Goal: Task Accomplishment & Management: Manage account settings

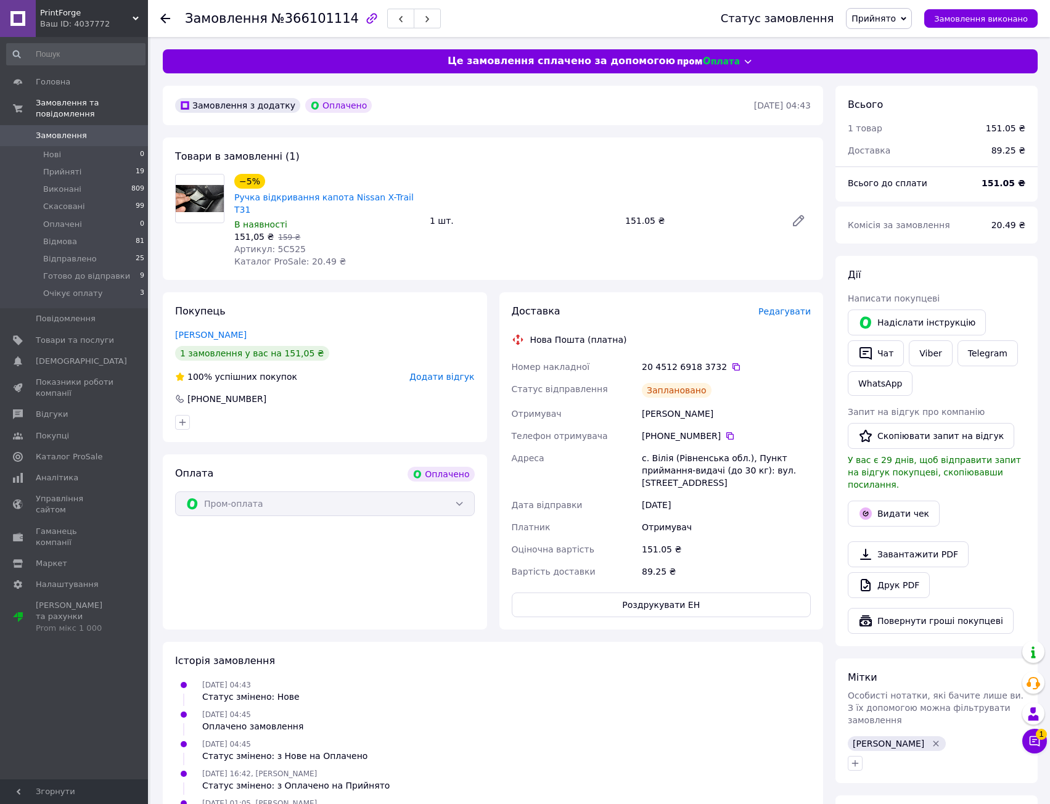
click at [483, 212] on div "1 шт." at bounding box center [522, 220] width 195 height 17
click at [533, 278] on div "Замовлення з додатку Оплачено [DATE] 04:43 Товари в замовленні (1) −5% Ручка ві…" at bounding box center [493, 523] width 673 height 874
click at [526, 271] on div "Замовлення з додатку Оплачено [DATE] 04:43 Товари в замовленні (1) −5% Ручка ві…" at bounding box center [493, 523] width 673 height 874
click at [894, 6] on div "Статус замовлення Прийнято Виконано Скасовано Оплачено Відмова Відправлено Гото…" at bounding box center [867, 18] width 342 height 37
click at [896, 15] on span "Прийнято" at bounding box center [873, 19] width 44 height 10
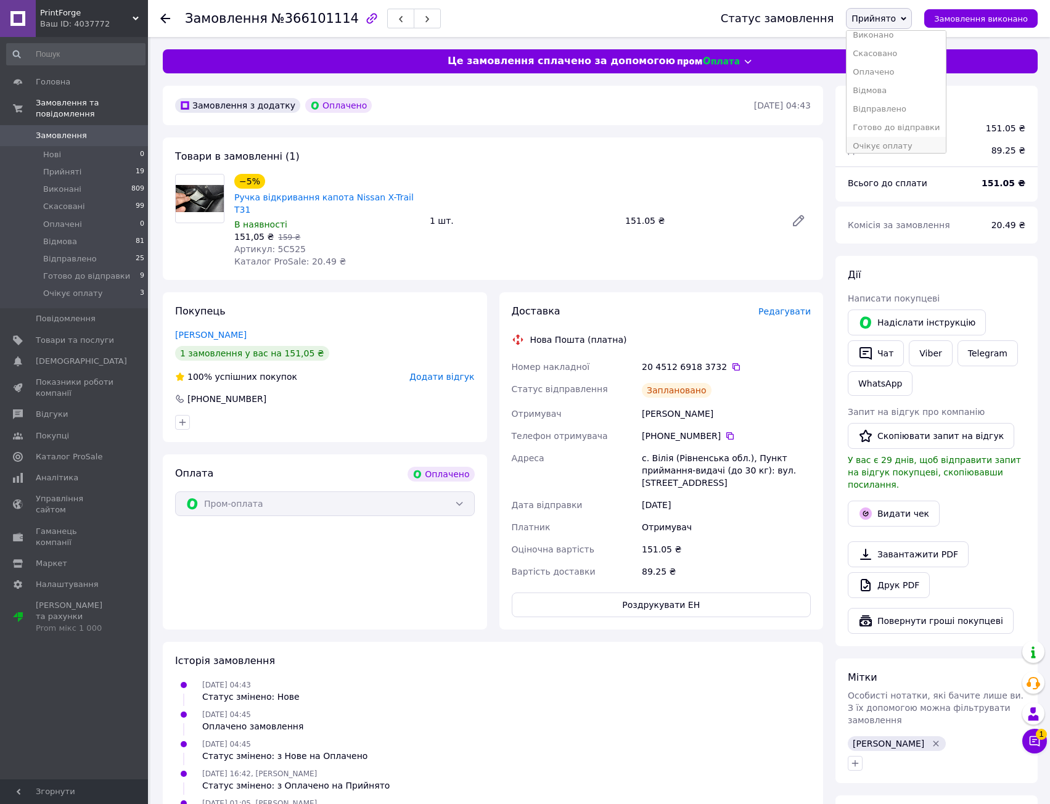
scroll to position [14, 0]
click at [906, 113] on li "Готово до відправки" at bounding box center [895, 122] width 99 height 18
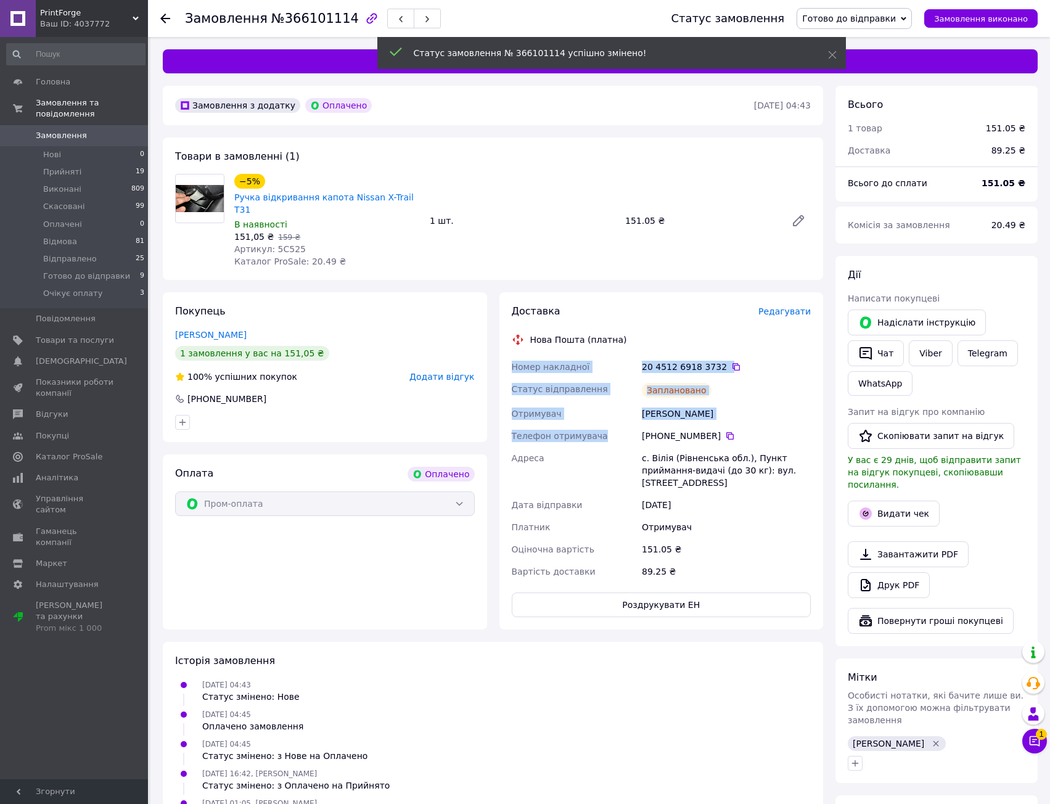
drag, startPoint x: 624, startPoint y: 367, endPoint x: 647, endPoint y: 448, distance: 84.1
click at [637, 428] on div "Доставка Редагувати Нова Пошта (платна) Номер накладної 20 4512 6918 3732   Ста…" at bounding box center [662, 461] width 300 height 313
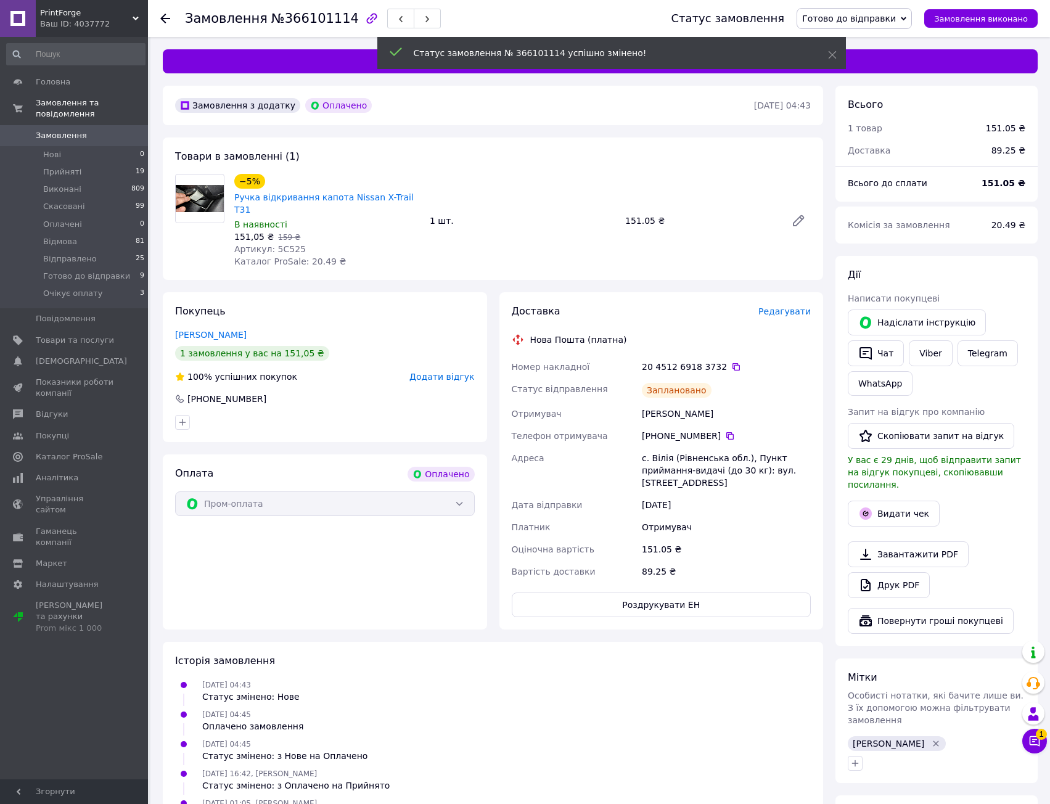
click at [647, 448] on div "с. Вілія (Рівненська обл.), Пункт приймання-видачі (до 30 кг): вул. [STREET_ADD…" at bounding box center [726, 470] width 174 height 47
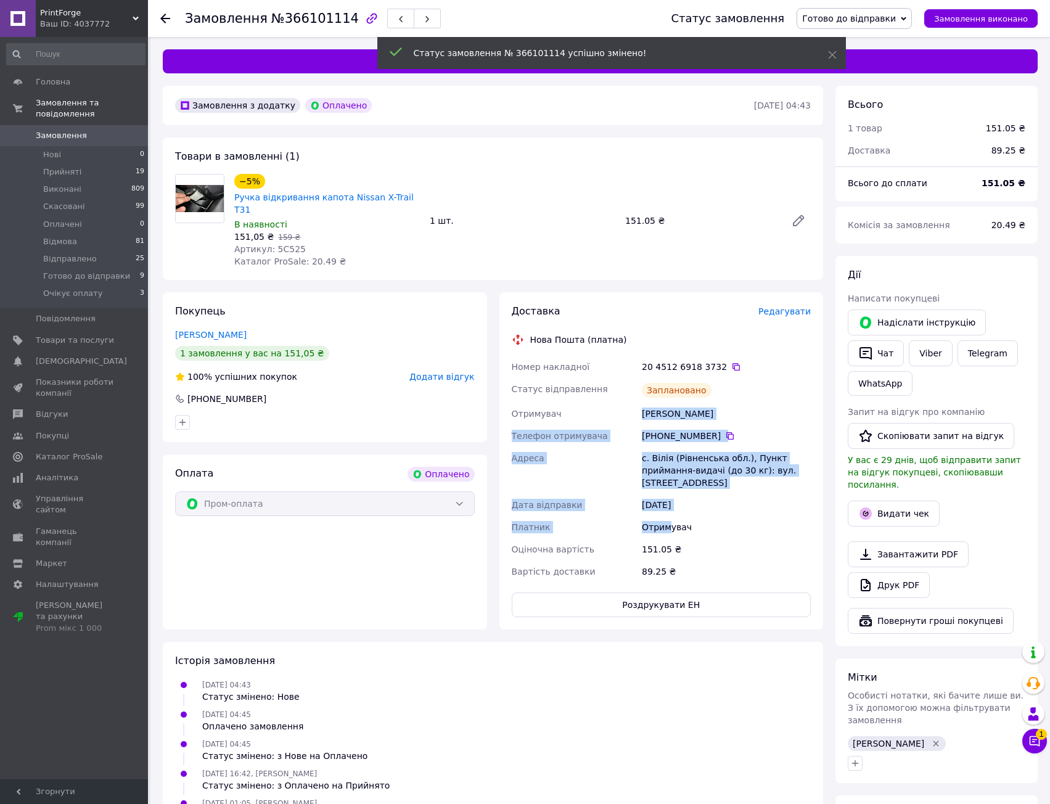
drag, startPoint x: 655, startPoint y: 463, endPoint x: 626, endPoint y: 374, distance: 93.8
click at [632, 391] on div "Номер накладної 20 4512 6918 3732   Статус відправлення Заплановано Отримувач […" at bounding box center [661, 469] width 305 height 227
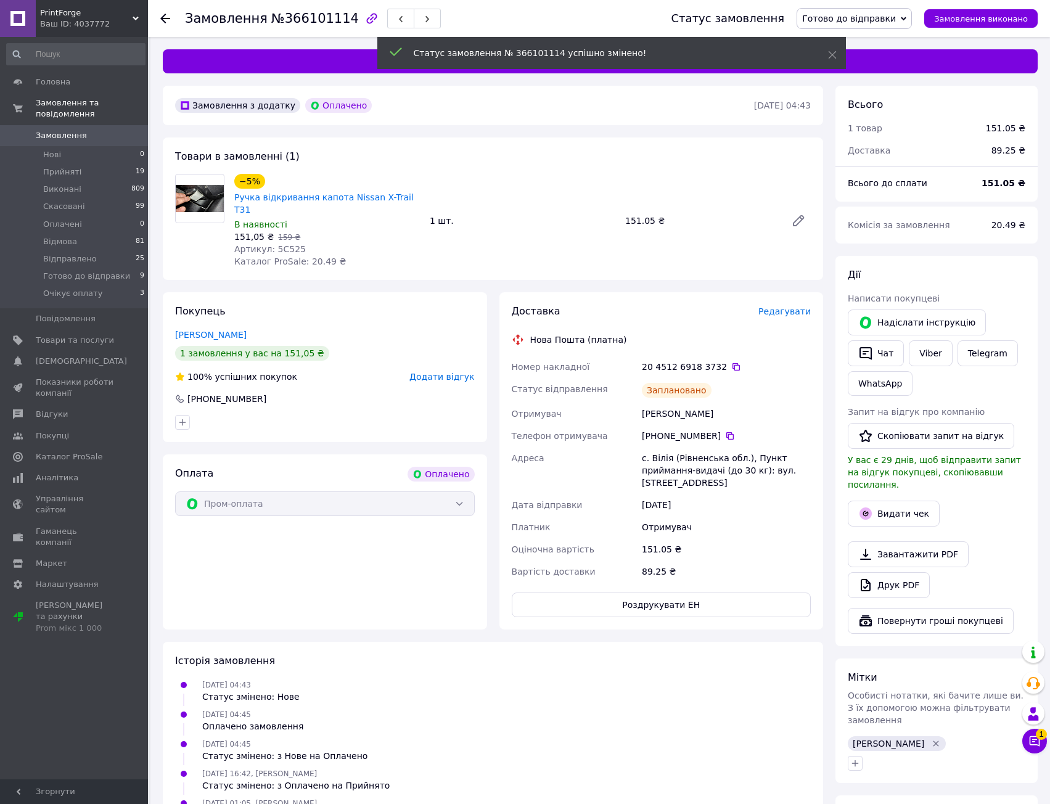
drag, startPoint x: 626, startPoint y: 374, endPoint x: 624, endPoint y: 366, distance: 8.2
click at [626, 378] on div "Статус відправлення" at bounding box center [574, 390] width 131 height 25
drag, startPoint x: 679, startPoint y: 486, endPoint x: 688, endPoint y: 500, distance: 16.9
click at [686, 497] on div "Доставка Редагувати Нова Пошта (платна) Номер накладної 20 4512 6918 3732   Ста…" at bounding box center [662, 461] width 300 height 313
click at [688, 500] on div "[DATE]" at bounding box center [726, 505] width 174 height 22
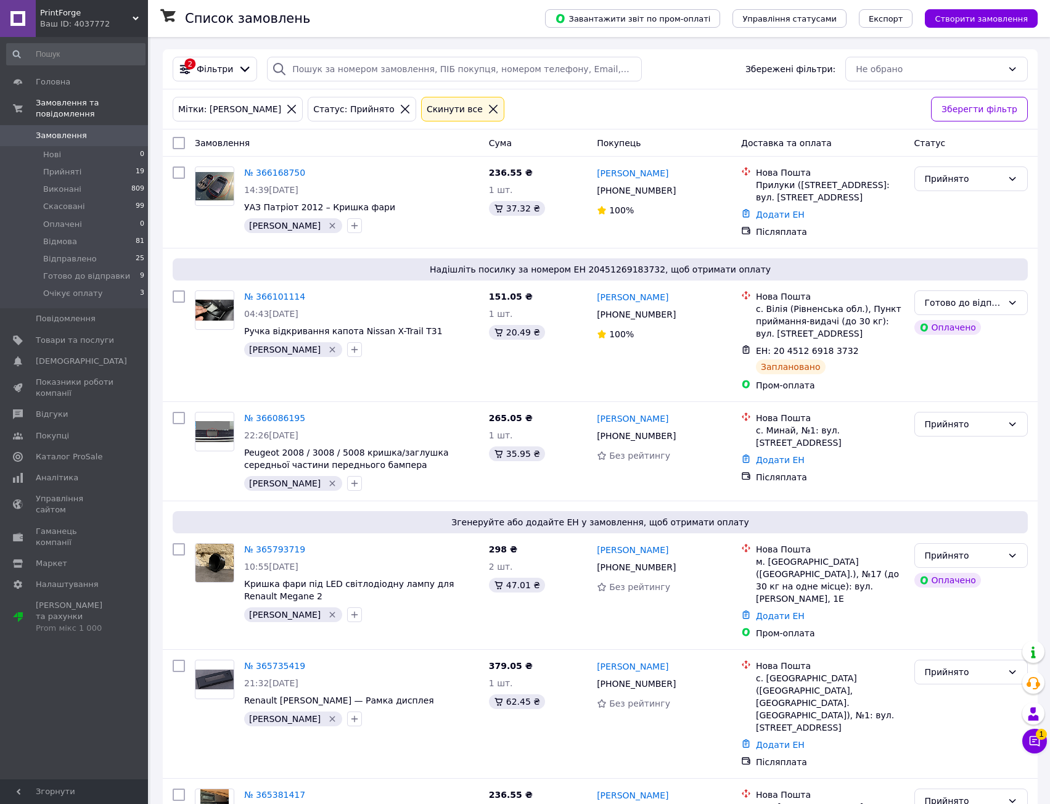
click at [485, 110] on div at bounding box center [493, 109] width 16 height 11
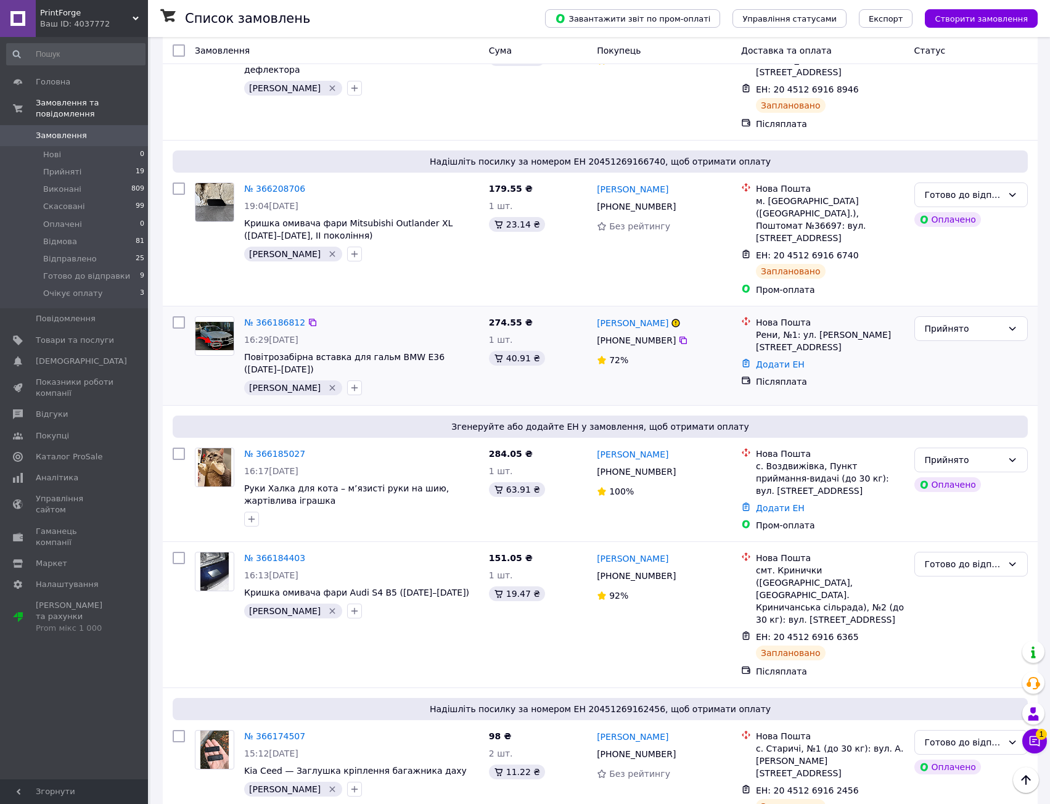
drag, startPoint x: 440, startPoint y: 471, endPoint x: 435, endPoint y: 254, distance: 217.0
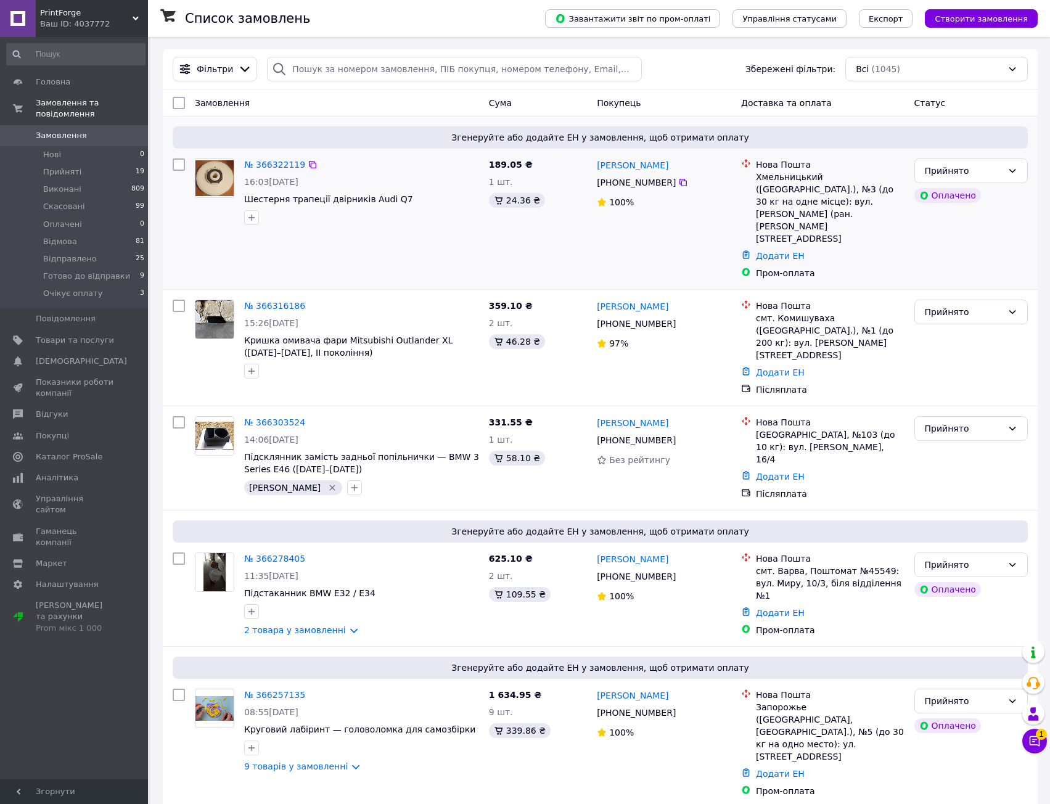
click at [379, 230] on div "№ 366322119 16:03[DATE] Шестерня трапеції двірників Audi Q7" at bounding box center [361, 191] width 245 height 76
click at [374, 406] on div "№ 366303524 14:06[DATE] Підсклянник замість задньої попільнички — BMW 3 Series …" at bounding box center [600, 458] width 875 height 104
click at [415, 237] on div "№ 366322119 16:03[DATE] Шестерня трапеції двірників Audi Q7" at bounding box center [337, 218] width 294 height 131
click at [259, 361] on div at bounding box center [252, 371] width 20 height 20
click at [252, 366] on icon "button" at bounding box center [252, 371] width 10 height 10
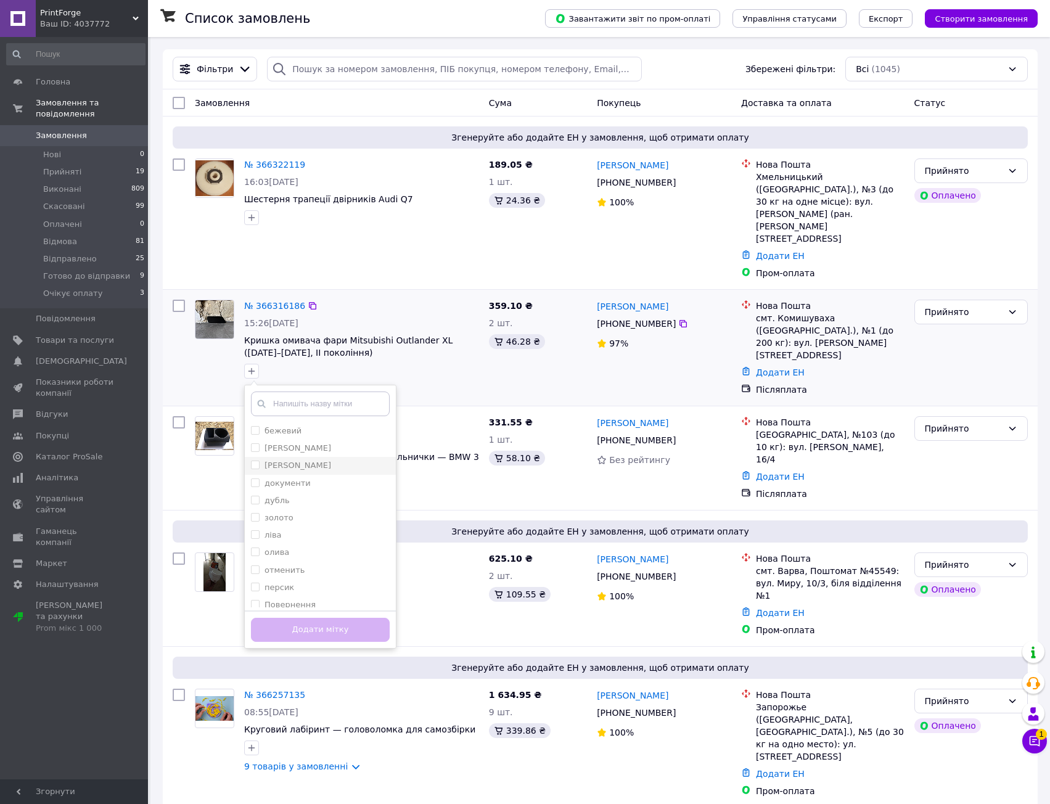
drag, startPoint x: 319, startPoint y: 411, endPoint x: 322, endPoint y: 422, distance: 11.4
click at [319, 443] on div "[PERSON_NAME]" at bounding box center [320, 448] width 139 height 11
checkbox input "true"
drag, startPoint x: 358, startPoint y: 592, endPoint x: 361, endPoint y: 599, distance: 7.8
click at [358, 618] on button "Додати мітку" at bounding box center [320, 630] width 139 height 24
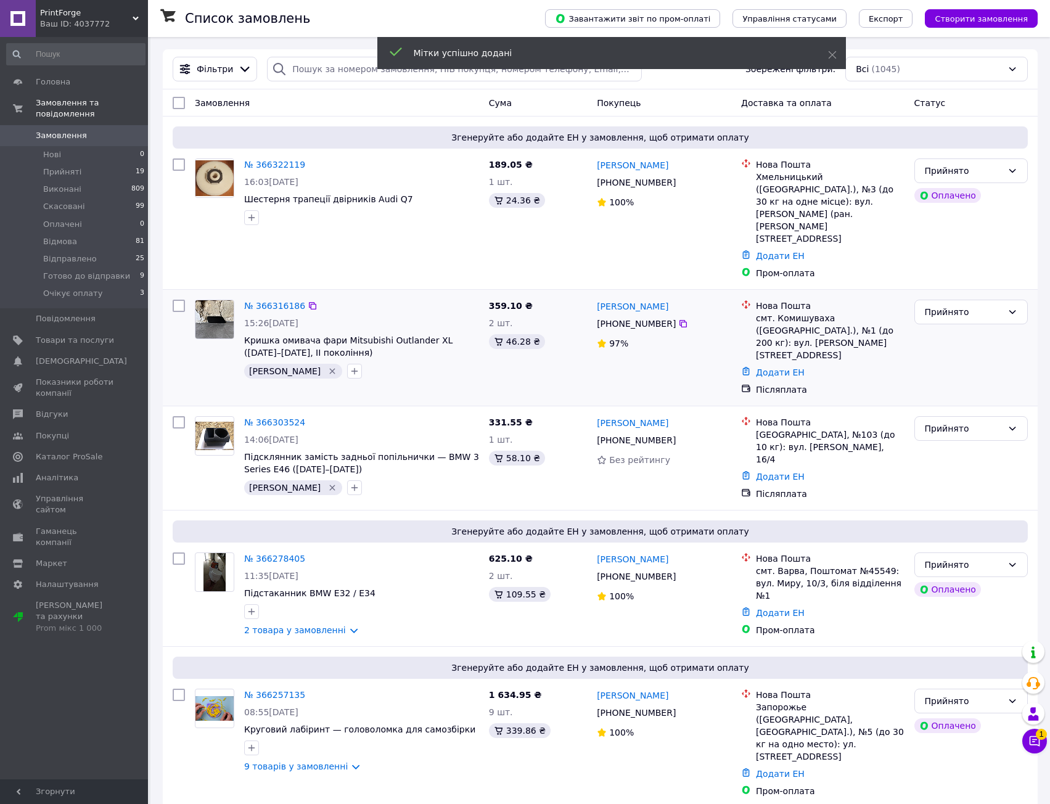
click at [411, 345] on div "№ 366316186 15:26[DATE] Кришка омивача фари Mitsubishi Outlander XL ([DATE]–[DA…" at bounding box center [361, 339] width 245 height 89
click at [271, 301] on link "№ 366316186" at bounding box center [274, 306] width 61 height 10
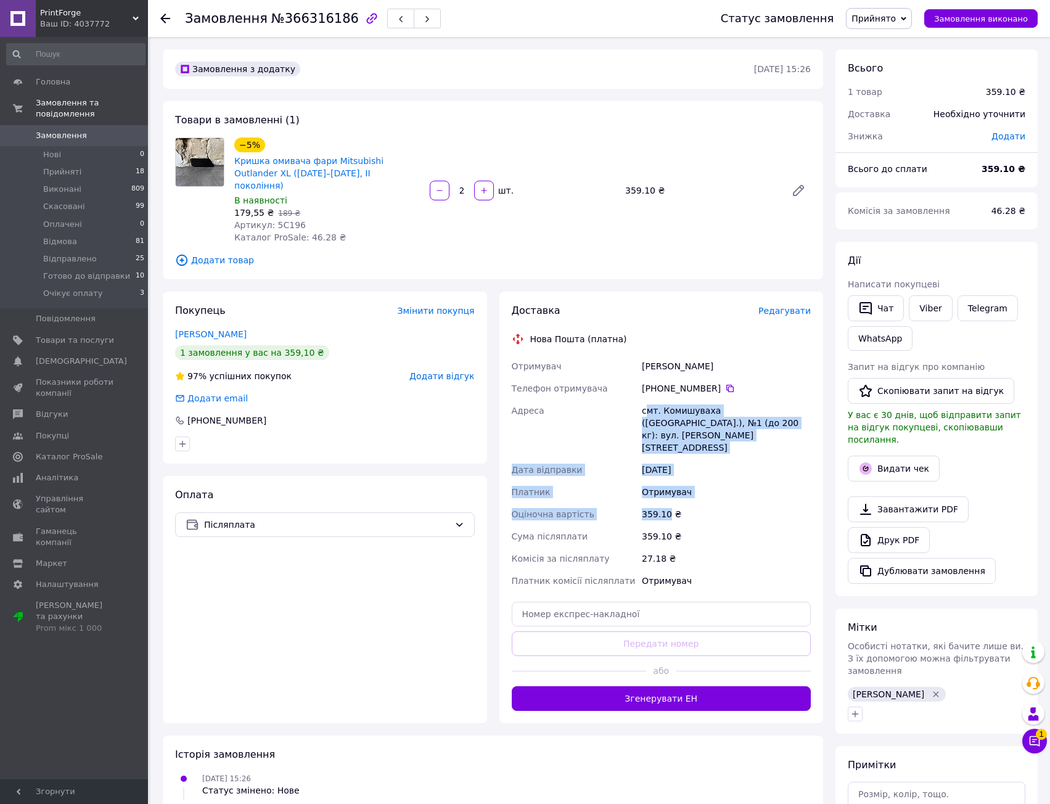
drag, startPoint x: 660, startPoint y: 449, endPoint x: 670, endPoint y: 500, distance: 51.5
click at [669, 499] on div "Отримувач [PERSON_NAME] Телефон отримувача [PHONE_NUMBER]   Адреса смт. Комишув…" at bounding box center [661, 473] width 305 height 237
click at [671, 525] on div "359.10 ₴" at bounding box center [726, 536] width 174 height 22
click at [663, 399] on div "смт. Комишуваха ([GEOGRAPHIC_DATA].), №1 (до 200 кг): вул. [PERSON_NAME][STREET…" at bounding box center [726, 428] width 174 height 59
drag, startPoint x: 653, startPoint y: 365, endPoint x: 702, endPoint y: 491, distance: 135.2
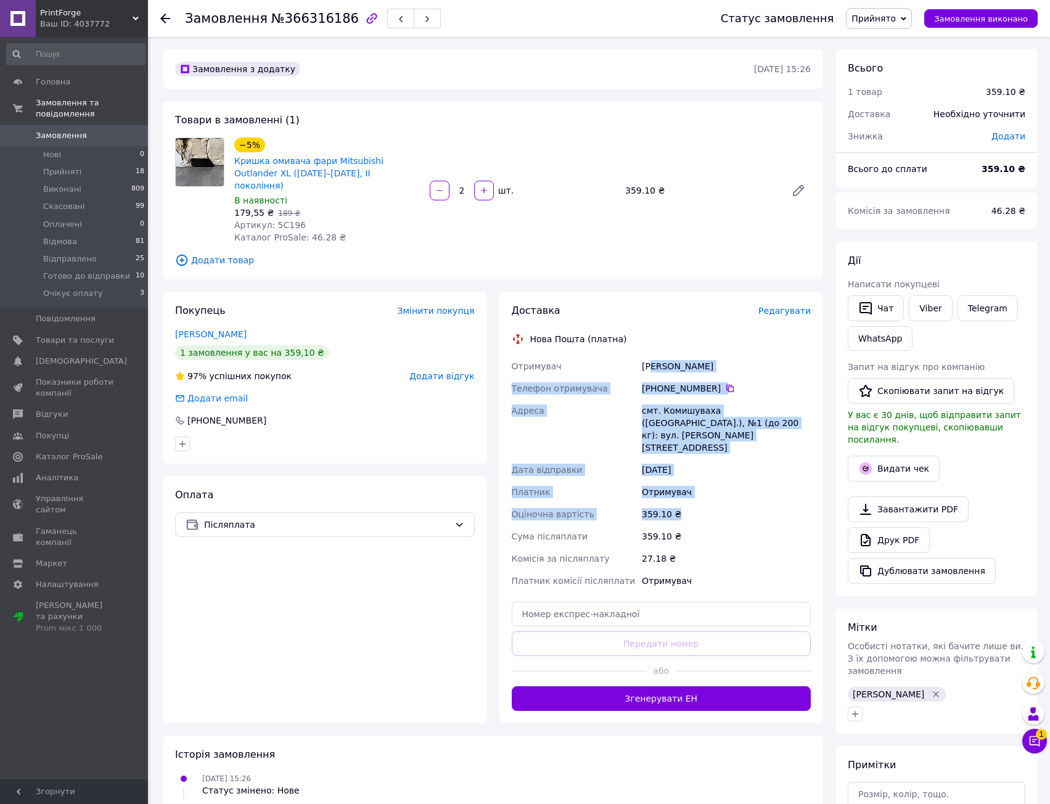
click at [701, 491] on div "Отримувач [PERSON_NAME] Телефон отримувача [PHONE_NUMBER]   Адреса смт. Комишув…" at bounding box center [661, 473] width 305 height 237
click at [702, 525] on div "359.10 ₴" at bounding box center [726, 536] width 174 height 22
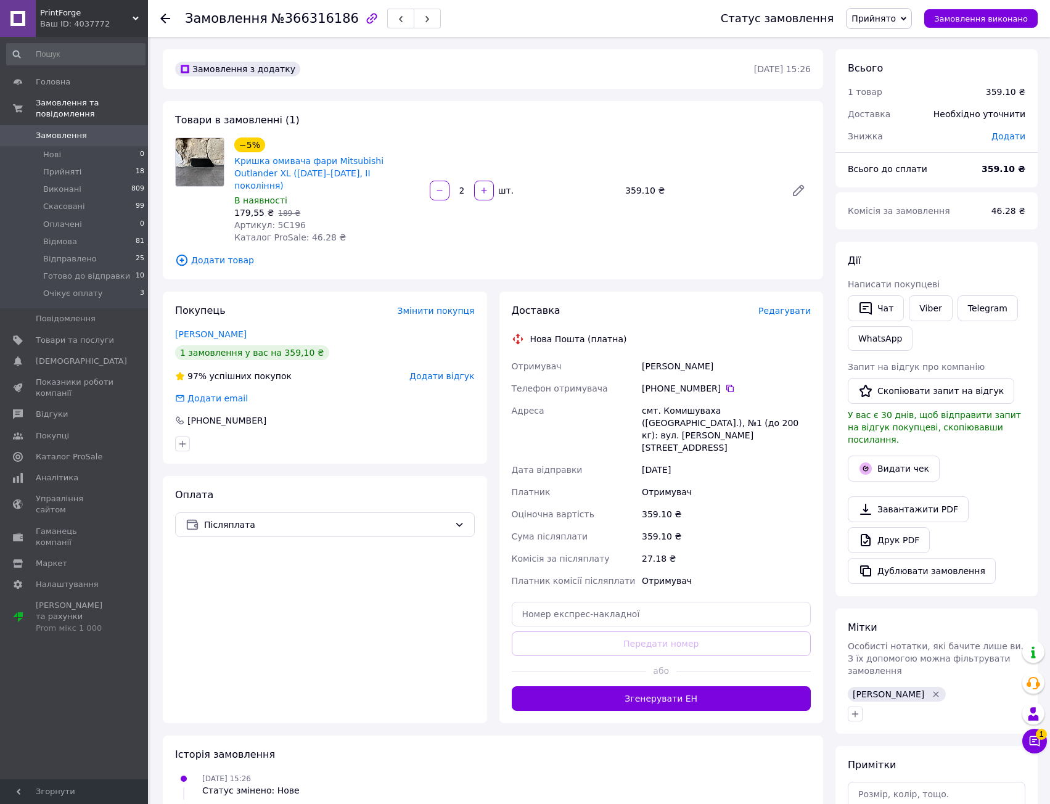
click at [585, 253] on span "Додати товар" at bounding box center [493, 260] width 636 height 14
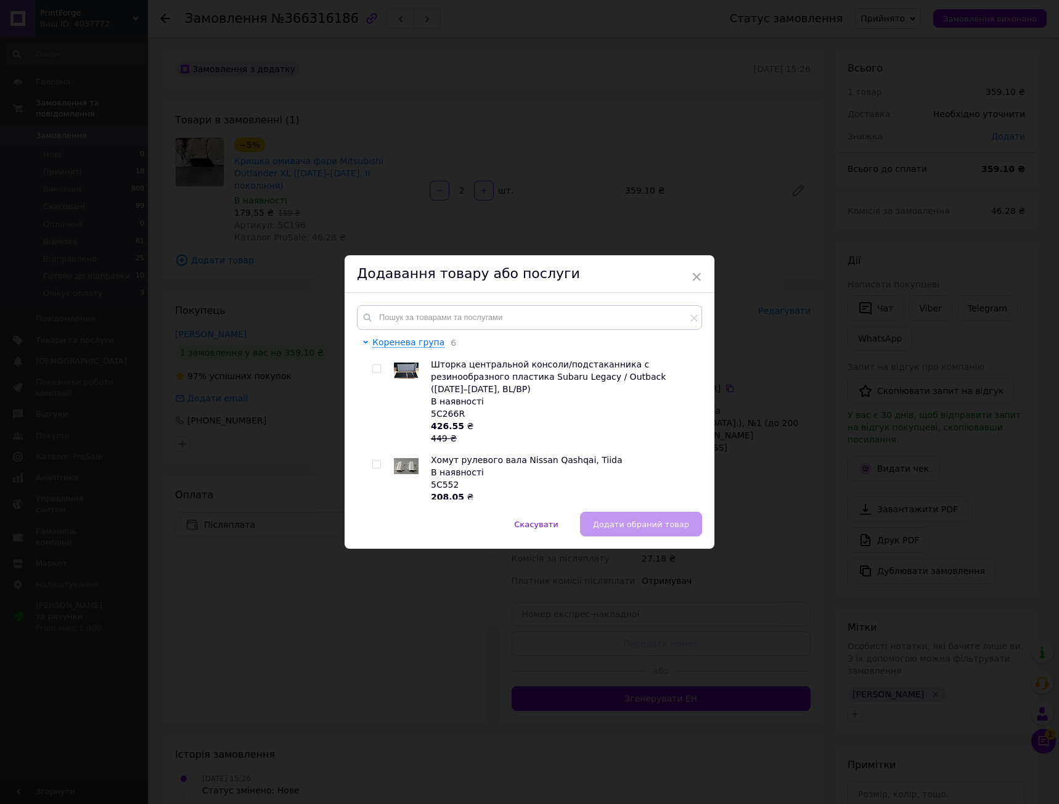
click at [700, 268] on span "×" at bounding box center [696, 276] width 11 height 21
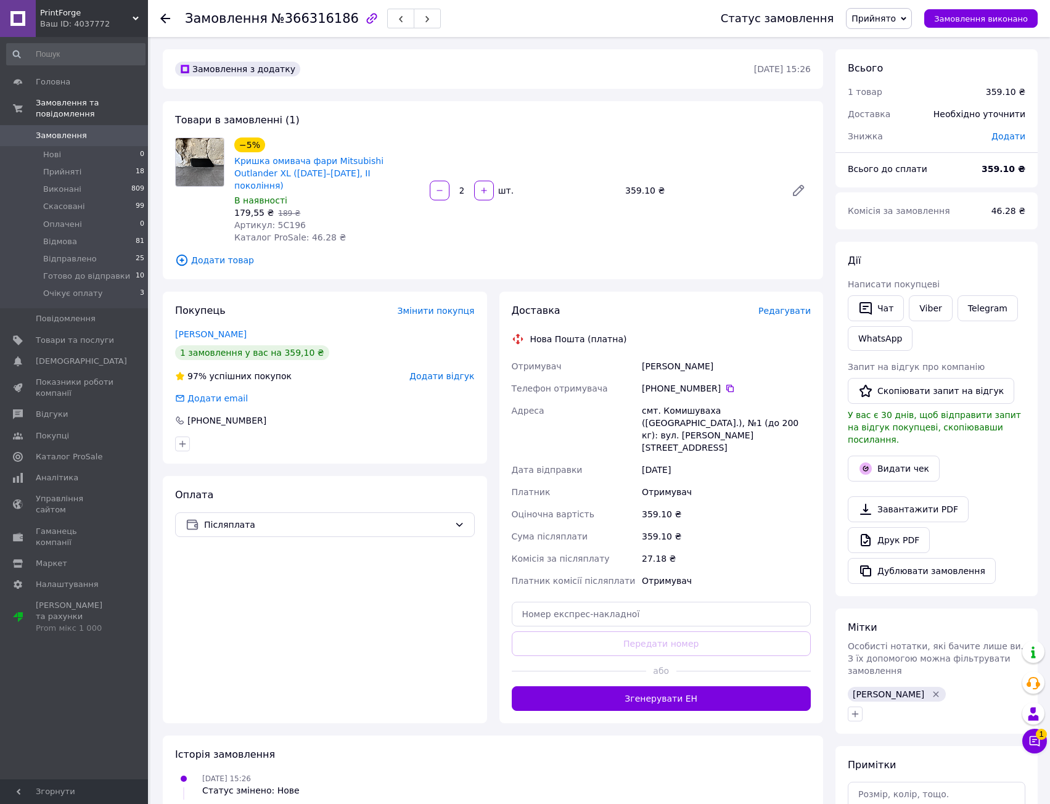
click at [286, 220] on span "Артикул: 5C196" at bounding box center [270, 225] width 72 height 10
copy span "5C196"
click at [515, 253] on span "Додати товар" at bounding box center [493, 260] width 636 height 14
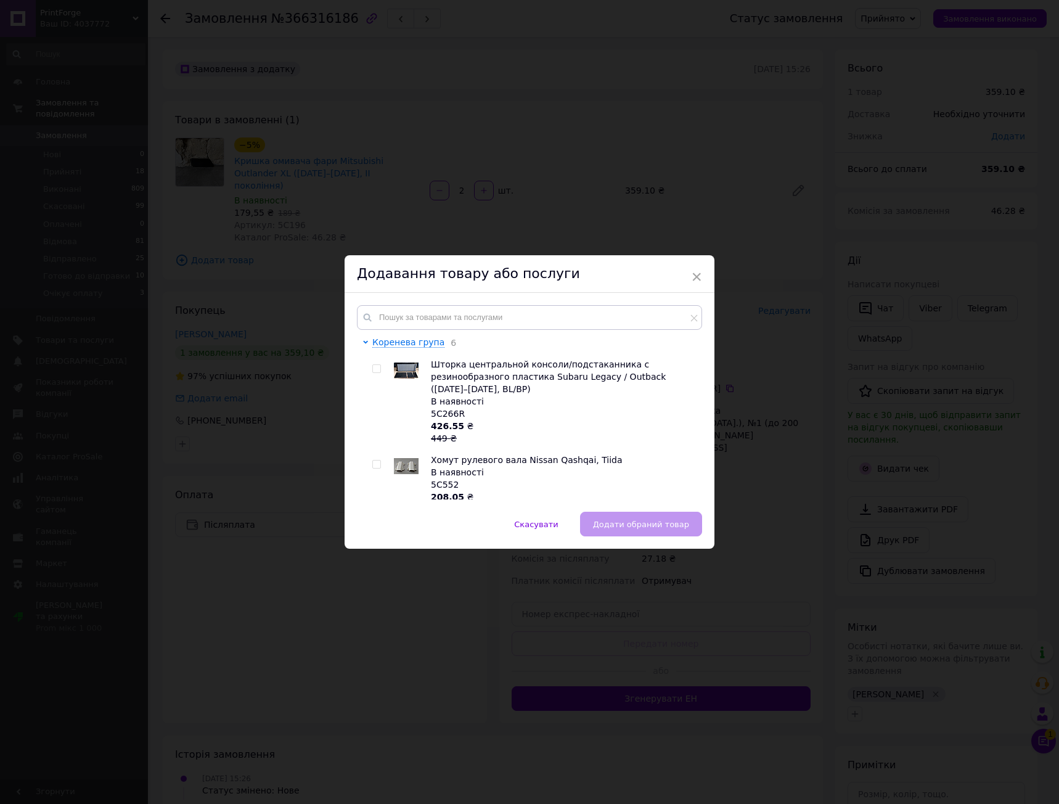
click at [691, 278] on span "×" at bounding box center [696, 276] width 11 height 21
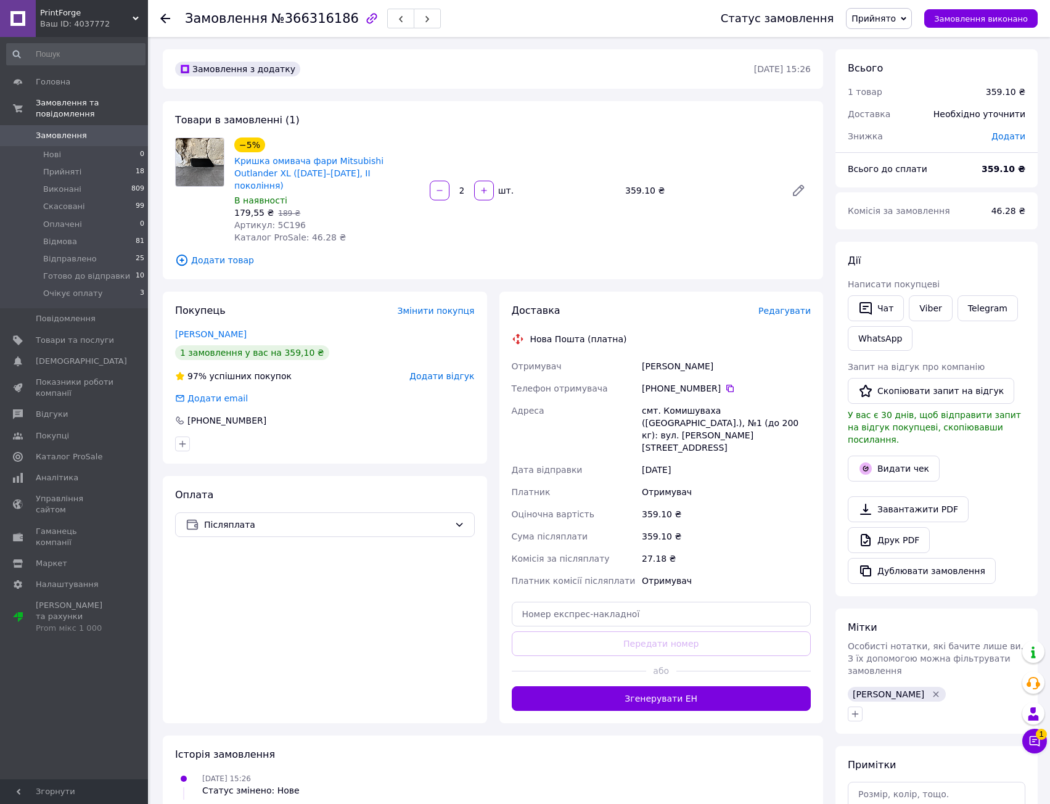
click at [682, 228] on div "−5% Кришка омивача фари Mitsubishi Outlander XL ([DATE]–[DATE], II покоління) В…" at bounding box center [522, 190] width 586 height 111
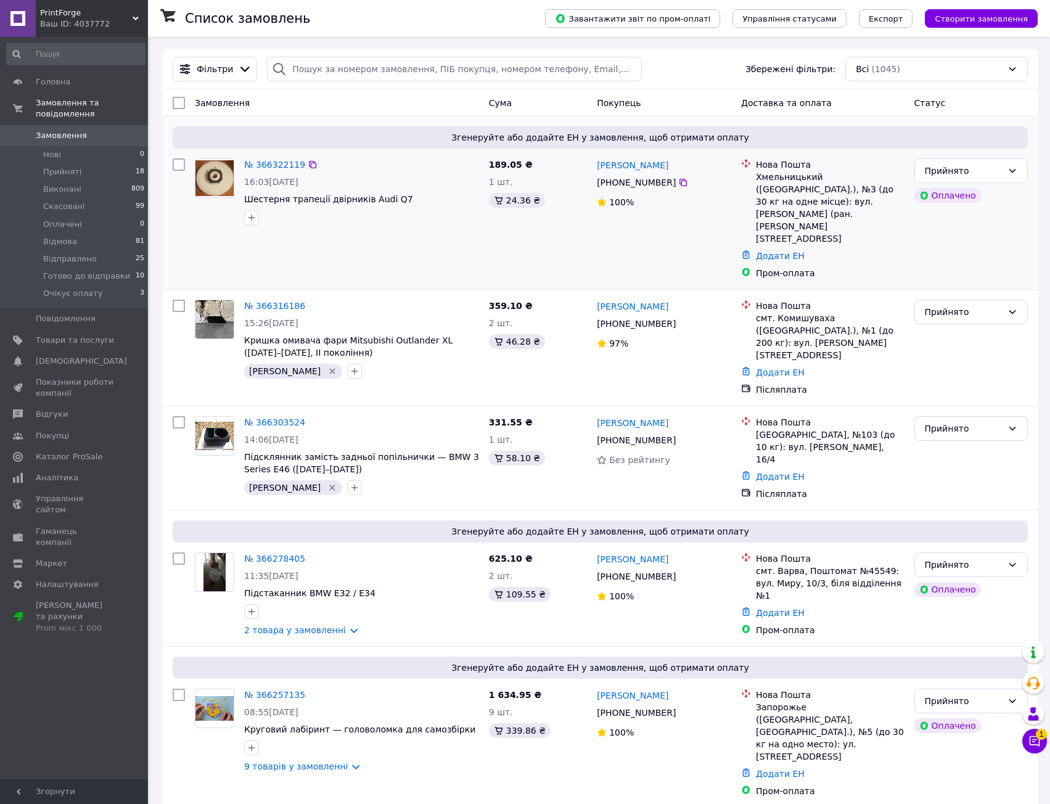
click at [317, 232] on div "№ 366322119 16:03[DATE] Шестерня трапеції двірників Audi Q7" at bounding box center [337, 218] width 294 height 131
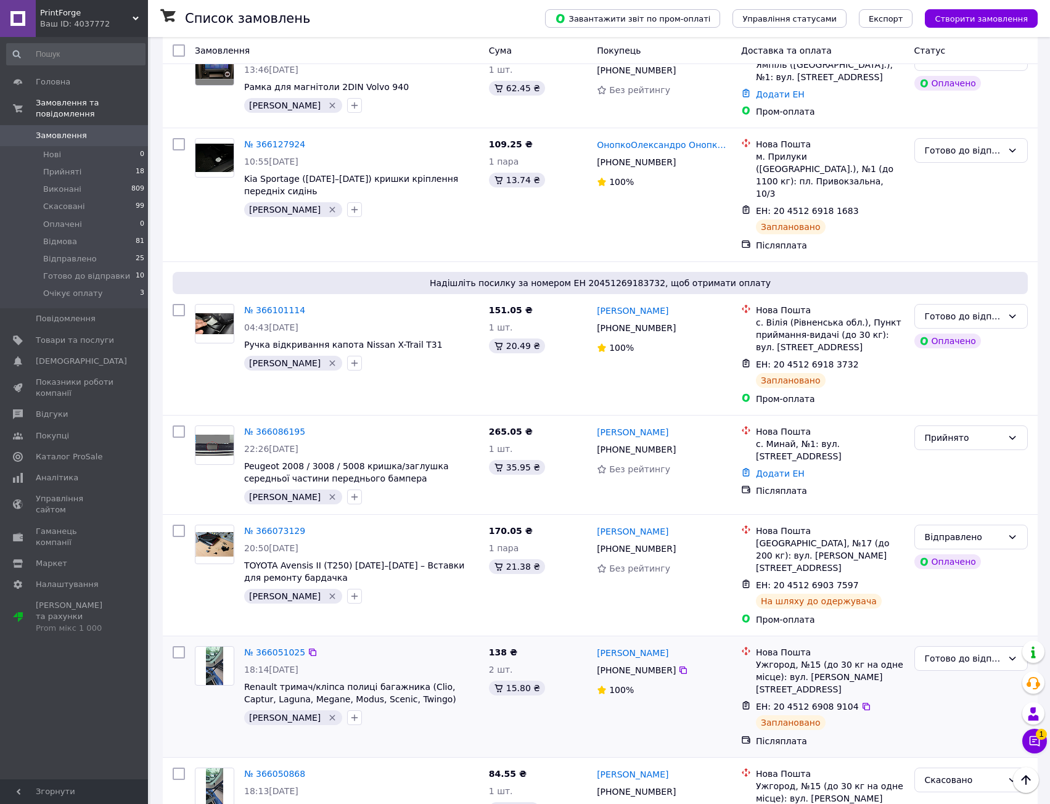
scroll to position [2245, 0]
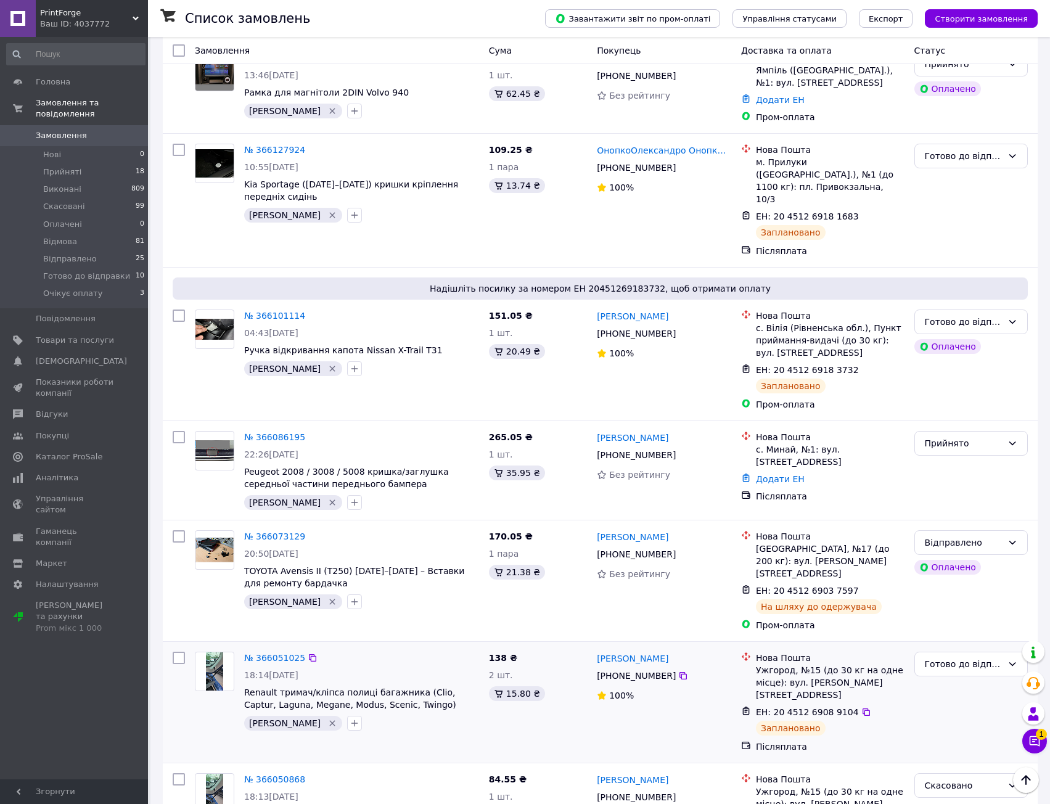
drag, startPoint x: 472, startPoint y: 478, endPoint x: 470, endPoint y: 464, distance: 14.4
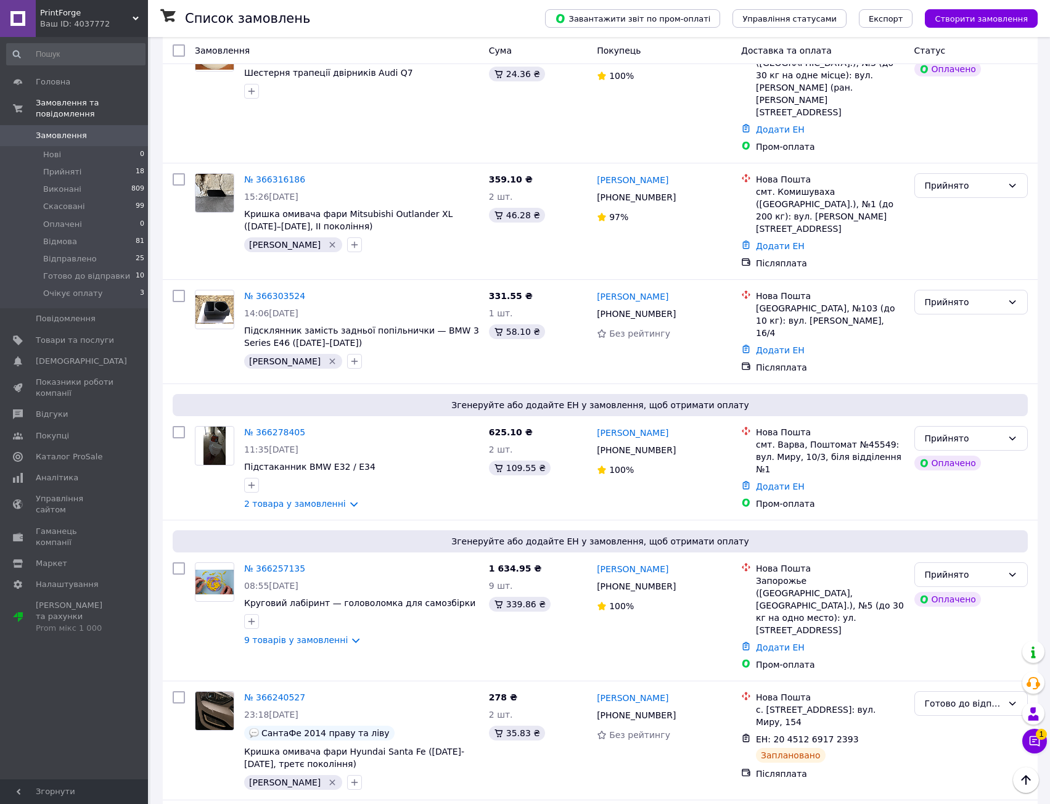
scroll to position [0, 0]
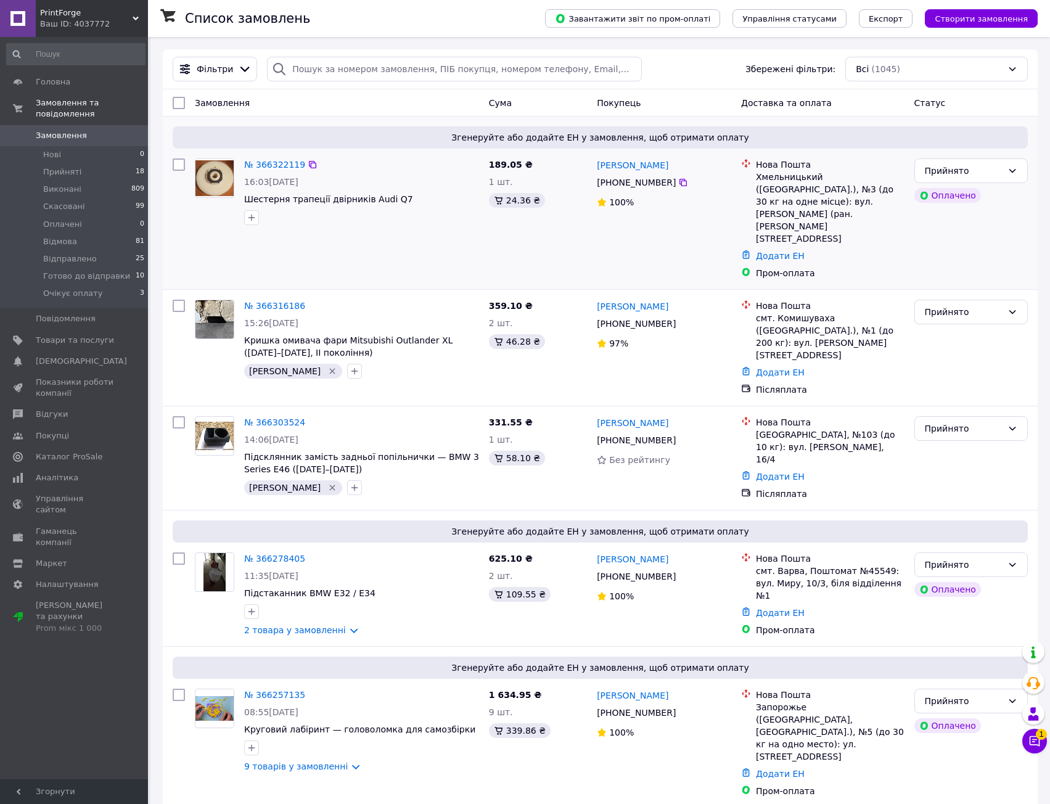
click at [366, 226] on div at bounding box center [362, 218] width 240 height 20
click at [420, 241] on div "№ 366322119 16:03[DATE] Шестерня трапеції двірників Audi Q7" at bounding box center [337, 218] width 294 height 131
click at [224, 64] on span "Фільтри" at bounding box center [215, 69] width 36 height 12
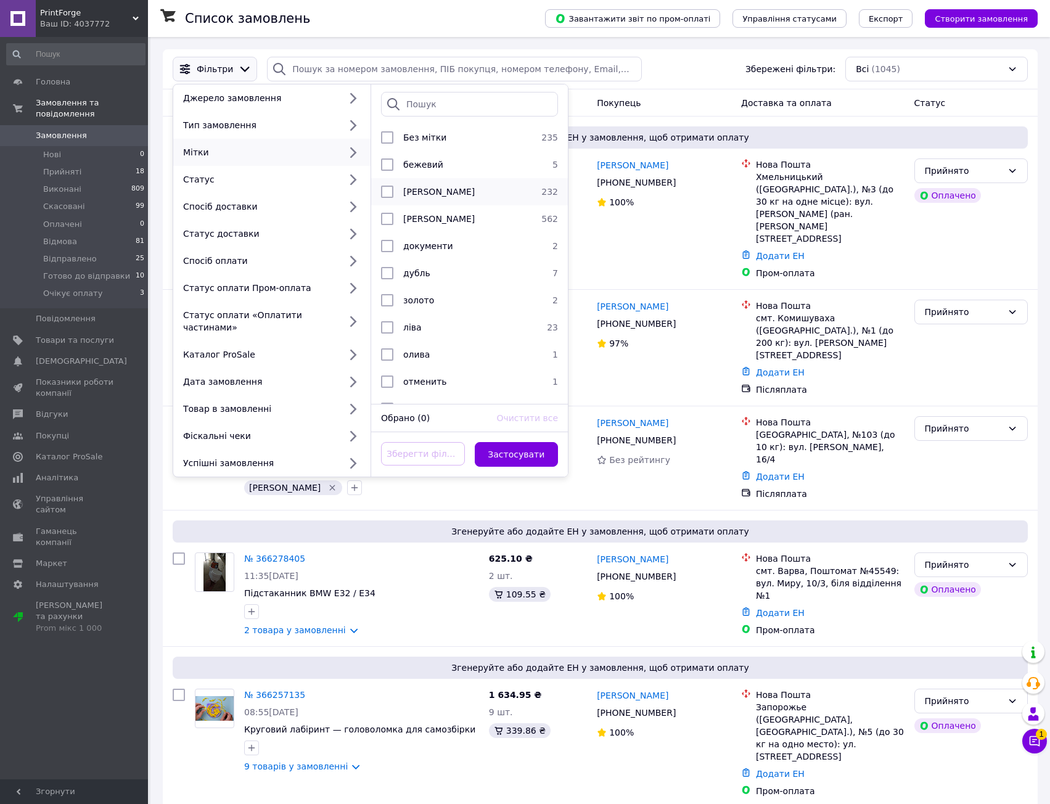
click at [383, 193] on input "checkbox" at bounding box center [387, 192] width 12 height 12
checkbox input "true"
click at [530, 442] on button "Застосувати" at bounding box center [517, 454] width 84 height 25
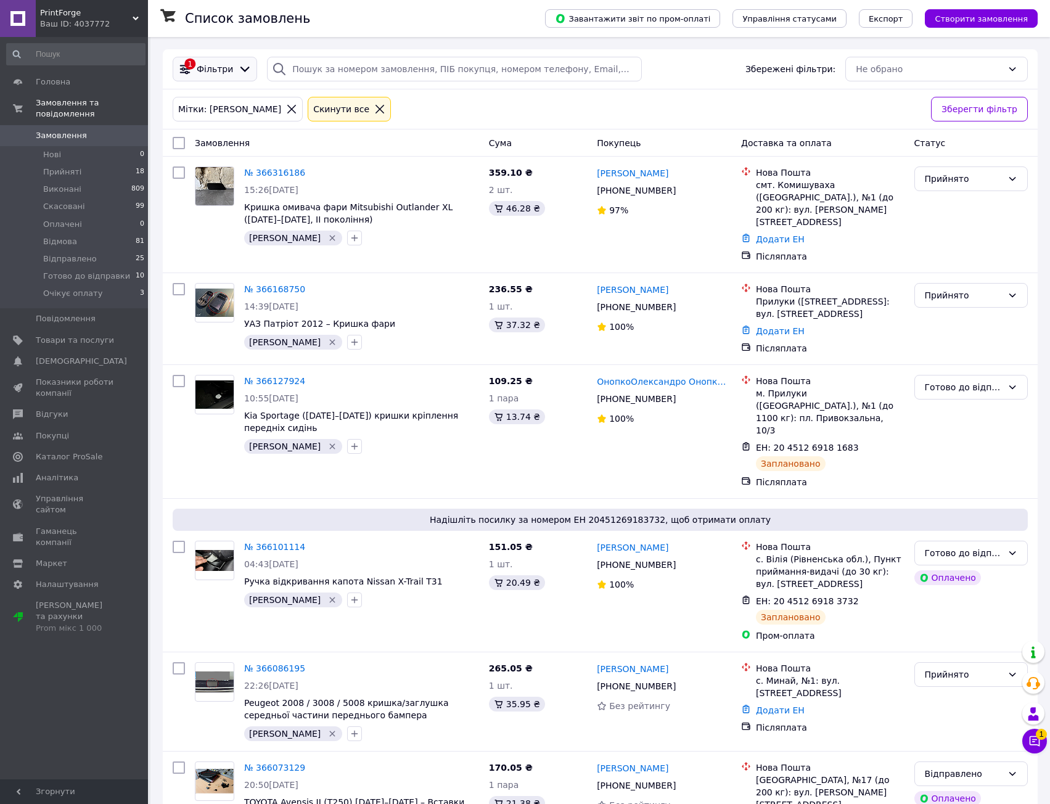
click at [222, 69] on span "Фільтри" at bounding box center [215, 69] width 36 height 12
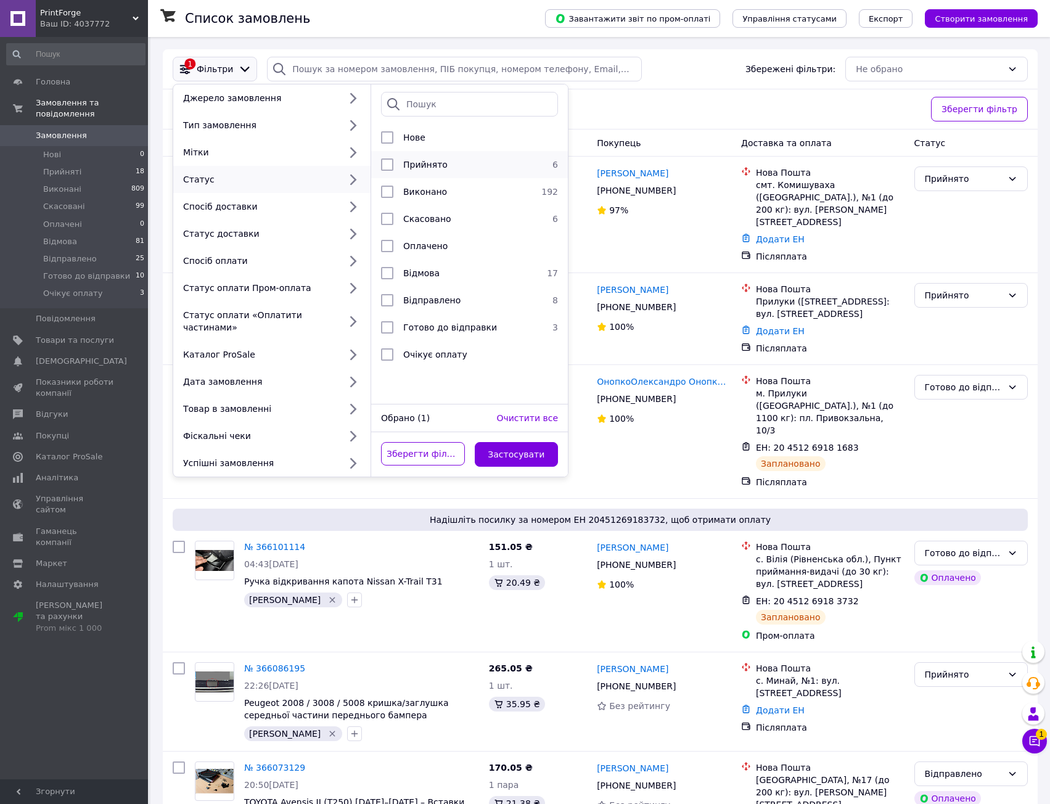
click at [386, 165] on input "checkbox" at bounding box center [387, 164] width 12 height 12
checkbox input "true"
click at [515, 442] on button "Застосувати" at bounding box center [517, 454] width 84 height 25
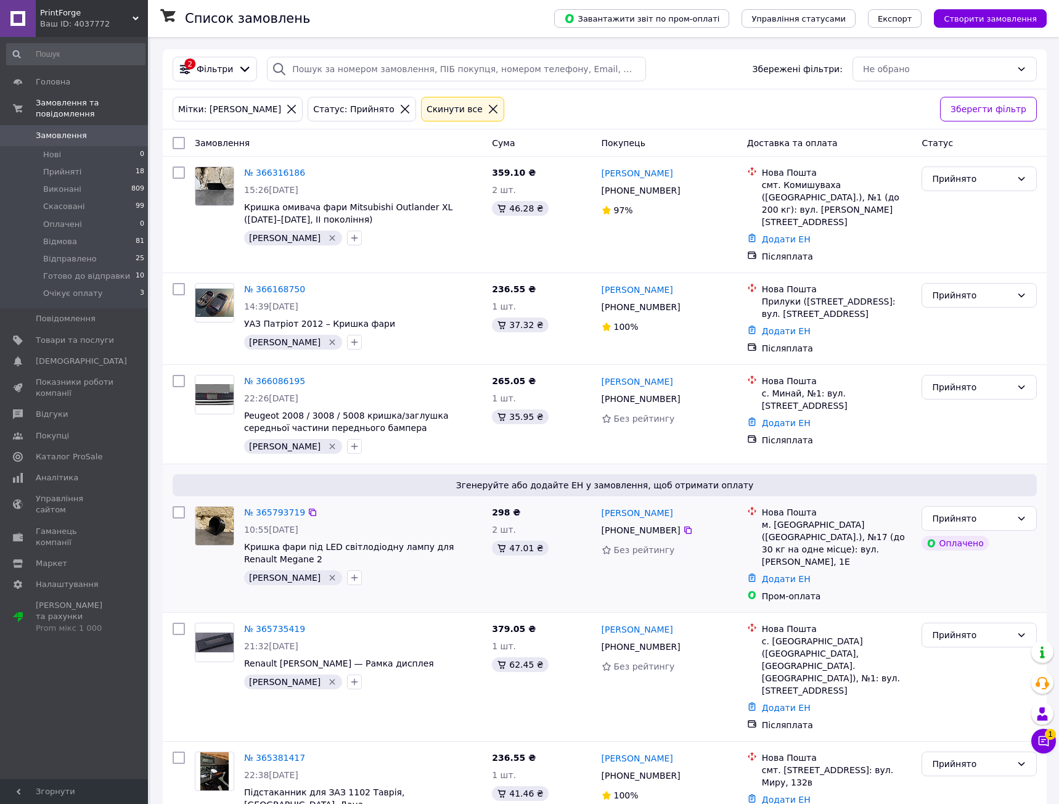
click at [383, 480] on div "Згенеруйте або додайте ЕН у замовлення, щоб отримати оплату № 365793719 10:55[D…" at bounding box center [605, 538] width 884 height 148
click at [263, 507] on link "№ 365793719" at bounding box center [274, 512] width 61 height 10
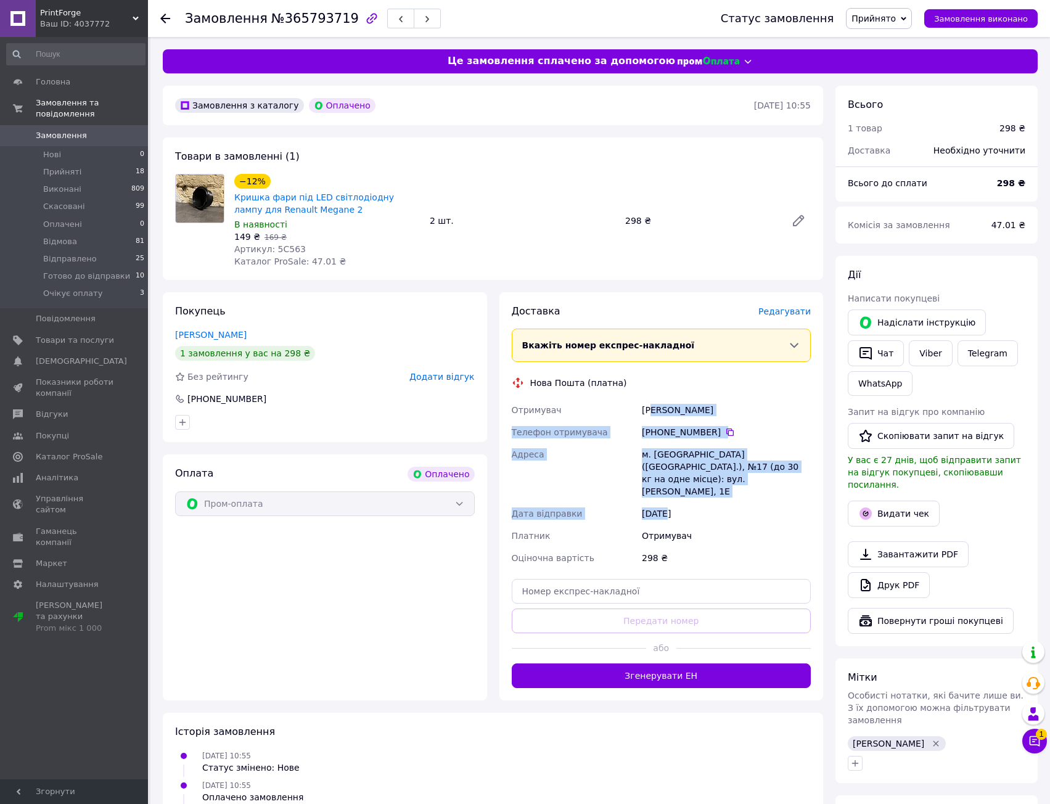
drag, startPoint x: 653, startPoint y: 417, endPoint x: 662, endPoint y: 511, distance: 94.7
click at [661, 511] on div "Отримувач [PERSON_NAME] Телефон отримувача [PHONE_NUMBER]   Адреса [PERSON_NAME…" at bounding box center [661, 484] width 305 height 170
click at [662, 511] on div "[DATE]" at bounding box center [726, 513] width 174 height 22
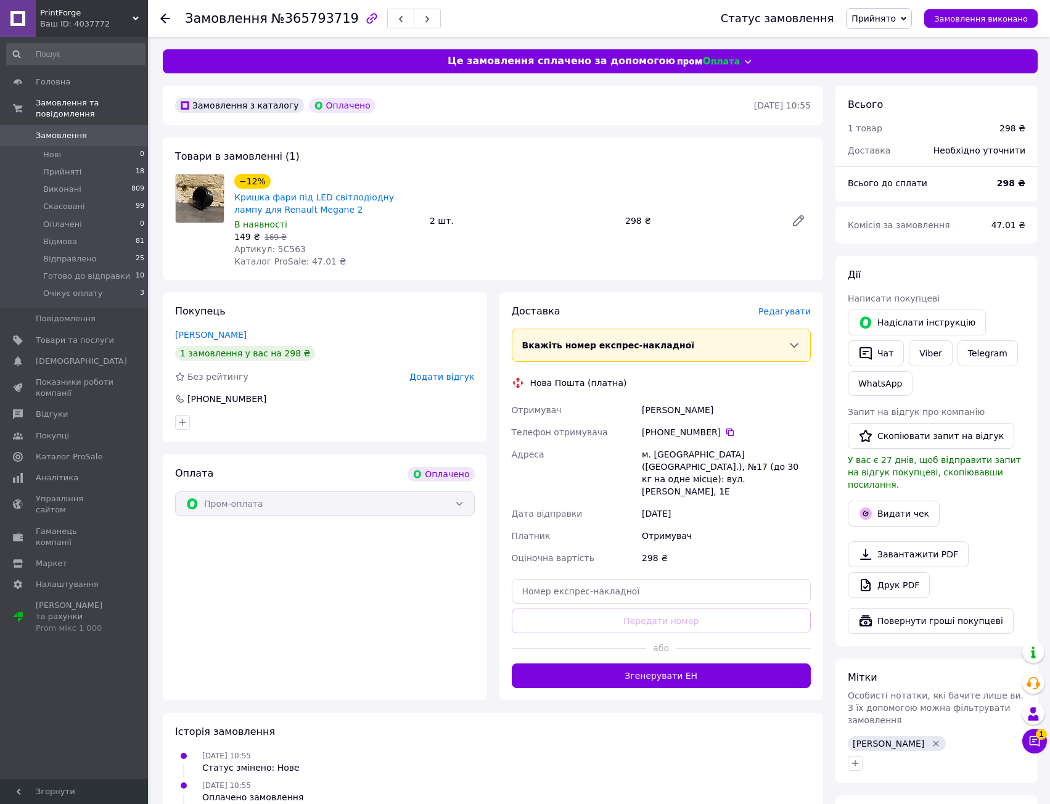
click at [796, 310] on span "Редагувати" at bounding box center [784, 311] width 52 height 10
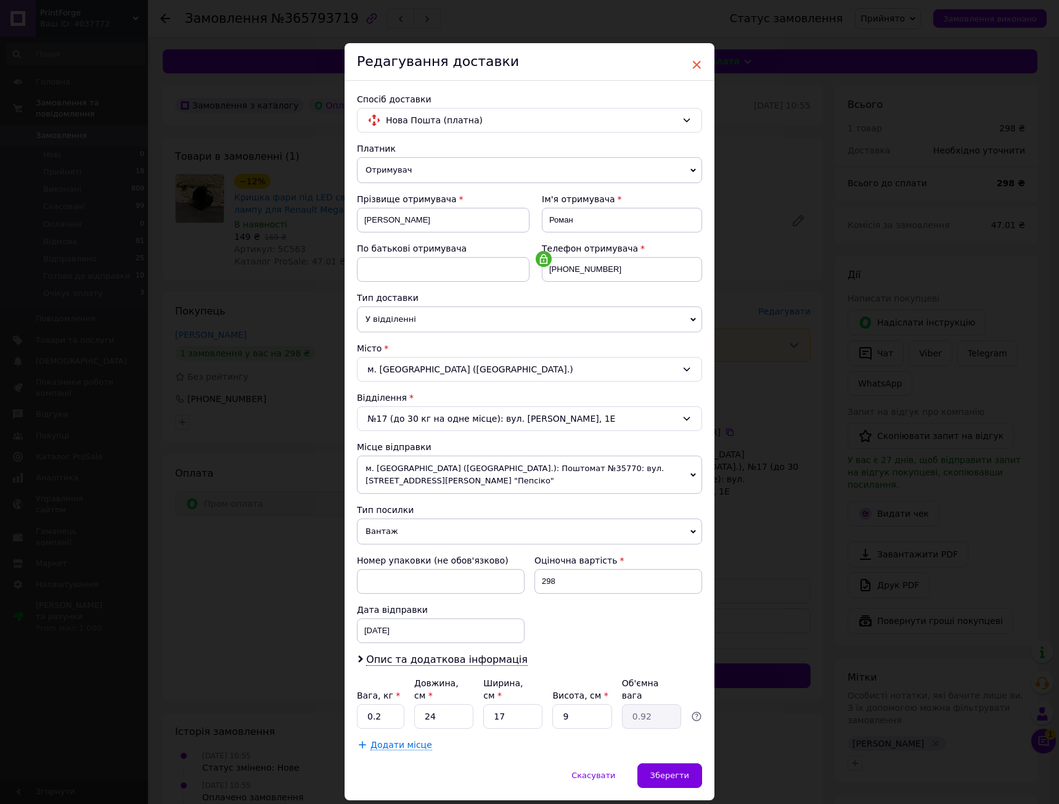
click at [694, 62] on span "×" at bounding box center [696, 64] width 11 height 21
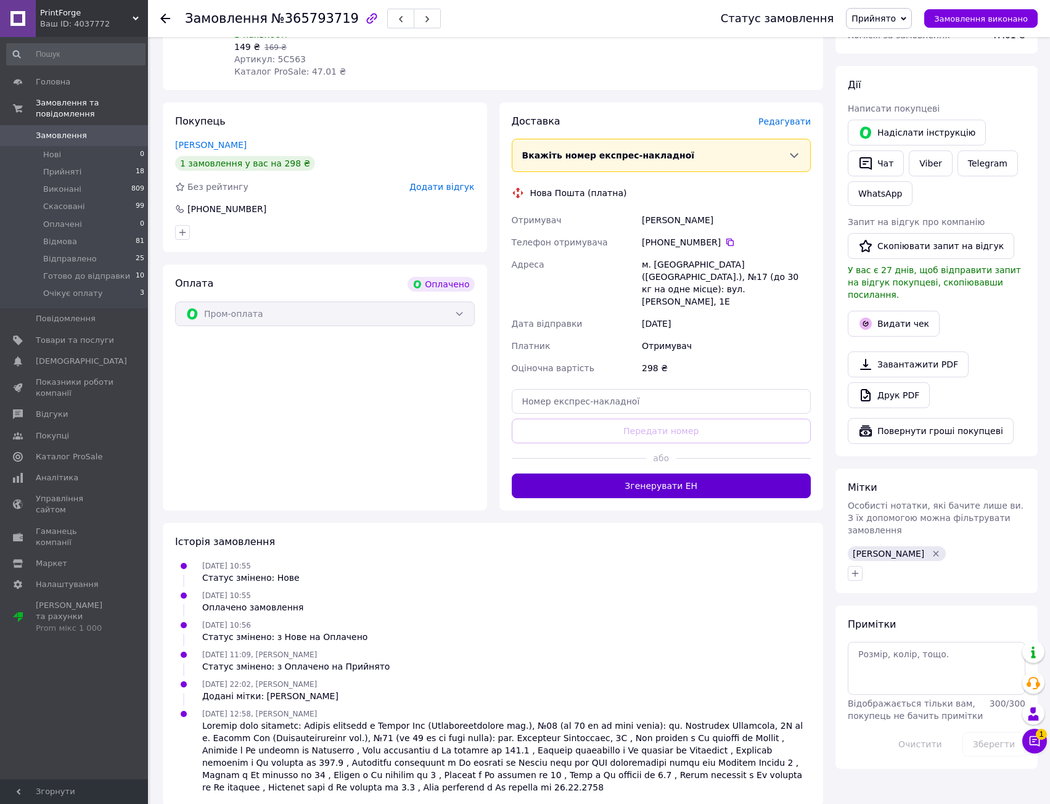
scroll to position [191, 0]
click at [684, 473] on button "Згенерувати ЕН" at bounding box center [662, 484] width 300 height 25
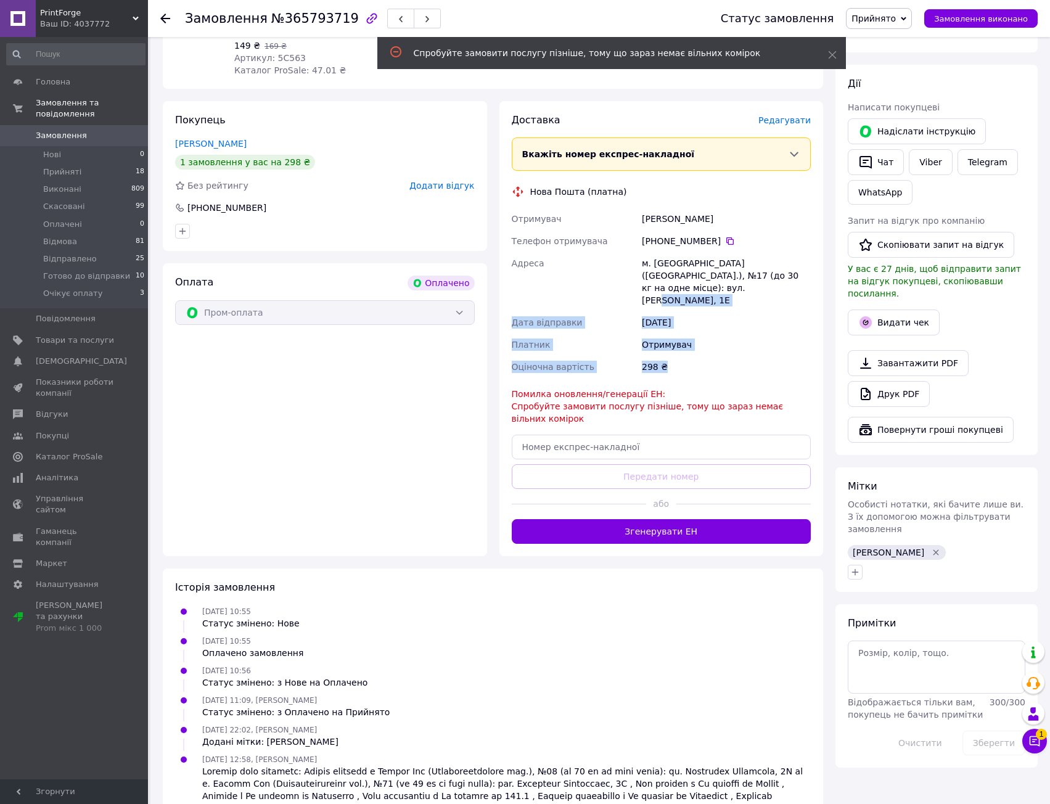
drag, startPoint x: 694, startPoint y: 369, endPoint x: 694, endPoint y: 381, distance: 12.3
click at [694, 377] on div "Доставка [PERSON_NAME] Вкажіть номер експрес-накладної Обов'язково введіть номе…" at bounding box center [662, 328] width 300 height 430
click at [694, 388] on div "Помилка оновлення/генерації ЕН: Спробуйте замовити послугу пізніше, тому що зар…" at bounding box center [662, 406] width 300 height 37
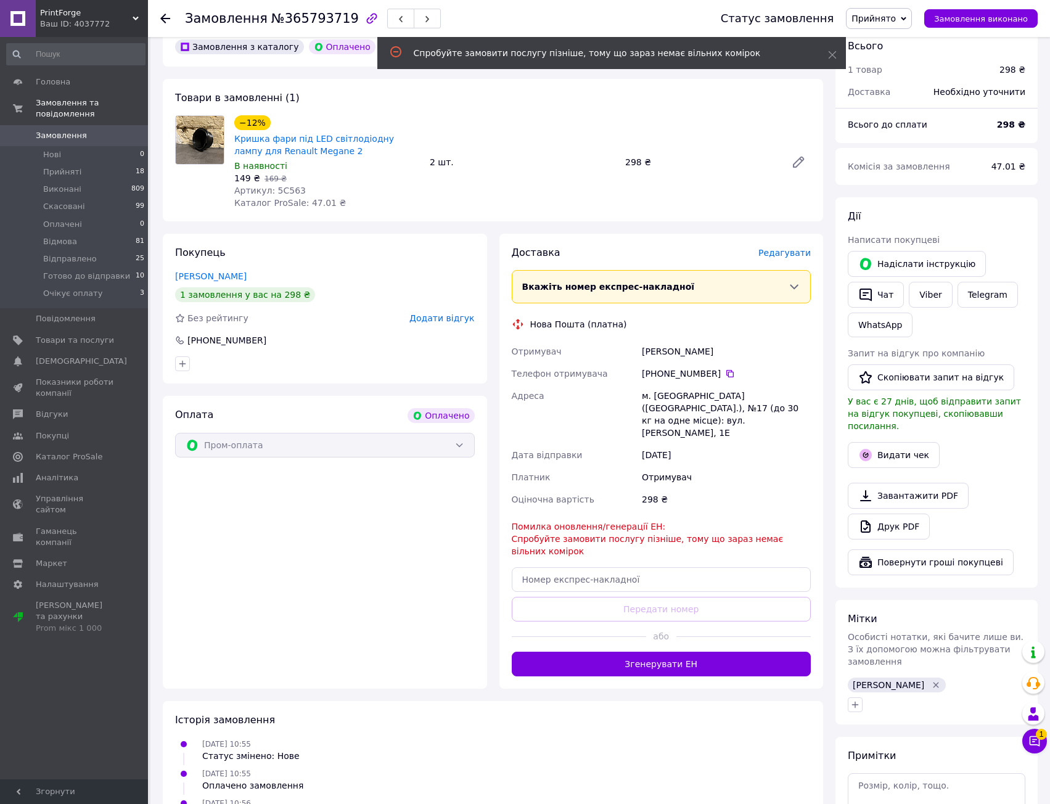
scroll to position [0, 0]
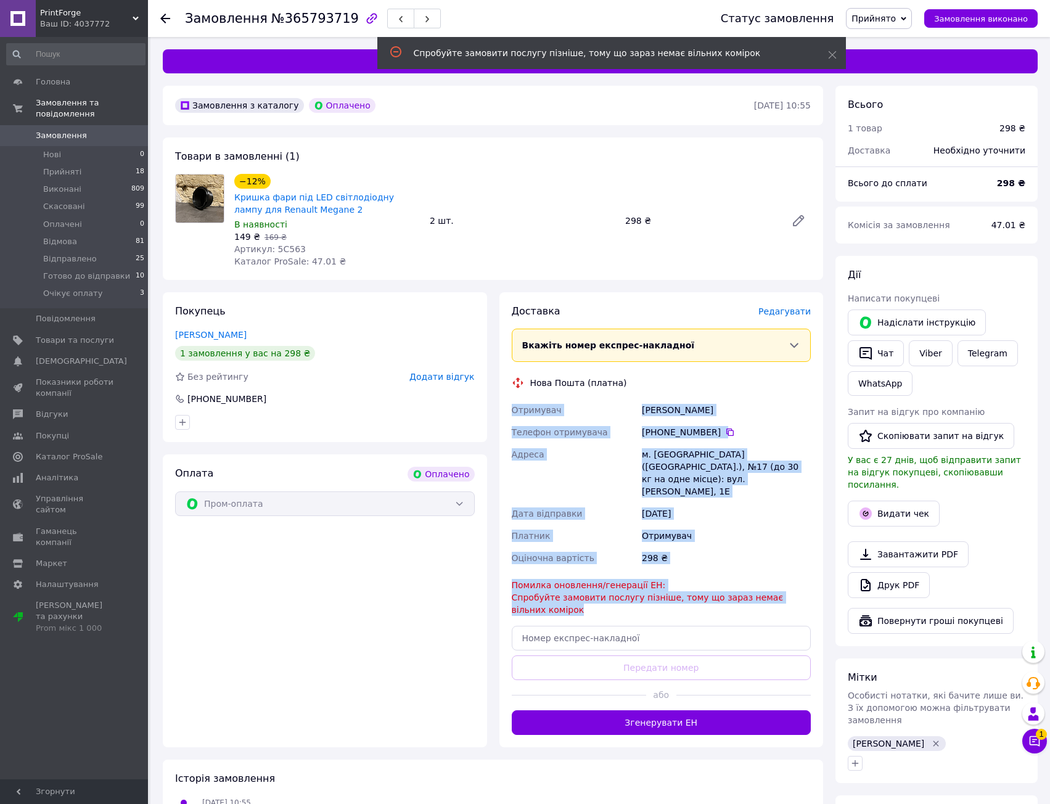
drag, startPoint x: 695, startPoint y: 532, endPoint x: 739, endPoint y: 609, distance: 88.6
click at [739, 609] on div "Доставка [PERSON_NAME] Вкажіть номер експрес-накладної Обов'язково введіть номе…" at bounding box center [662, 520] width 300 height 430
click at [735, 502] on div "[DATE]" at bounding box center [726, 513] width 174 height 22
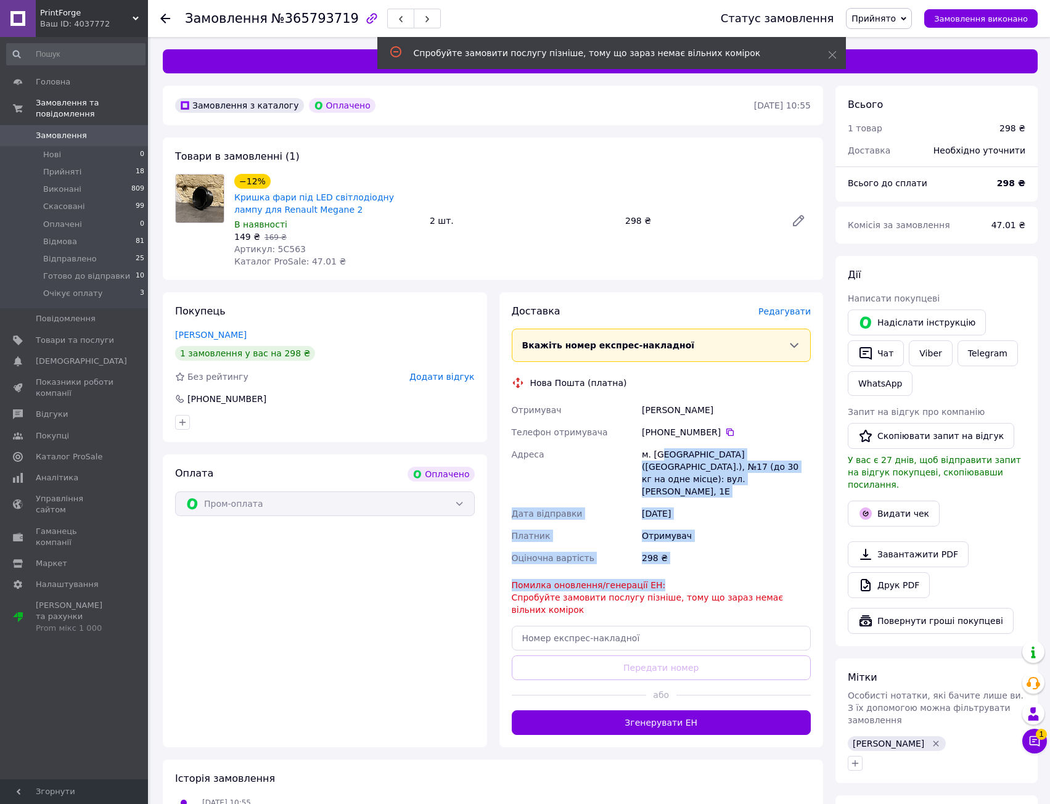
drag, startPoint x: 687, startPoint y: 577, endPoint x: 656, endPoint y: 436, distance: 144.6
click at [658, 445] on div "Доставка [PERSON_NAME] Вкажіть номер експрес-накладної Обов'язково введіть номе…" at bounding box center [662, 520] width 300 height 430
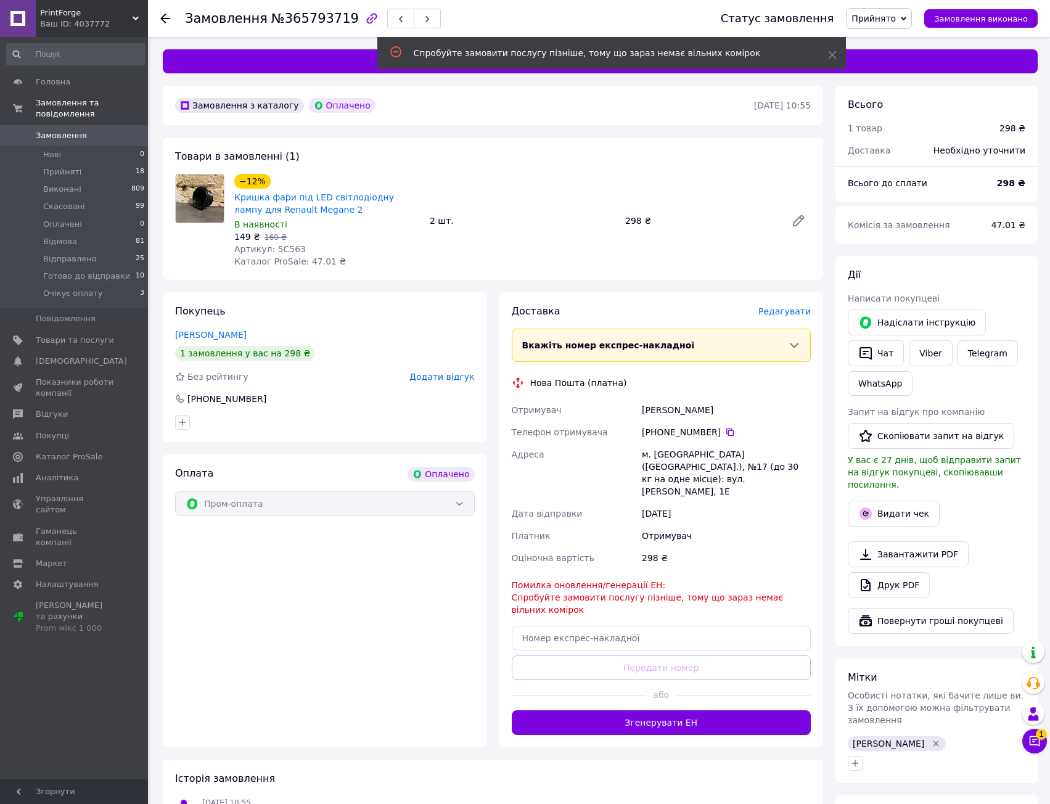
click at [655, 428] on div "[PHONE_NUMBER]" at bounding box center [726, 432] width 169 height 12
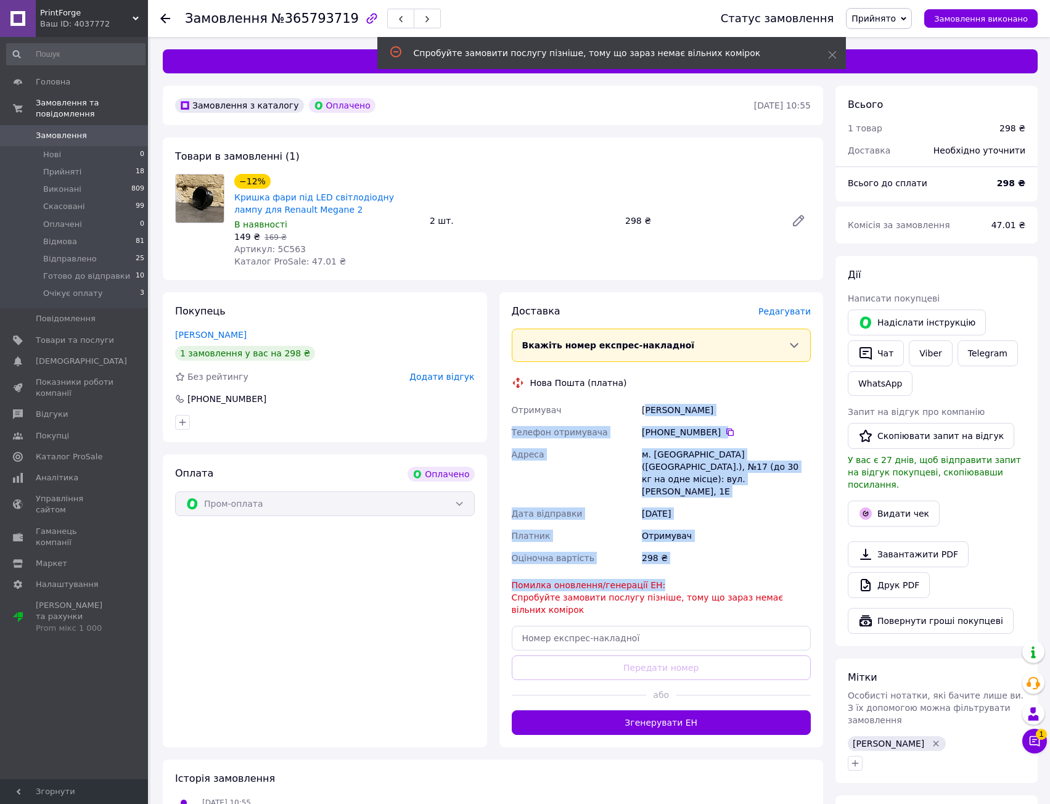
drag, startPoint x: 650, startPoint y: 416, endPoint x: 689, endPoint y: 582, distance: 170.3
click at [682, 578] on div "Доставка [PERSON_NAME] Вкажіть номер експрес-накладної Обов'язково введіть номе…" at bounding box center [662, 520] width 300 height 430
click at [691, 579] on div "Помилка оновлення/генерації ЕН: Спробуйте замовити послугу пізніше, тому що зар…" at bounding box center [662, 597] width 300 height 37
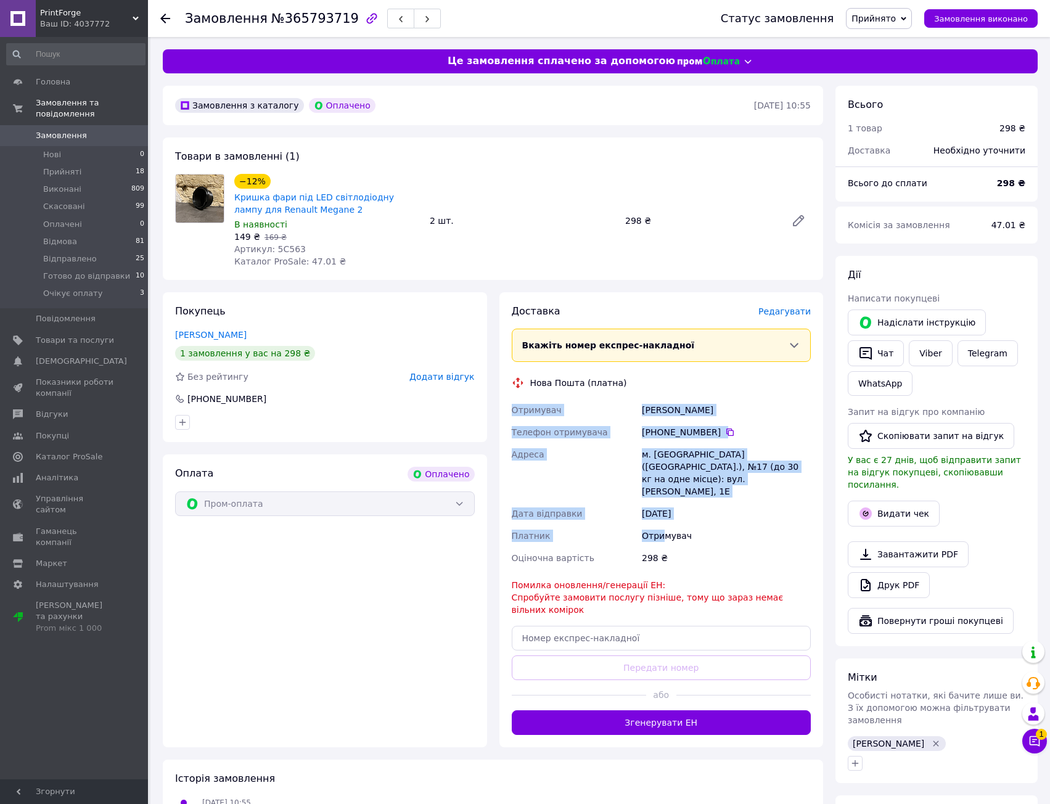
drag, startPoint x: 660, startPoint y: 507, endPoint x: 671, endPoint y: 575, distance: 68.8
click at [668, 576] on div "Доставка [PERSON_NAME] Вкажіть номер експрес-накладної Обов'язково введіть номе…" at bounding box center [662, 520] width 300 height 430
click at [679, 556] on div "298 ₴" at bounding box center [726, 558] width 174 height 22
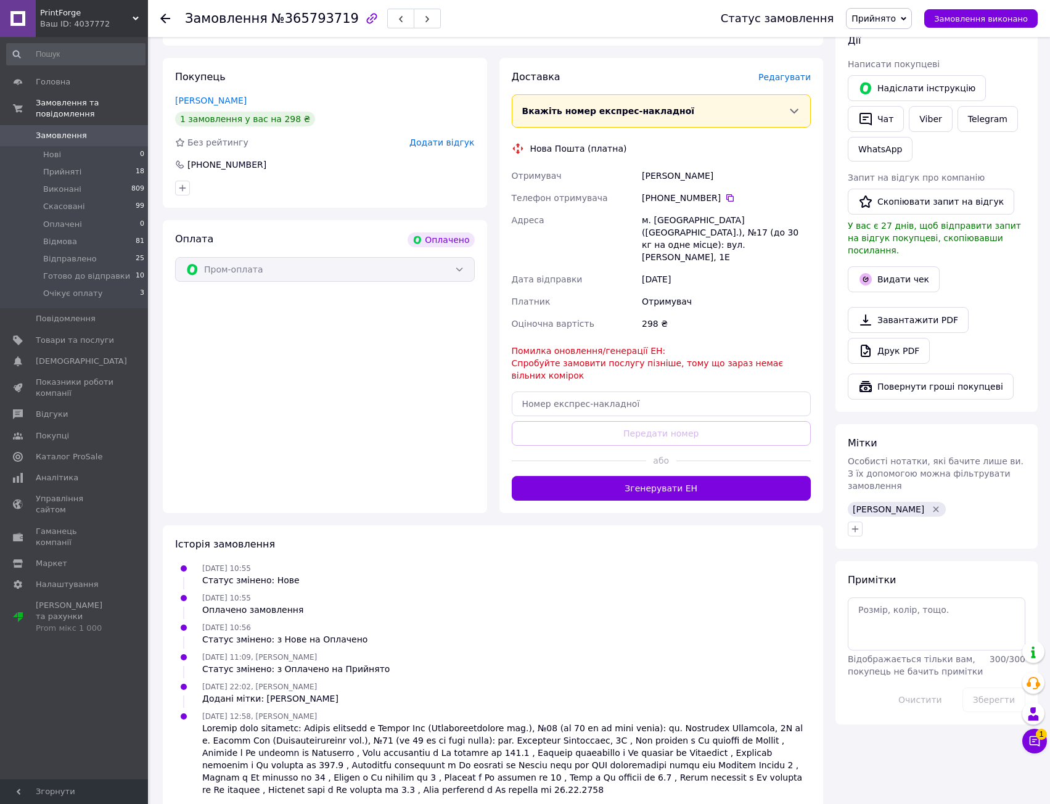
scroll to position [238, 0]
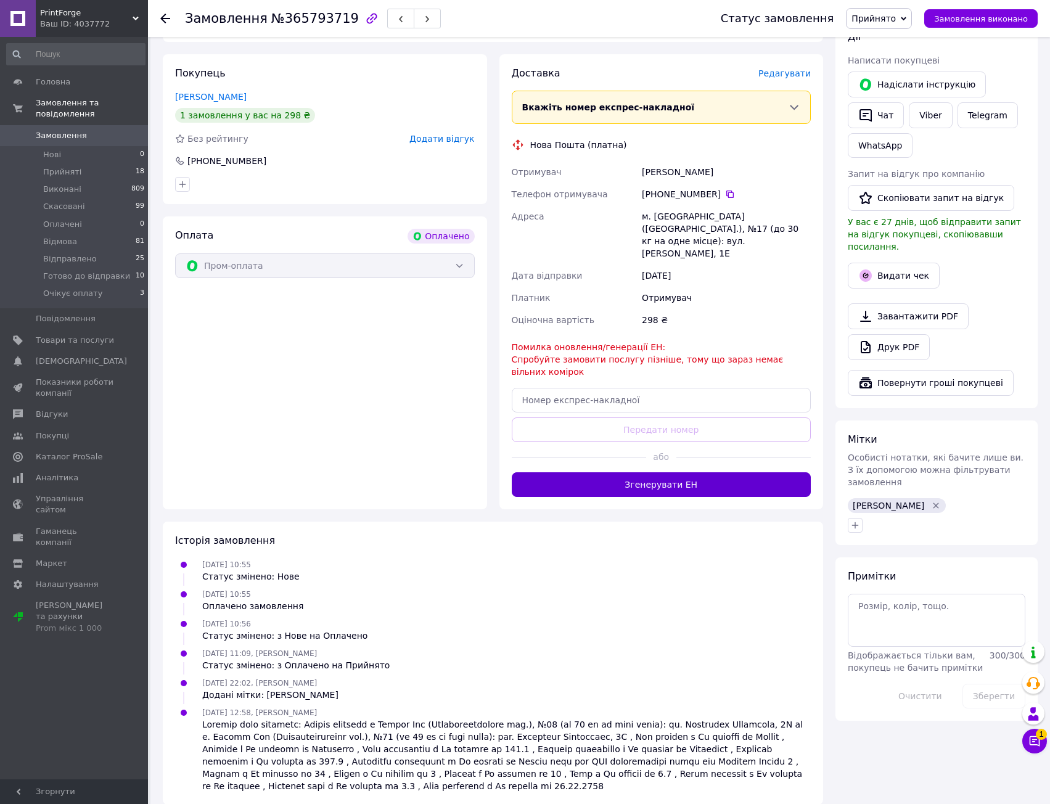
click at [643, 474] on button "Згенерувати ЕН" at bounding box center [662, 484] width 300 height 25
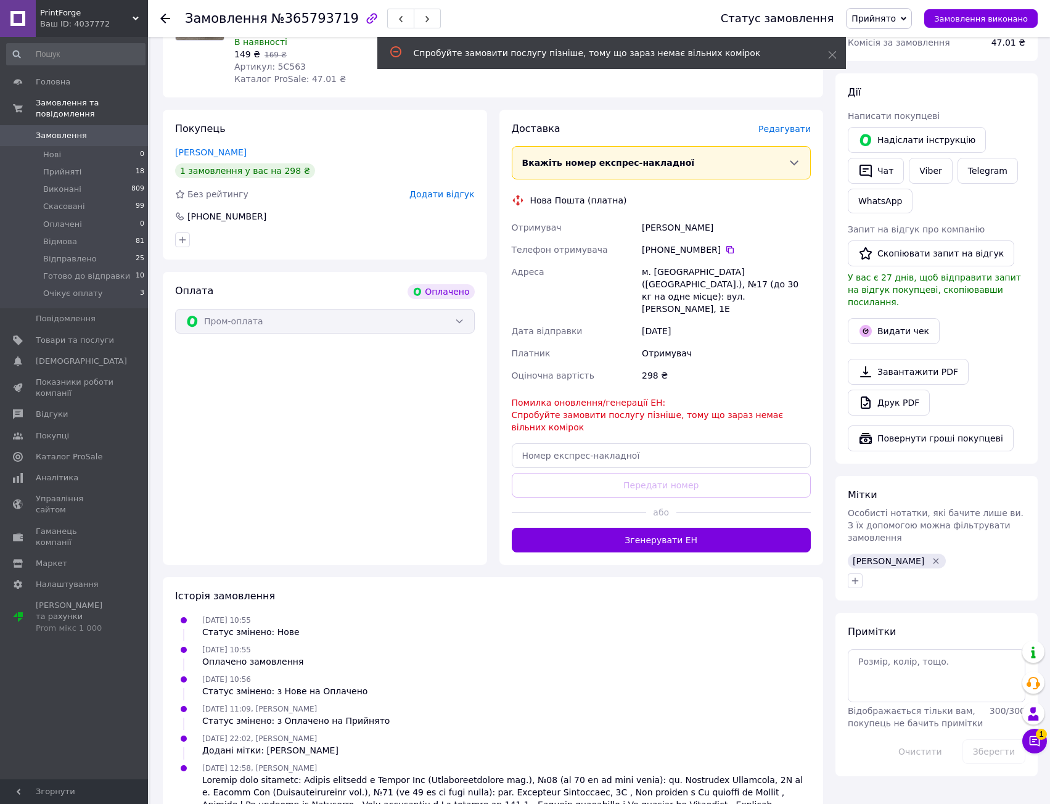
scroll to position [0, 0]
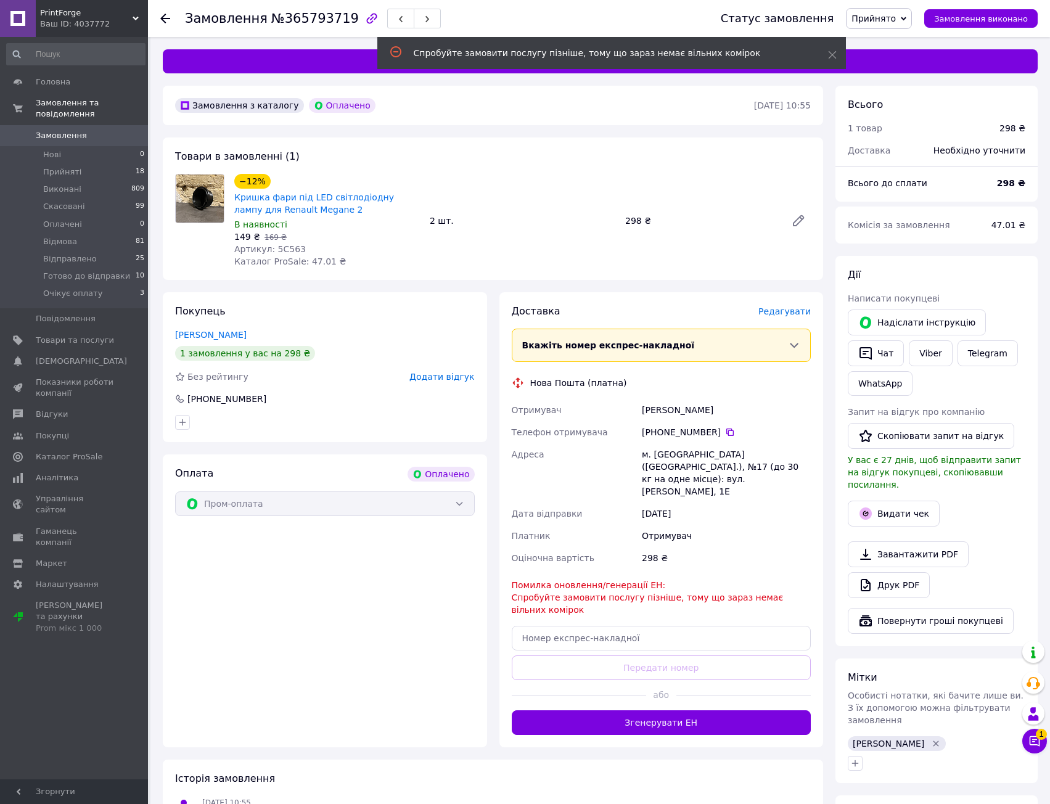
click at [605, 346] on span "Вкажіть номер експрес-накладної" at bounding box center [608, 345] width 173 height 10
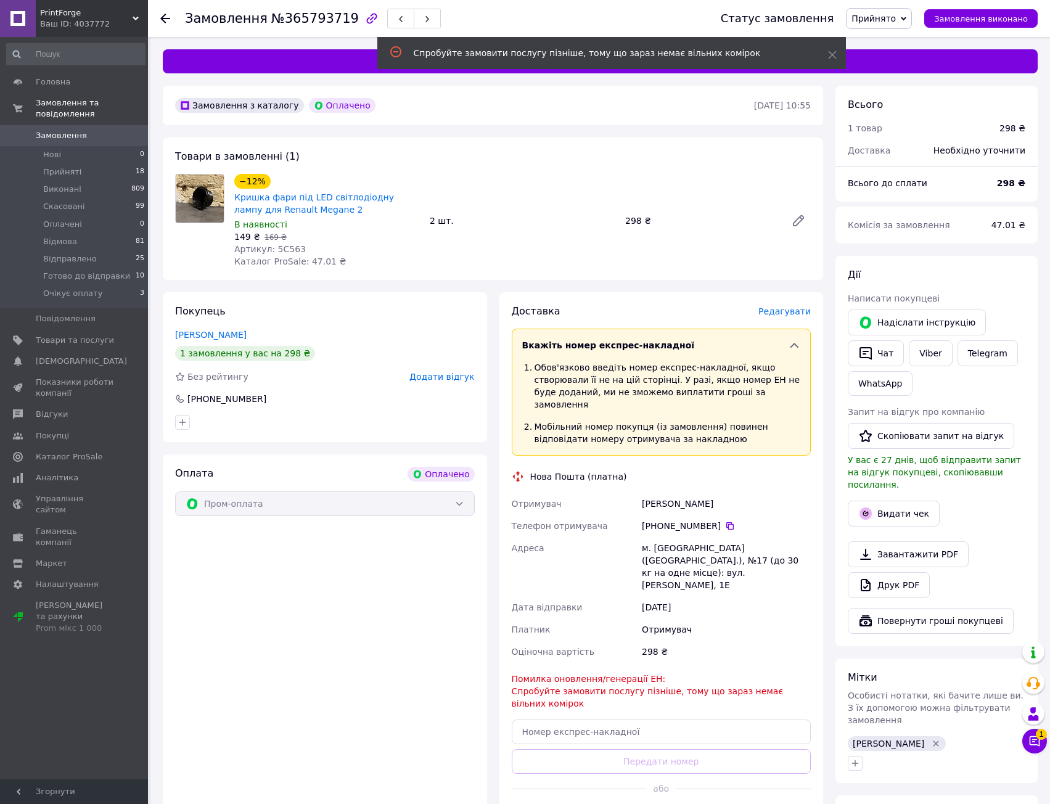
click at [605, 345] on span "Вкажіть номер експрес-накладної" at bounding box center [608, 345] width 173 height 10
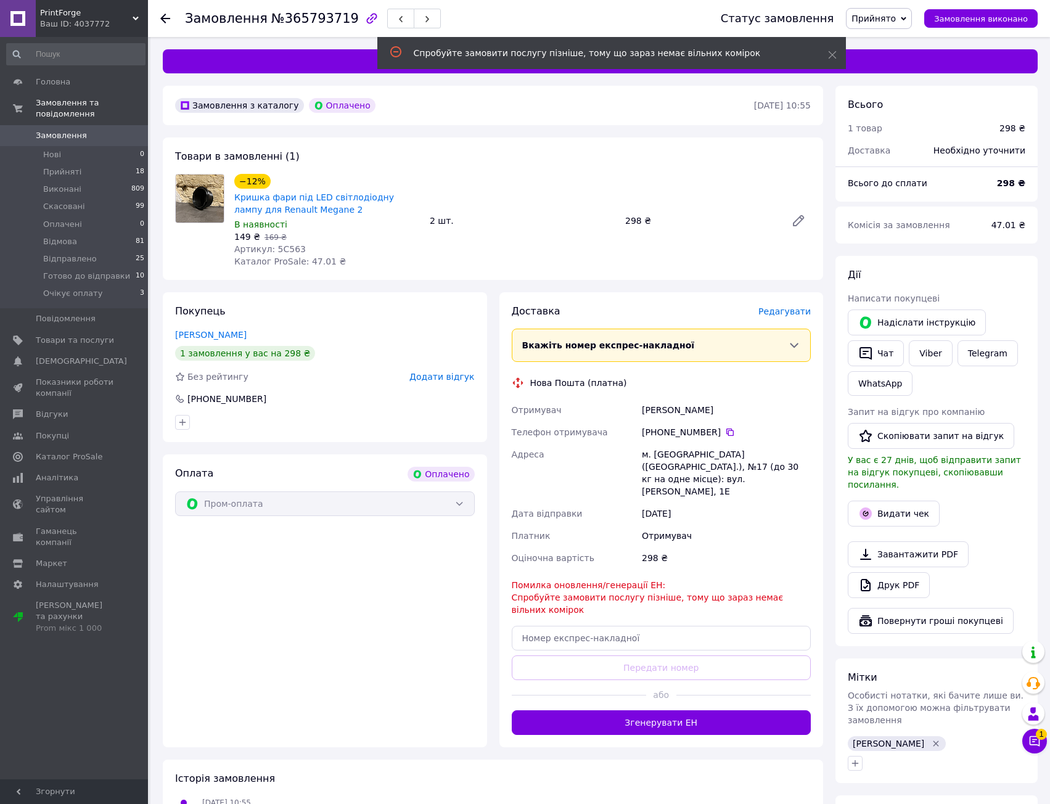
click at [631, 305] on div "Доставка" at bounding box center [635, 312] width 247 height 14
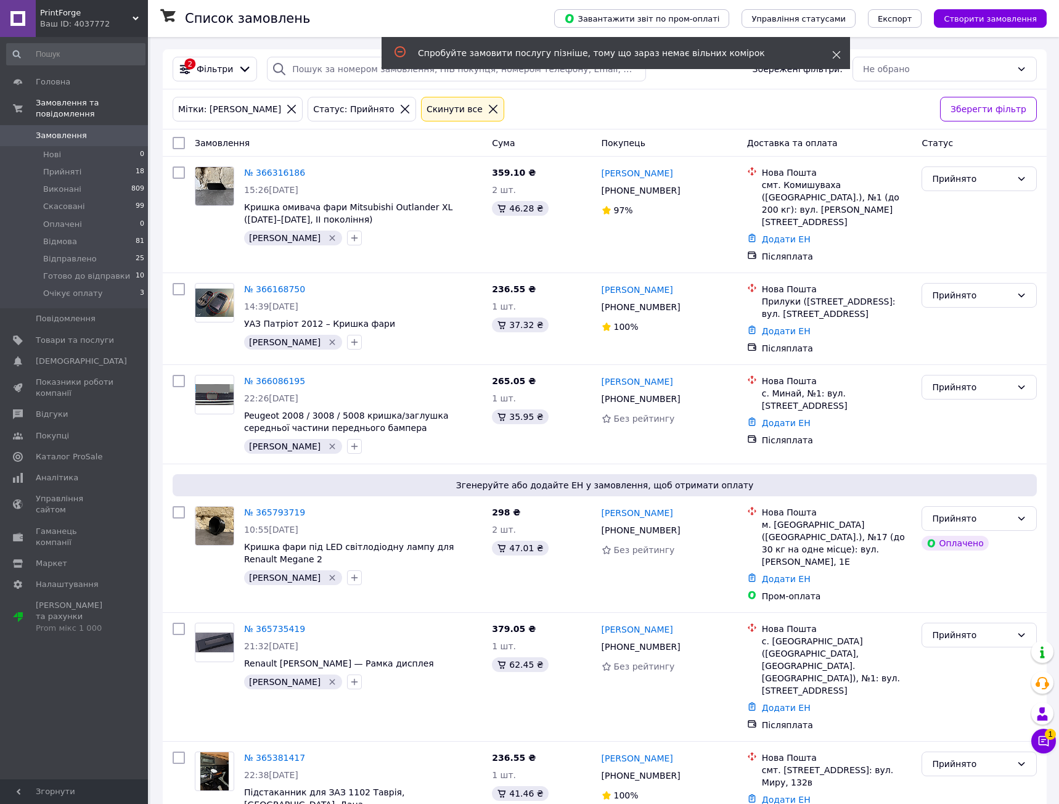
click at [834, 60] on span at bounding box center [836, 55] width 9 height 12
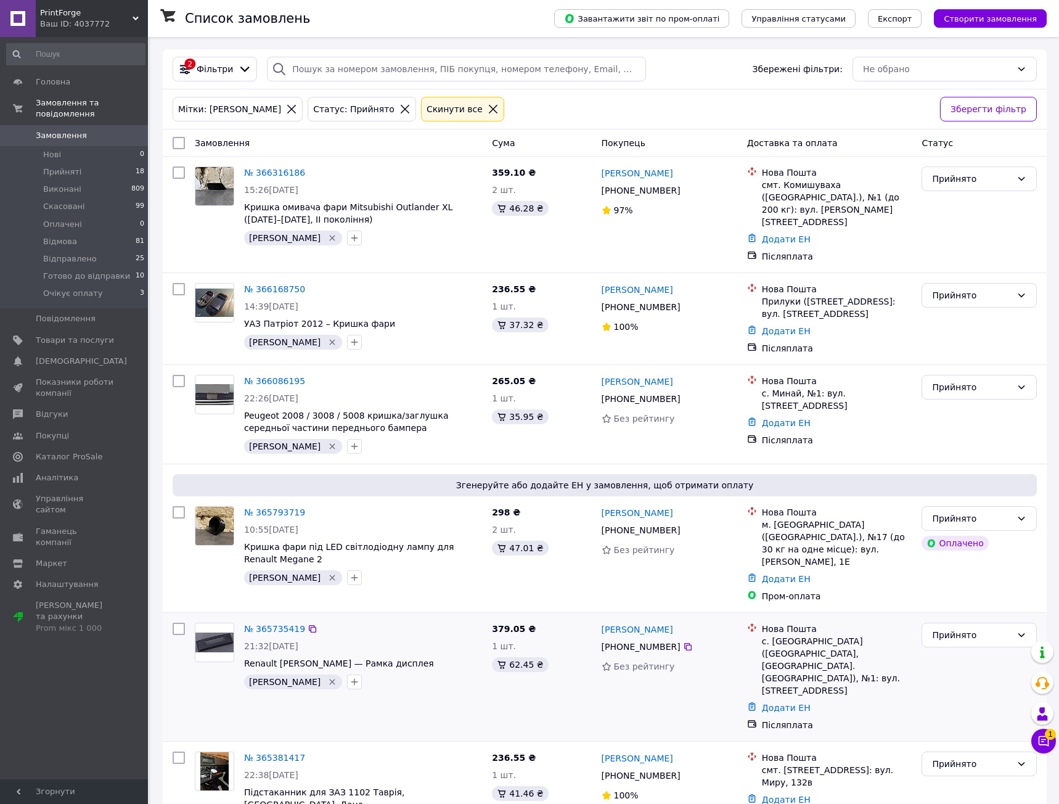
click at [432, 657] on span "Renault [PERSON_NAME] — Рамка дисплея" at bounding box center [363, 663] width 238 height 12
click at [287, 624] on link "№ 365735419" at bounding box center [274, 629] width 61 height 10
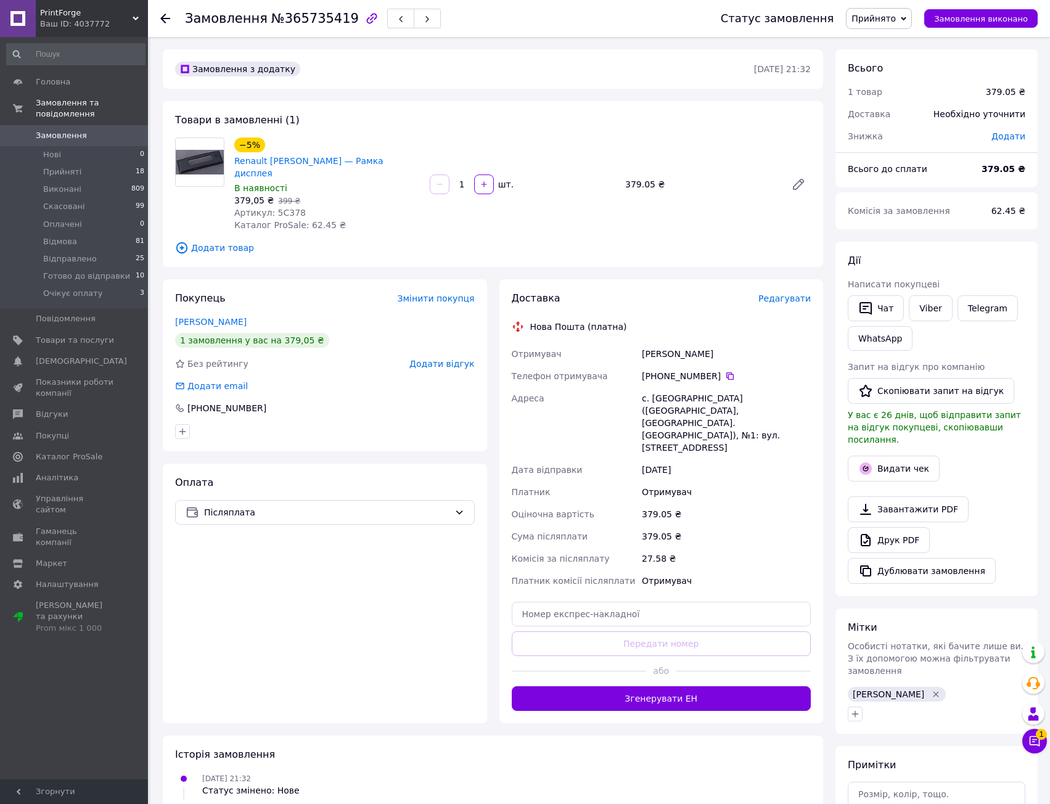
drag, startPoint x: 719, startPoint y: 385, endPoint x: 713, endPoint y: 481, distance: 97.0
click at [715, 467] on div "Отримувач [PERSON_NAME] Телефон отримувача [PHONE_NUMBER]   Адреса [PERSON_NAME…" at bounding box center [661, 467] width 305 height 249
click at [713, 525] on div "379.05 ₴" at bounding box center [726, 536] width 174 height 22
click at [792, 293] on span "Редагувати" at bounding box center [784, 298] width 52 height 10
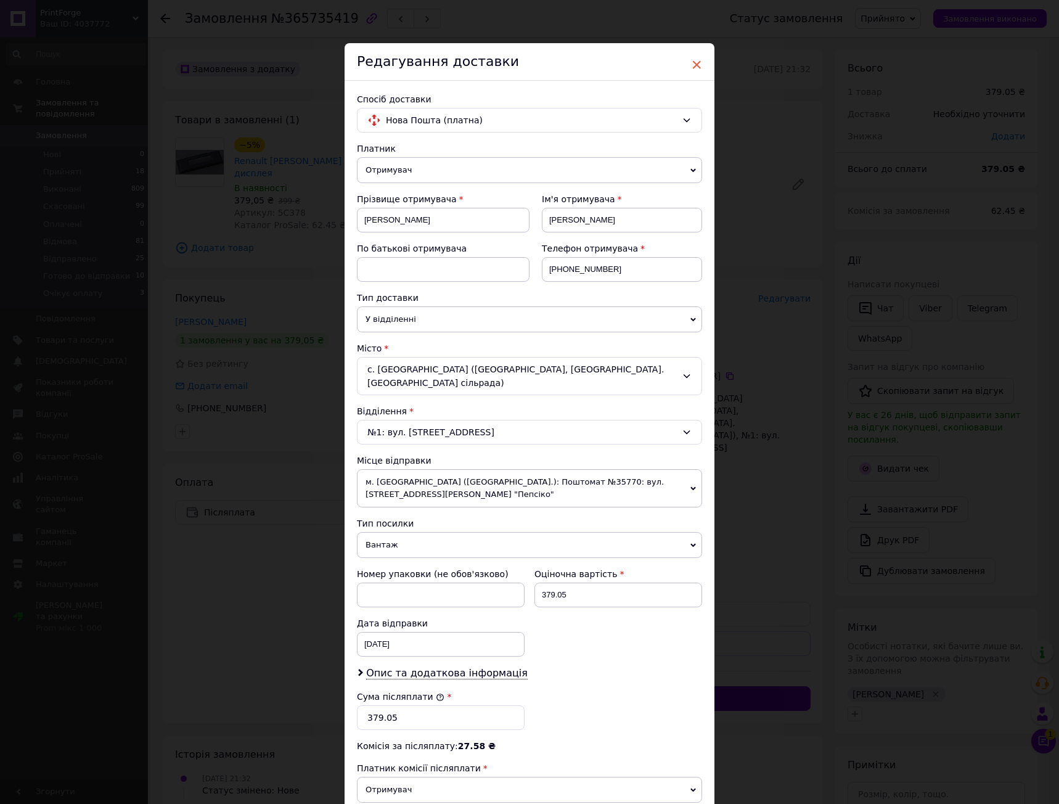
click at [694, 68] on span "×" at bounding box center [696, 64] width 11 height 21
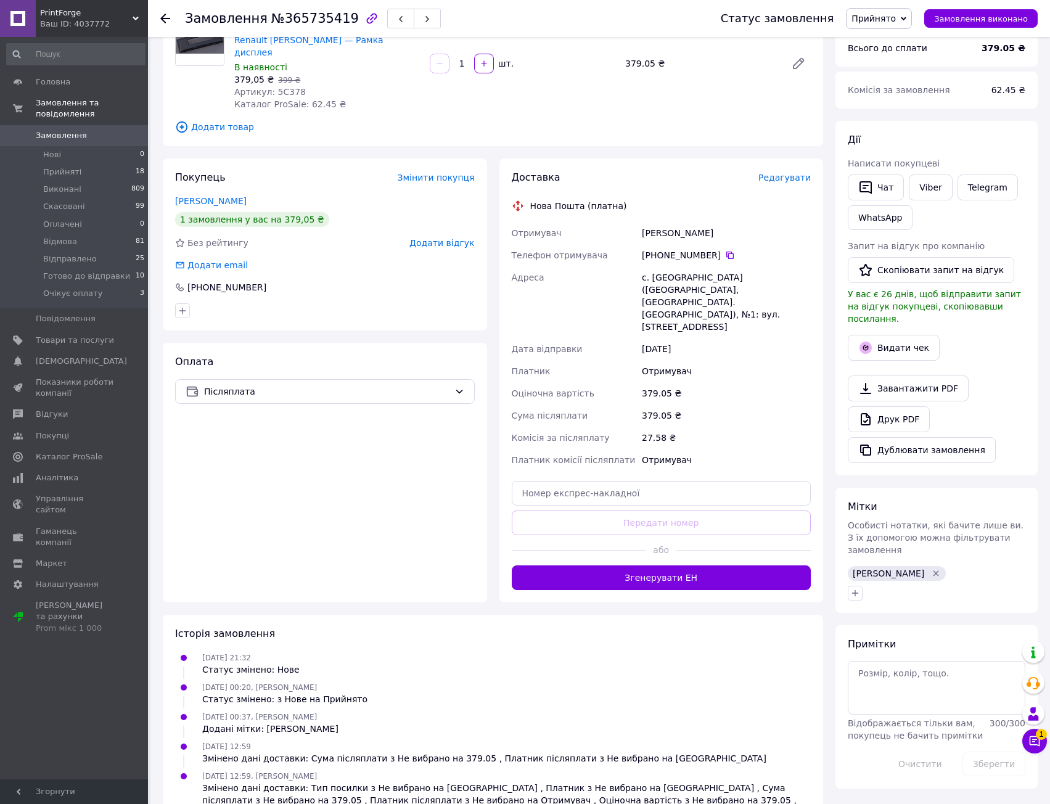
click at [687, 542] on div "Доставка Редагувати Нова Пошта (платна) Отримувач [PERSON_NAME] Телефон отримув…" at bounding box center [661, 380] width 324 height 444
click at [693, 565] on button "Згенерувати ЕН" at bounding box center [662, 577] width 300 height 25
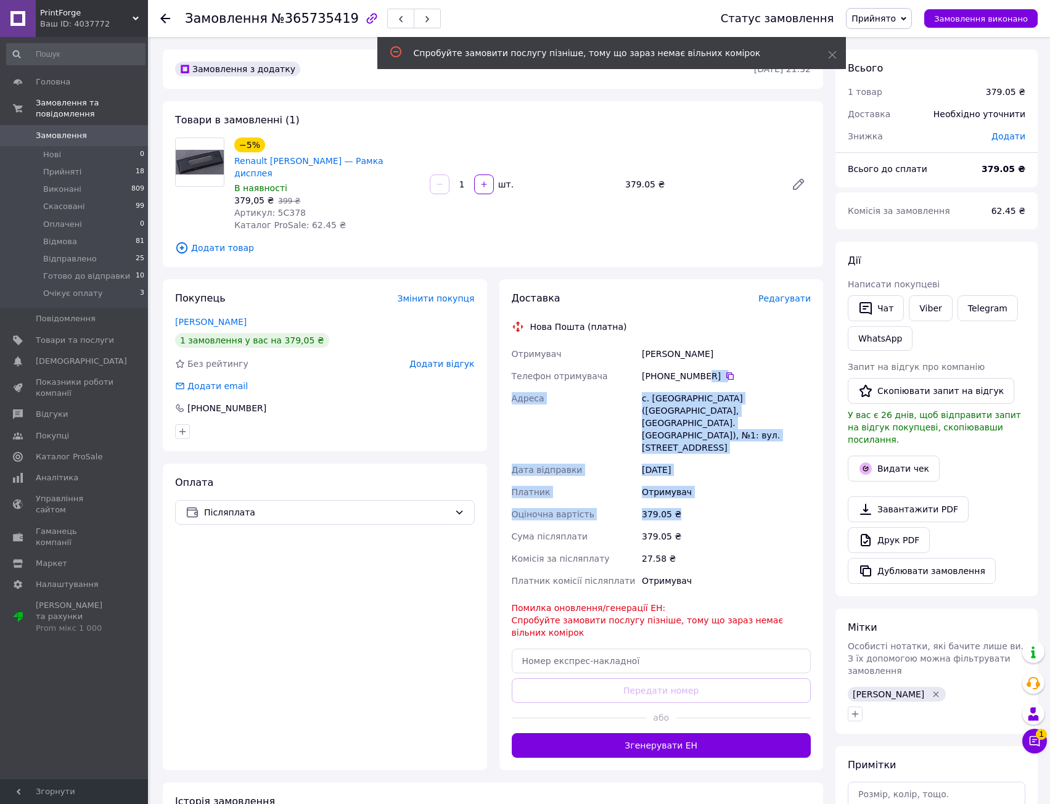
drag, startPoint x: 702, startPoint y: 432, endPoint x: 691, endPoint y: 530, distance: 99.2
click at [698, 500] on div "Отримувач [PERSON_NAME] Телефон отримувача [PHONE_NUMBER]   Адреса [PERSON_NAME…" at bounding box center [661, 467] width 305 height 249
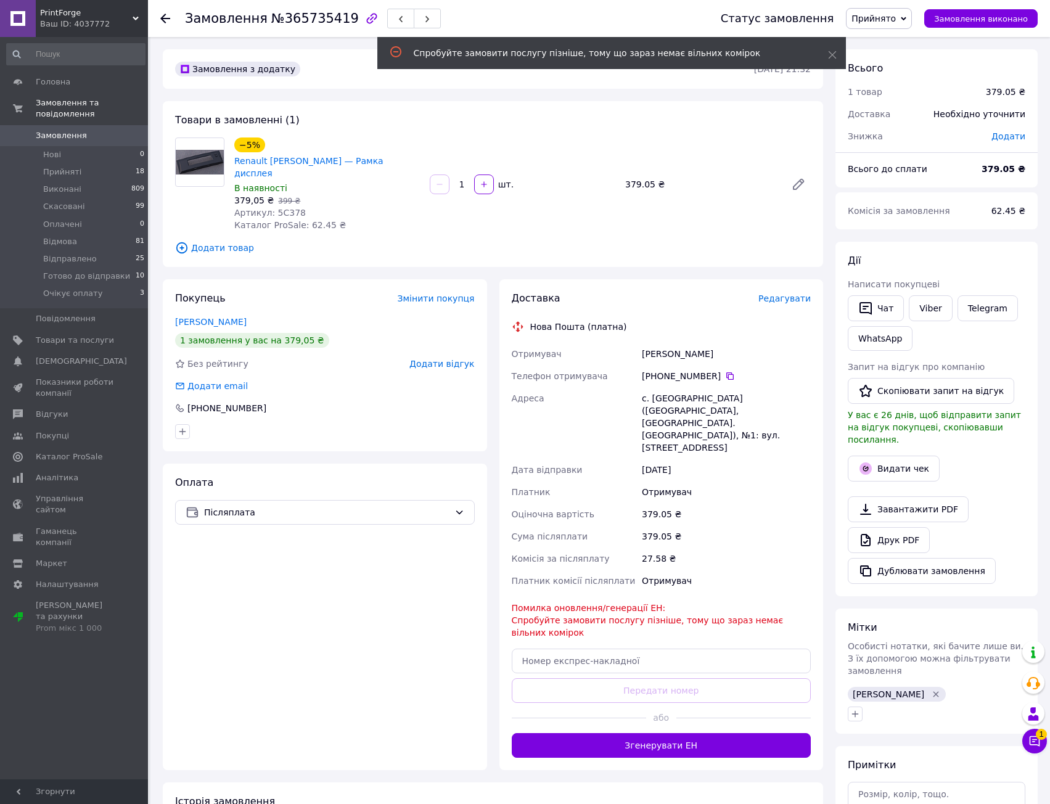
click at [690, 542] on div "Доставка Редагувати Нова Пошта (платна) Отримувач [PERSON_NAME] Телефон отримув…" at bounding box center [662, 525] width 300 height 466
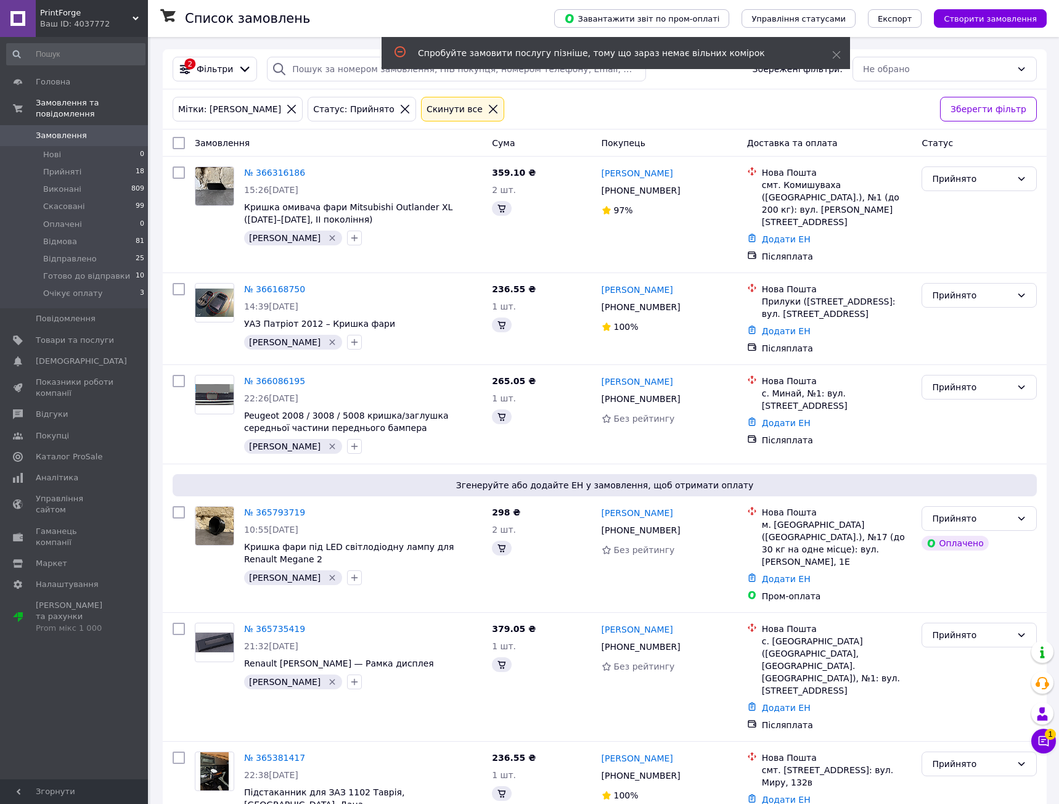
click at [835, 47] on div "Спробуйте замовити послугу пізніше, тому що зараз немає вільних комірок" at bounding box center [616, 53] width 469 height 32
click at [830, 53] on div "Спробуйте замовити послугу пізніше, тому що зараз немає вільних комірок" at bounding box center [616, 53] width 469 height 32
click at [838, 66] on div "Спробуйте замовити послугу пізніше, тому що зараз немає вільних комірок" at bounding box center [616, 53] width 469 height 32
click at [832, 70] on div "Спробуйте замовити послугу пізніше, тому що зараз немає вільних комірок" at bounding box center [616, 54] width 469 height 35
click at [837, 57] on icon at bounding box center [836, 55] width 9 height 9
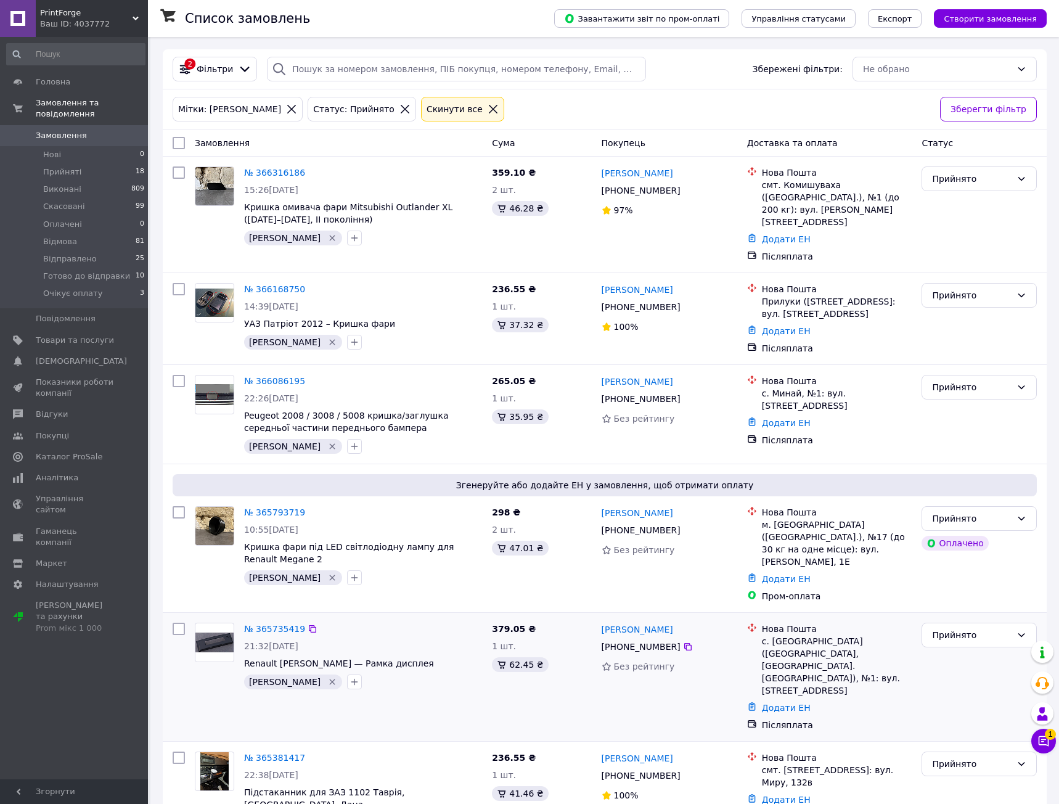
click at [451, 621] on div "№ 365735419" at bounding box center [363, 628] width 240 height 15
click at [384, 476] on div "Згенеруйте або додайте ЕН у замовлення, щоб отримати оплату" at bounding box center [605, 485] width 864 height 22
click at [391, 479] on span "Згенеруйте або додайте ЕН у замовлення, щоб отримати оплату" at bounding box center [605, 485] width 854 height 12
click at [386, 505] on div "№ 365793719" at bounding box center [363, 512] width 240 height 15
click at [425, 334] on div "[PERSON_NAME]" at bounding box center [363, 342] width 243 height 20
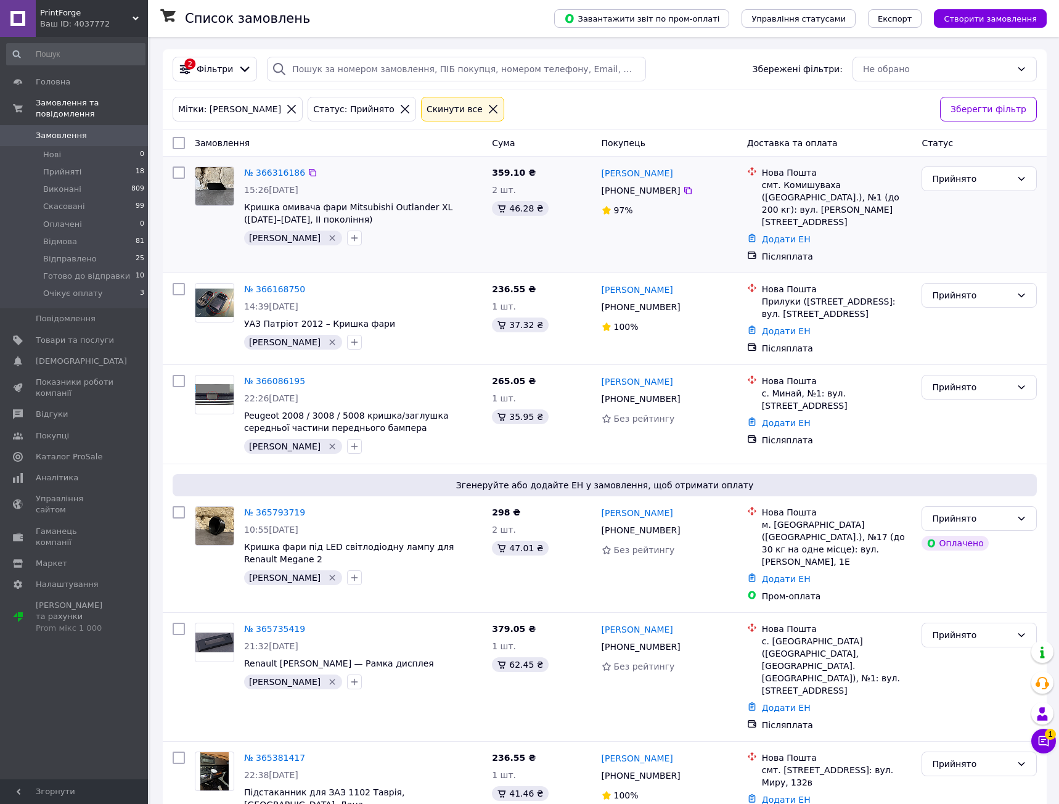
click at [378, 173] on div "№ 366316186" at bounding box center [363, 172] width 240 height 15
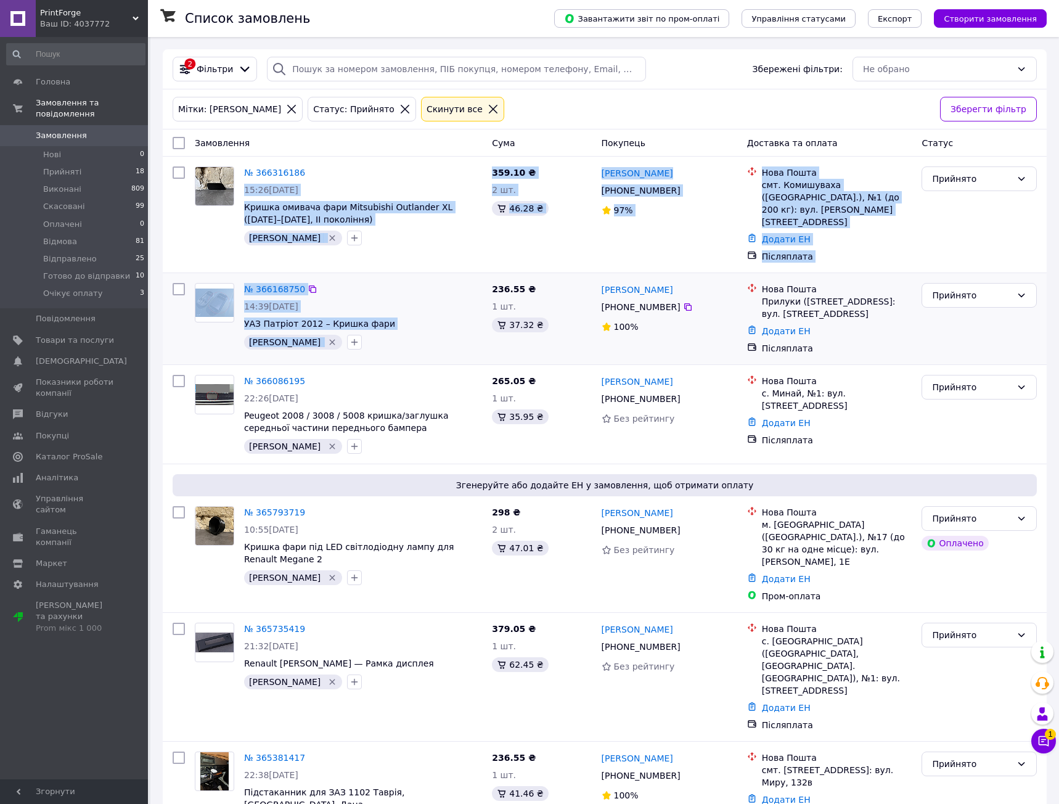
drag, startPoint x: 396, startPoint y: 178, endPoint x: 404, endPoint y: 346, distance: 168.5
click at [403, 342] on div "Замовлення Cума Покупець Доставка та оплата Статус № 366316186 15:26[DATE] Криш…" at bounding box center [605, 484] width 884 height 711
click at [404, 346] on div "№ 366168750 14:39[DATE] УАЗ Патріот 2012 – Кришка фари [PERSON_NAME]   236.55 ₴…" at bounding box center [605, 318] width 884 height 91
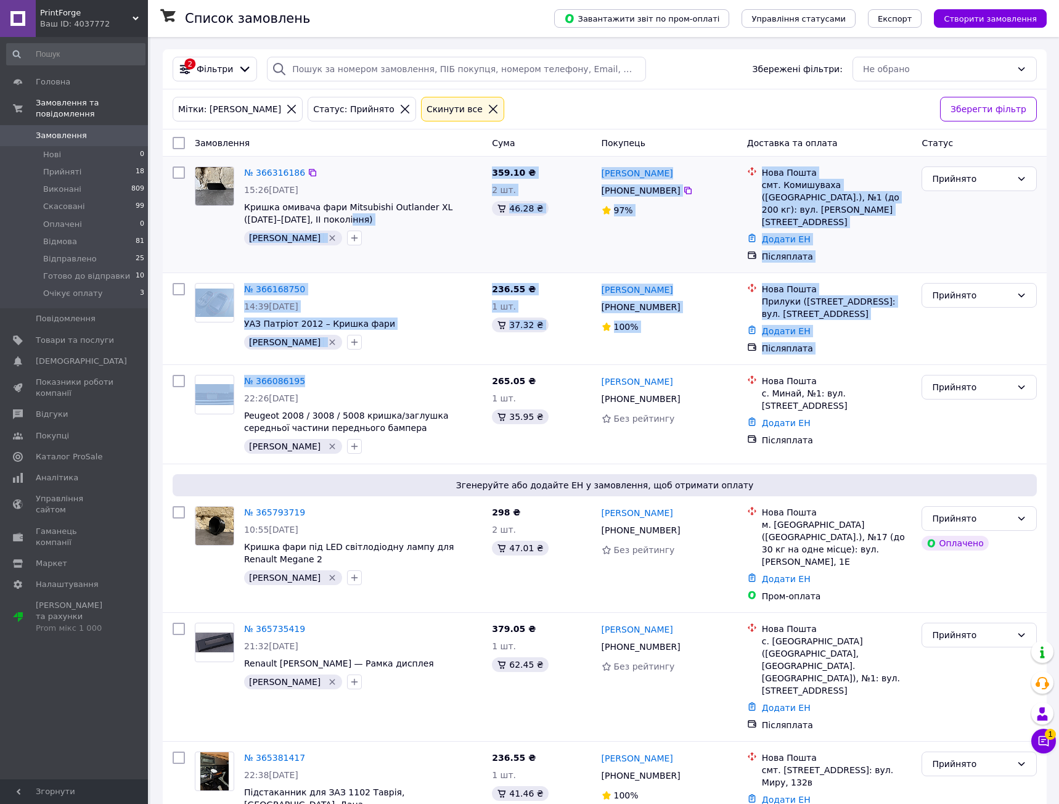
drag, startPoint x: 406, startPoint y: 346, endPoint x: 397, endPoint y: 186, distance: 160.5
click at [394, 198] on div "Замовлення Cума Покупець Доставка та оплата Статус № 366316186 15:26[DATE] Криш…" at bounding box center [605, 484] width 884 height 711
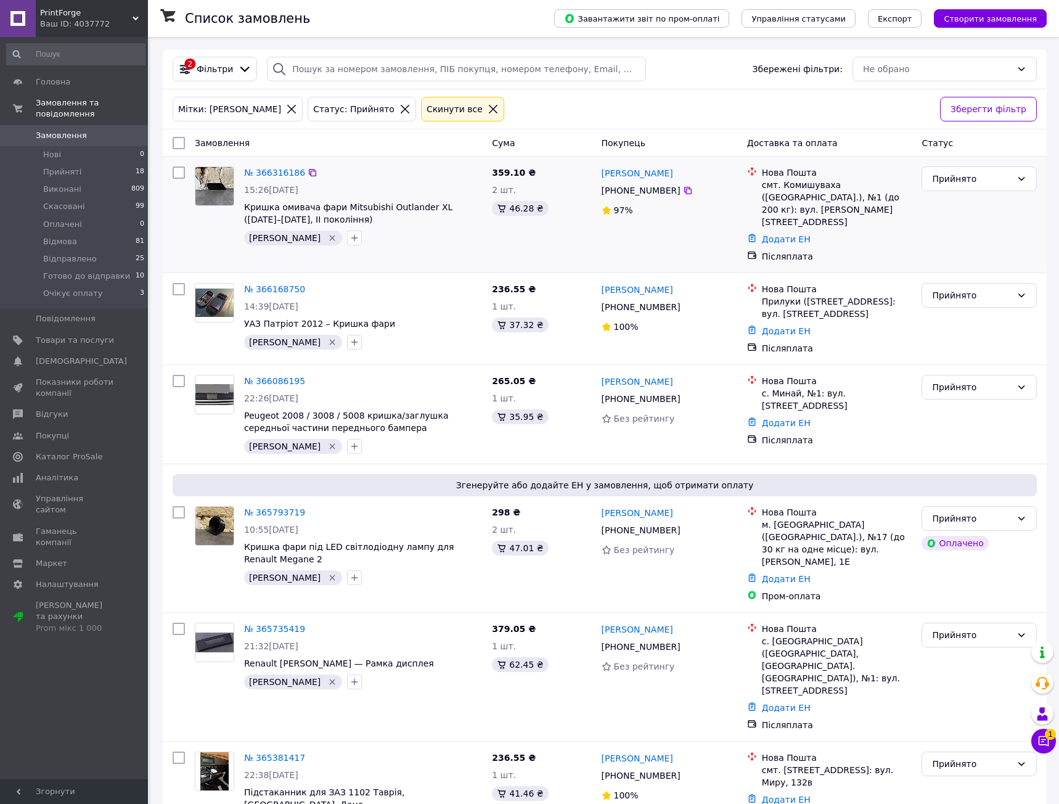
click at [397, 186] on div "15:26[DATE]" at bounding box center [363, 190] width 238 height 12
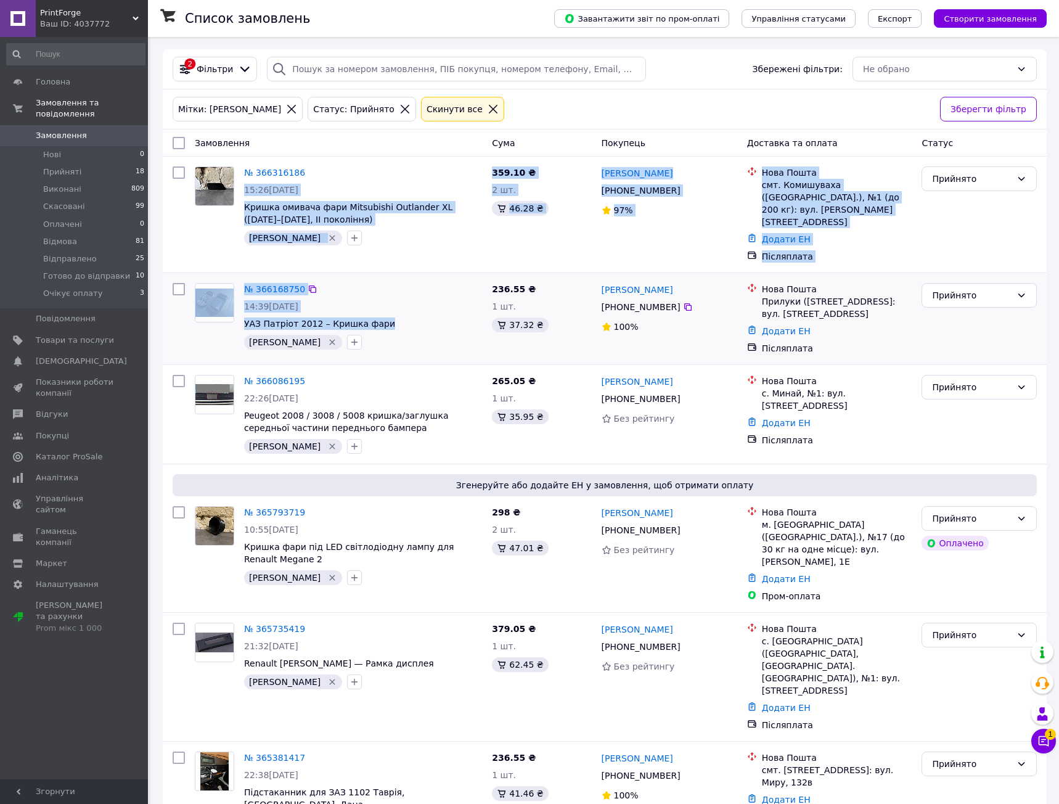
drag, startPoint x: 399, startPoint y: 165, endPoint x: 398, endPoint y: 301, distance: 136.2
click at [398, 301] on div "Замовлення Cума Покупець Доставка та оплата Статус № 366316186 15:26[DATE] Криш…" at bounding box center [605, 484] width 884 height 711
click at [398, 317] on span "УАЗ Патріот 2012 – Кришка фари" at bounding box center [363, 323] width 238 height 12
drag, startPoint x: 398, startPoint y: 301, endPoint x: 396, endPoint y: 172, distance: 129.5
click at [396, 176] on div "Замовлення Cума Покупець Доставка та оплата Статус № 366316186 15:26[DATE] Криш…" at bounding box center [605, 484] width 884 height 711
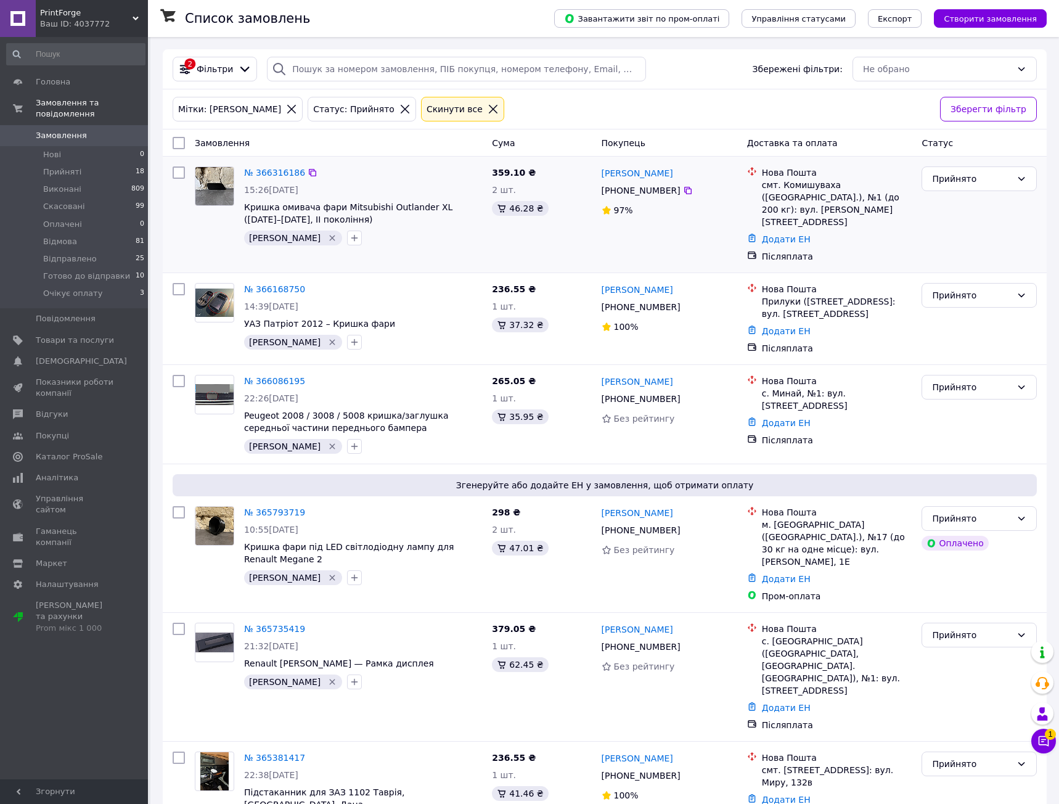
click at [396, 162] on div "№ 366316186 15:26[DATE] Кришка омивача фари Mitsubishi Outlander XL ([DATE]–[DA…" at bounding box center [363, 206] width 248 height 89
drag, startPoint x: 400, startPoint y: 309, endPoint x: 399, endPoint y: 188, distance: 120.8
click at [399, 191] on div "Замовлення Cума Покупець Доставка та оплата Статус № 366316186 15:26[DATE] Криш…" at bounding box center [605, 484] width 884 height 711
click at [399, 184] on div "15:26[DATE]" at bounding box center [363, 190] width 238 height 12
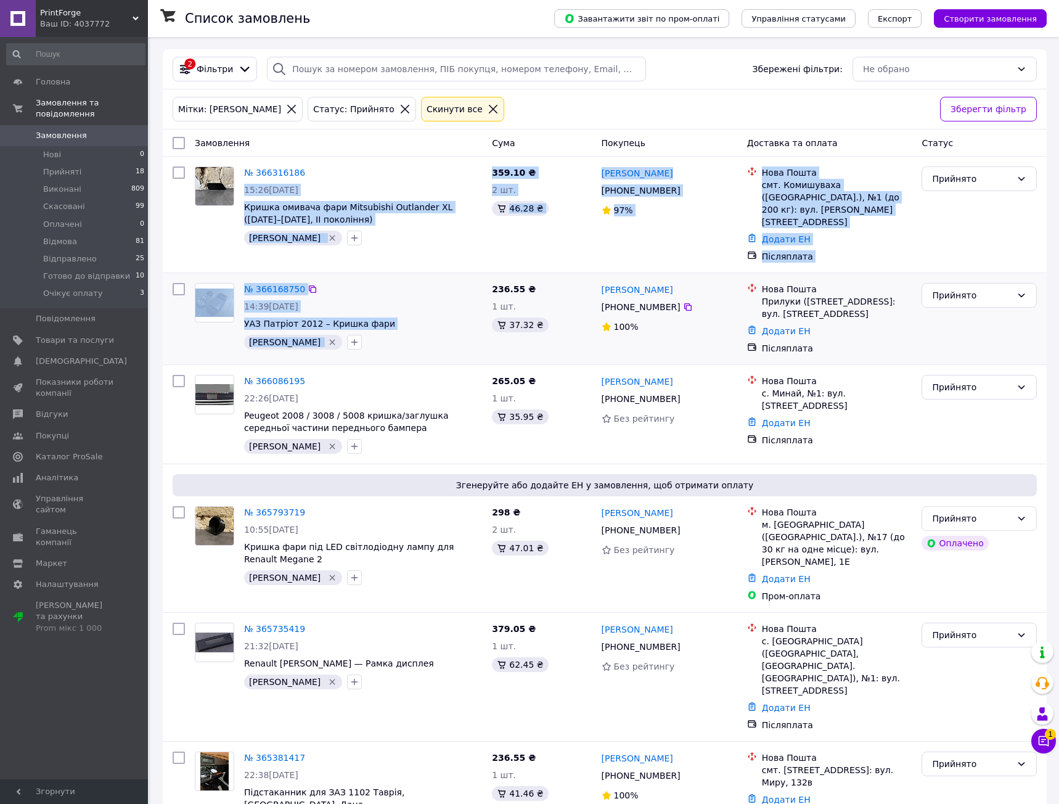
drag, startPoint x: 399, startPoint y: 183, endPoint x: 404, endPoint y: 344, distance: 161.0
click at [404, 344] on div "Замовлення Cума Покупець Доставка та оплата Статус № 366316186 15:26[DATE] Криш…" at bounding box center [605, 484] width 884 height 711
click at [404, 344] on div "№ 366168750 14:39[DATE] УАЗ Патріот 2012 – Кришка фари [PERSON_NAME]   236.55 ₴…" at bounding box center [605, 318] width 884 height 91
drag, startPoint x: 408, startPoint y: 258, endPoint x: 403, endPoint y: 182, distance: 76.0
click at [403, 182] on div "Замовлення Cума Покупець Доставка та оплата Статус № 366316186 15:26[DATE] Криш…" at bounding box center [605, 484] width 884 height 711
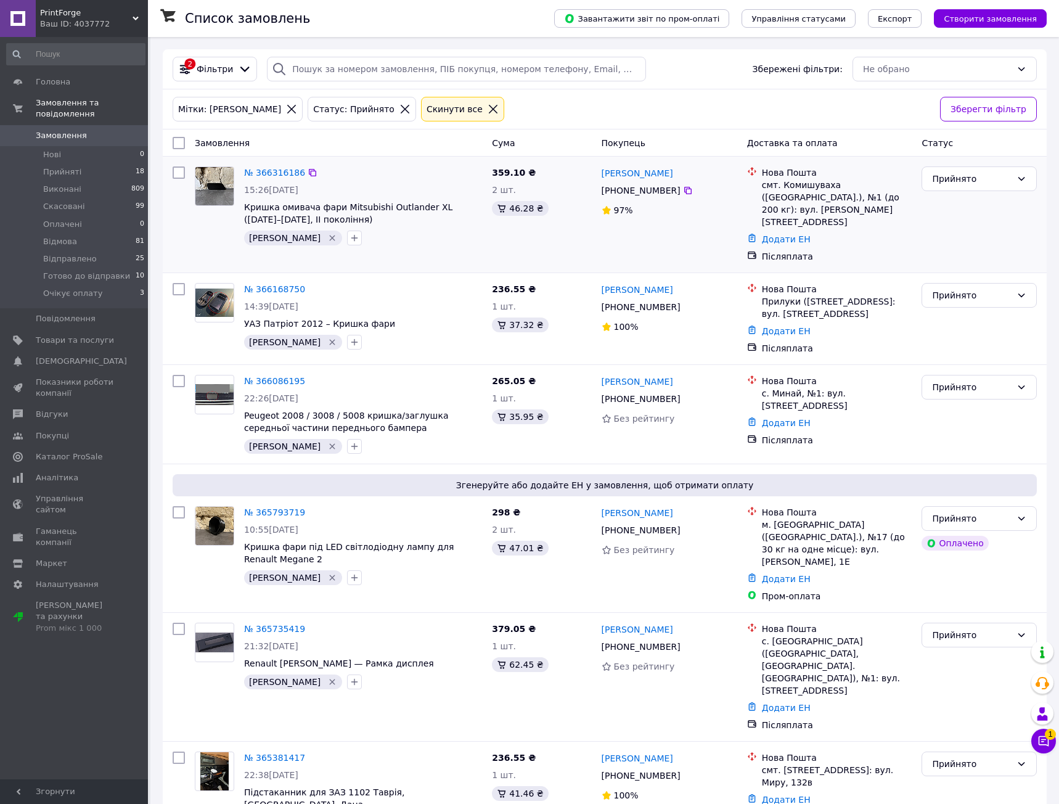
click at [403, 174] on div "№ 366316186" at bounding box center [363, 172] width 240 height 15
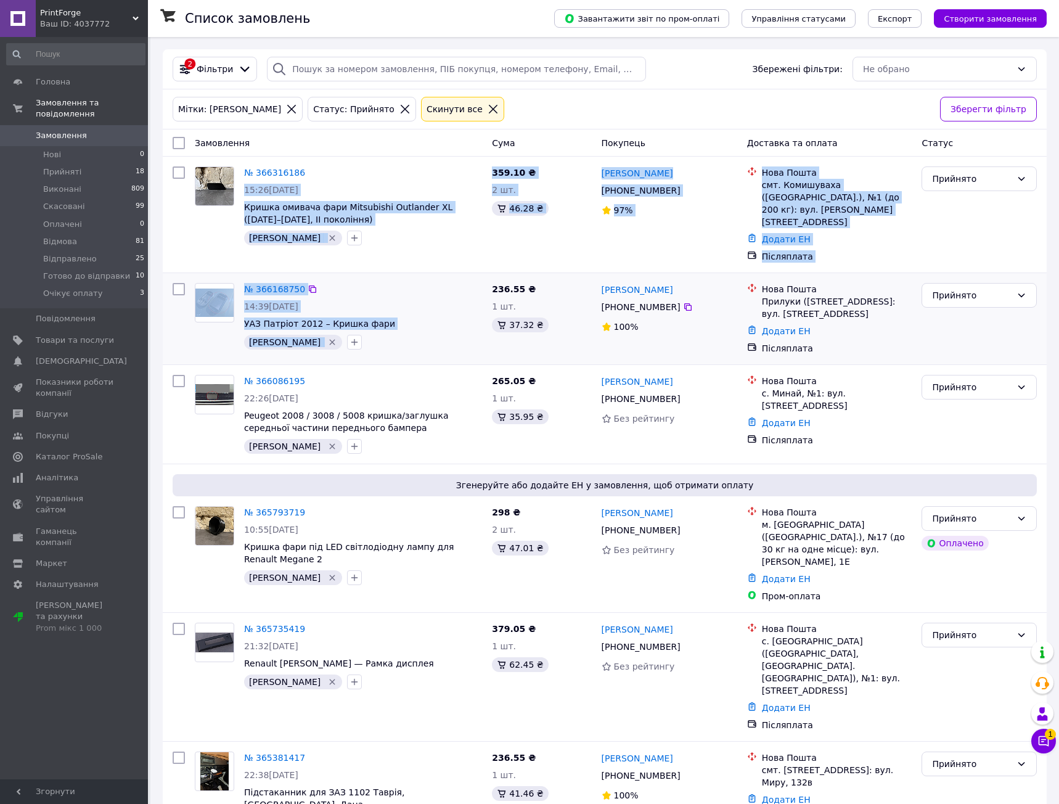
drag, startPoint x: 403, startPoint y: 206, endPoint x: 428, endPoint y: 338, distance: 134.2
click at [428, 337] on div "Замовлення Cума Покупець Доставка та оплата Статус № 366316186 15:26[DATE] Криш…" at bounding box center [605, 484] width 884 height 711
click at [428, 338] on div "№ 366168750 14:39[DATE] УАЗ Патріот 2012 – Кришка [PERSON_NAME]" at bounding box center [338, 318] width 297 height 81
drag, startPoint x: 454, startPoint y: 326, endPoint x: 431, endPoint y: 170, distance: 157.7
click at [432, 173] on div "Замовлення Cума Покупець Доставка та оплата Статус № 366316186 15:26[DATE] Криш…" at bounding box center [605, 484] width 884 height 711
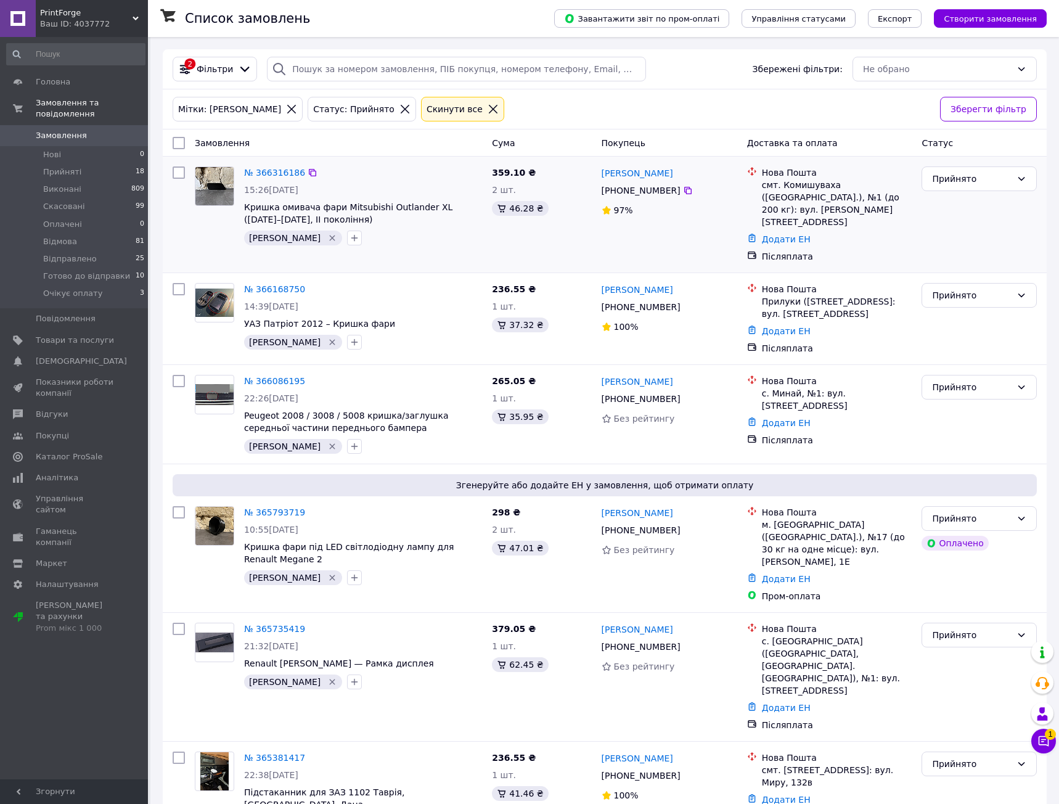
click at [428, 165] on div "№ 366316186" at bounding box center [363, 172] width 240 height 15
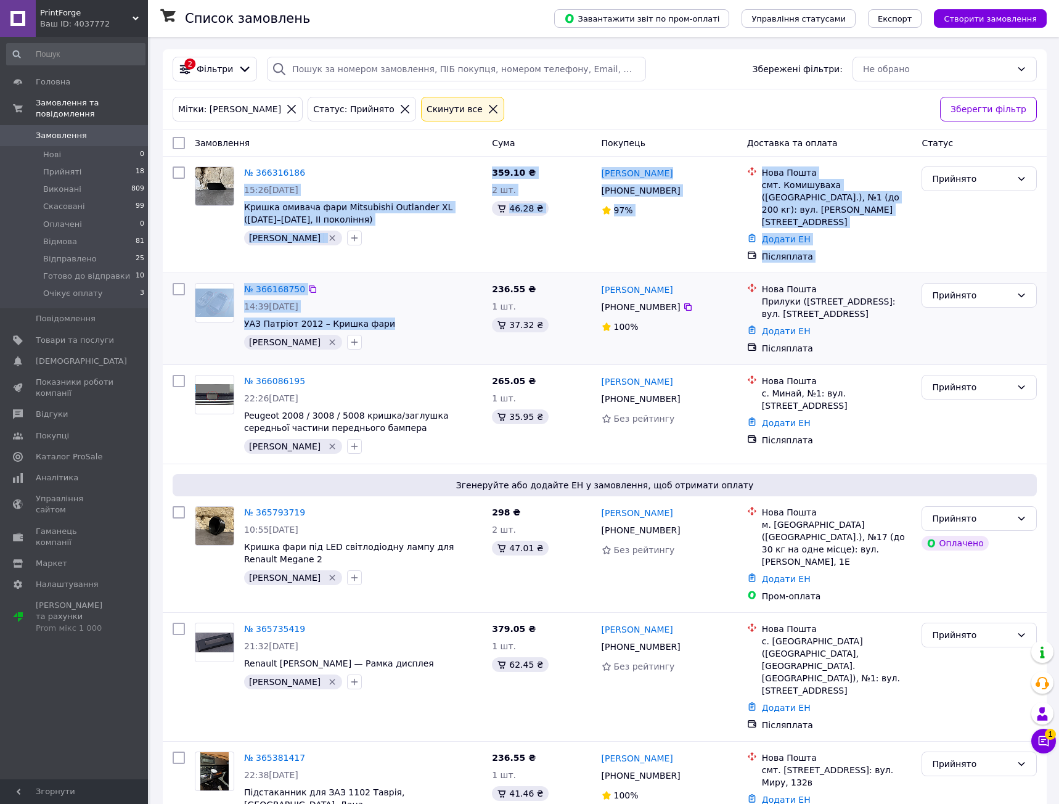
drag, startPoint x: 419, startPoint y: 181, endPoint x: 424, endPoint y: 313, distance: 132.0
click at [424, 311] on div "Замовлення Cума Покупець Доставка та оплата Статус № 366316186 15:26[DATE] Криш…" at bounding box center [605, 484] width 884 height 711
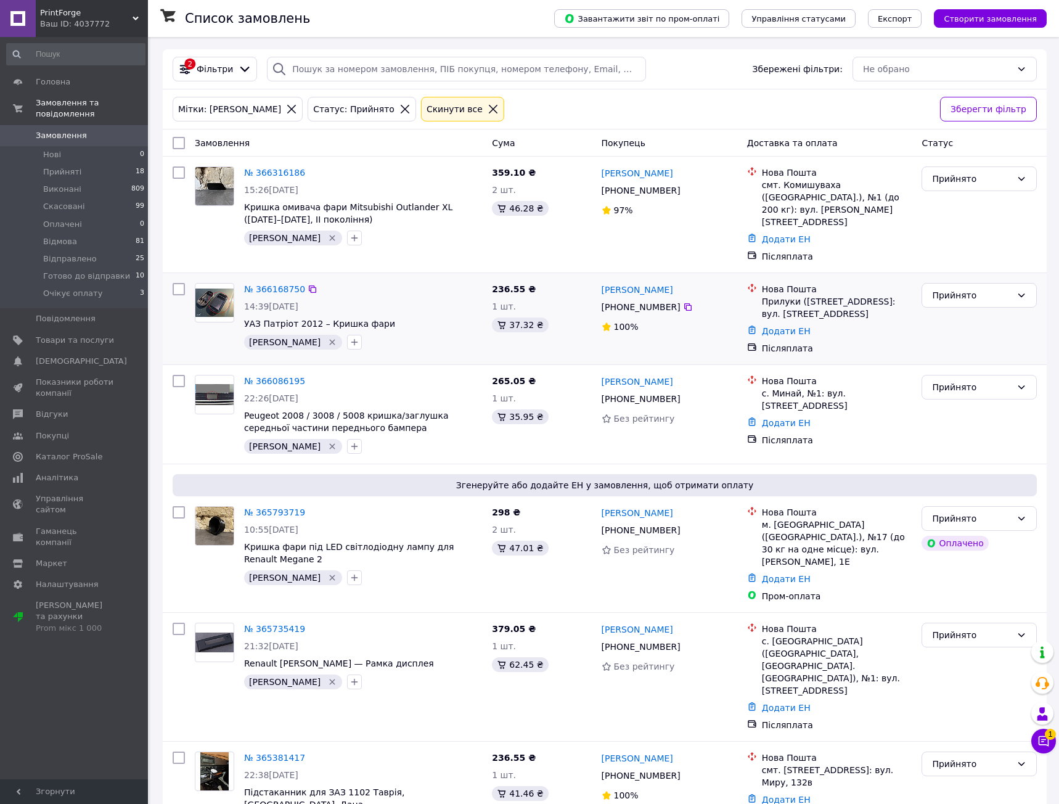
click at [423, 314] on div "№ 366168750 14:39[DATE] УАЗ Патріот 2012 – Кришка [PERSON_NAME]" at bounding box center [363, 316] width 248 height 76
drag, startPoint x: 423, startPoint y: 328, endPoint x: 388, endPoint y: 153, distance: 178.6
click at [390, 170] on div "Замовлення Cума Покупець Доставка та оплата Статус № 366316186 15:26[DATE] Криш…" at bounding box center [605, 484] width 884 height 711
click at [388, 153] on div "Замовлення" at bounding box center [338, 143] width 297 height 22
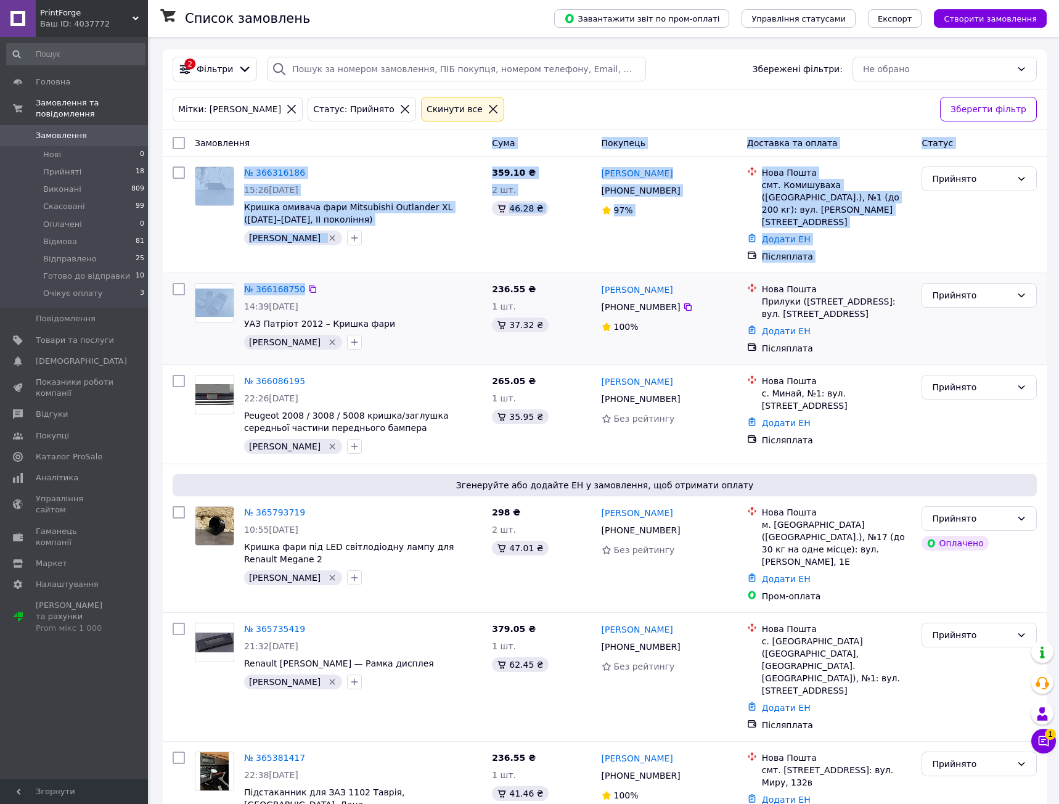
drag, startPoint x: 386, startPoint y: 146, endPoint x: 412, endPoint y: 296, distance: 152.0
click at [412, 289] on div "Замовлення Cума Покупець Доставка та оплата Статус № 366316186 15:26[DATE] Криш…" at bounding box center [605, 484] width 884 height 711
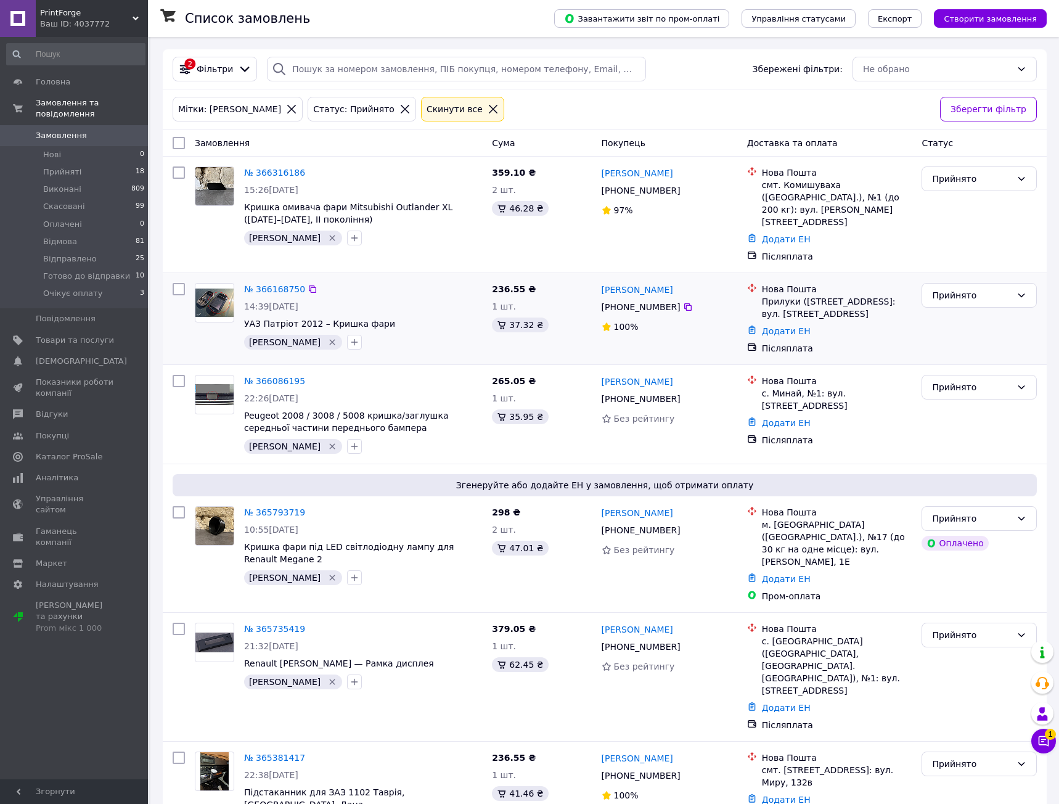
click at [412, 296] on div "№ 366168750 14:39[DATE] УАЗ Патріот 2012 – Кришка [PERSON_NAME]" at bounding box center [363, 316] width 248 height 76
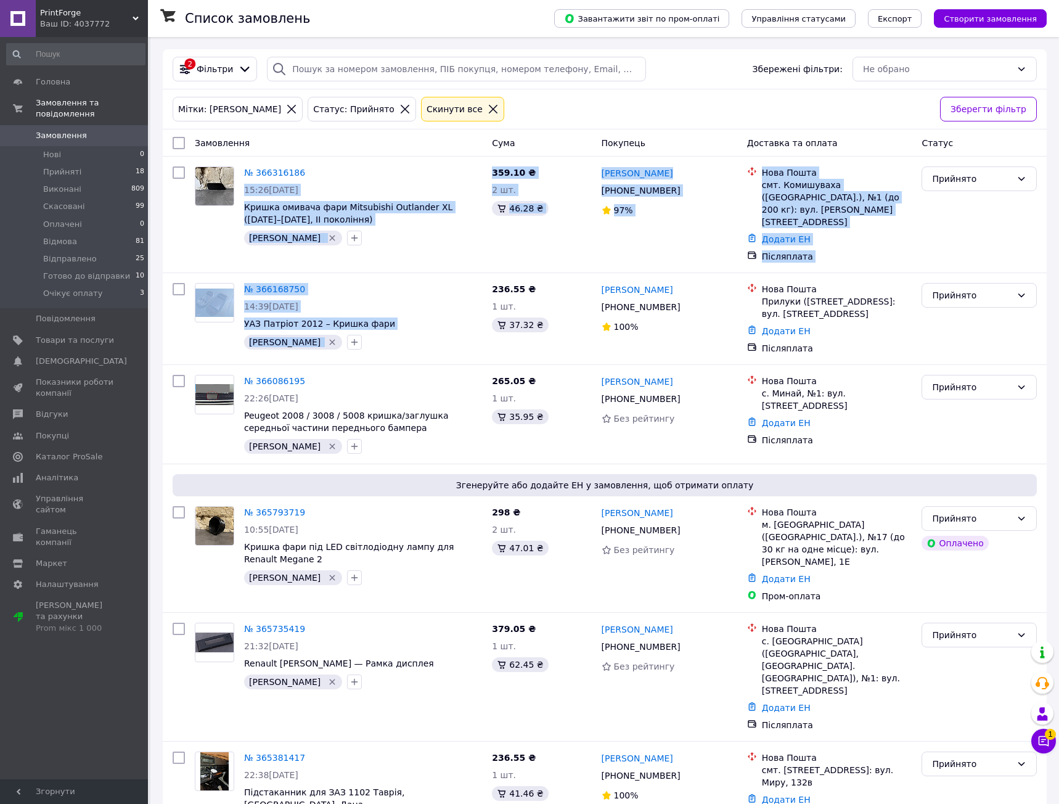
drag, startPoint x: 411, startPoint y: 316, endPoint x: 385, endPoint y: 149, distance: 169.1
click at [383, 157] on div "Замовлення Cума Покупець Доставка та оплата Статус № 366316186 15:26[DATE] Криш…" at bounding box center [605, 484] width 884 height 711
click at [385, 149] on div "Замовлення" at bounding box center [338, 143] width 297 height 22
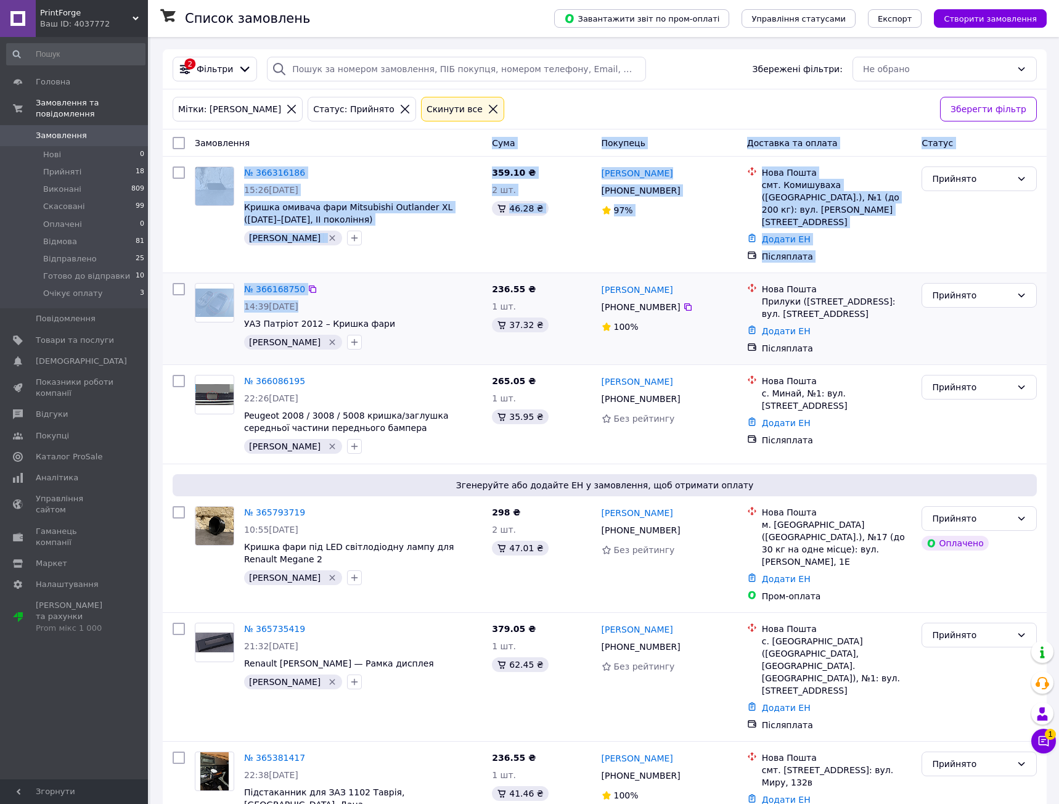
drag, startPoint x: 385, startPoint y: 160, endPoint x: 407, endPoint y: 305, distance: 146.7
click at [407, 301] on div "Замовлення Cума Покупець Доставка та оплата Статус № 366316186 15:26[DATE] Криш…" at bounding box center [605, 484] width 884 height 711
click at [407, 317] on span "УАЗ Патріот 2012 – Кришка фари" at bounding box center [363, 323] width 238 height 12
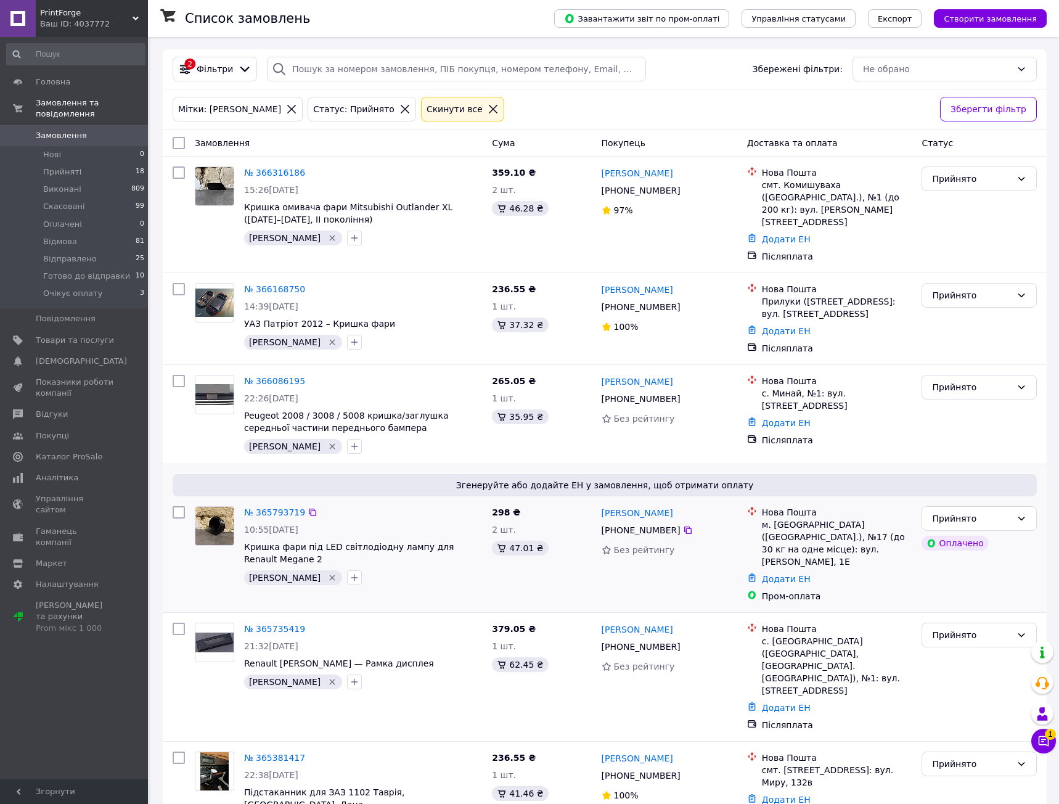
click at [414, 505] on div "№ 365793719" at bounding box center [363, 512] width 240 height 15
click at [456, 441] on div "№ 366086195 22:26[DATE] Peugeot 2008 / 3008 / 5008 кришка/заглушка середньої ча…" at bounding box center [363, 414] width 248 height 89
click at [465, 478] on div "Згенеруйте або додайте ЕН у замовлення, щоб отримати оплату" at bounding box center [605, 485] width 864 height 22
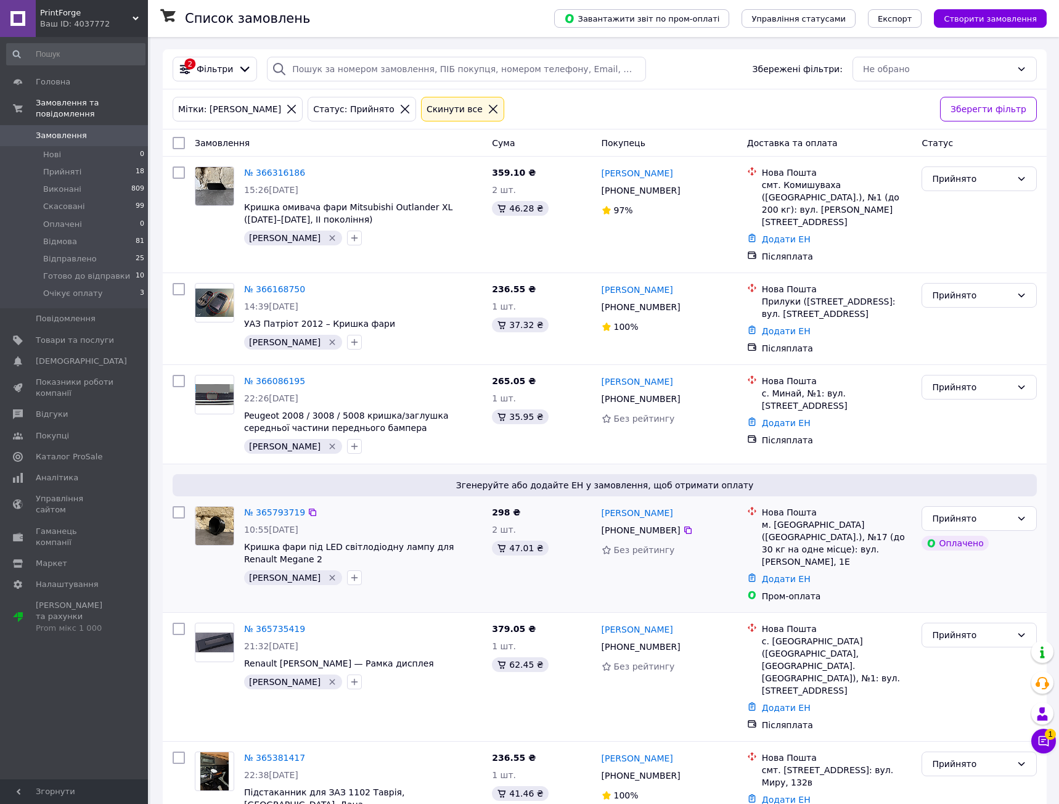
click at [460, 523] on div "10:55[DATE]" at bounding box center [363, 529] width 238 height 12
click at [462, 505] on div "№ 365793719" at bounding box center [363, 512] width 240 height 15
click at [470, 505] on div "№ 365793719 10:55[DATE] Кришка фари під LED світлодіодну лампу для Renault Mega…" at bounding box center [363, 545] width 248 height 89
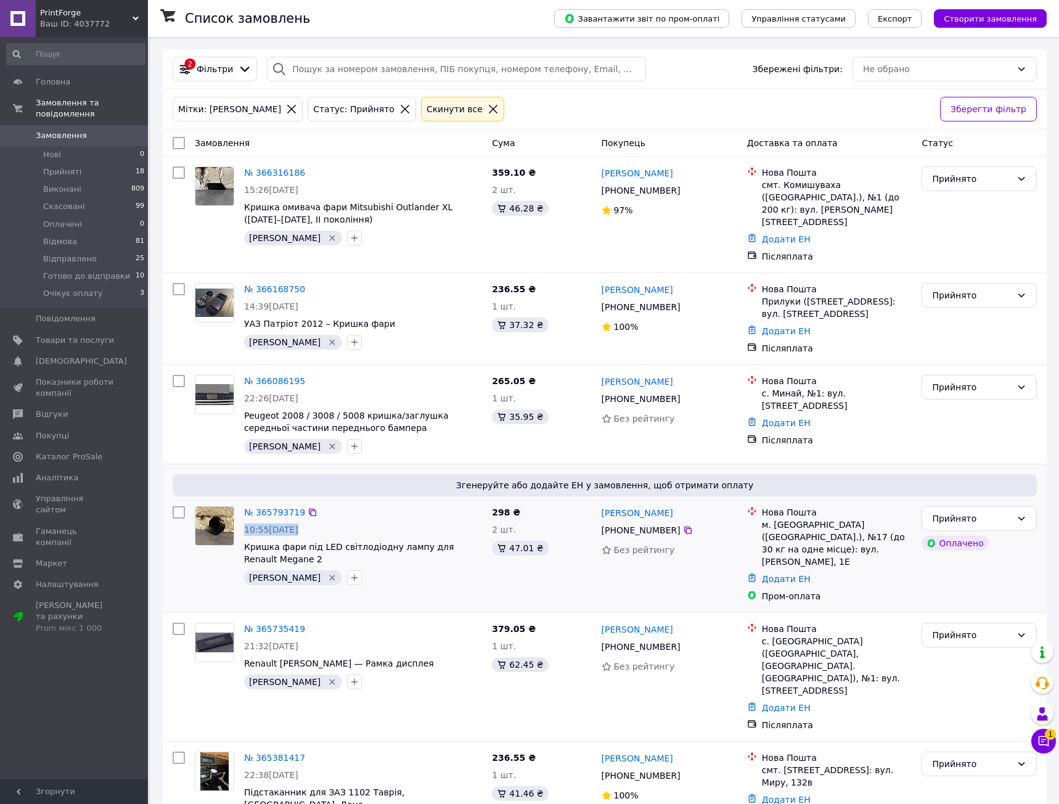
click at [470, 505] on div "№ 365793719 10:55[DATE] Кришка фари під LED світлодіодну лампу для Renault Mega…" at bounding box center [363, 545] width 248 height 89
click at [509, 507] on span "298 ₴" at bounding box center [506, 512] width 28 height 10
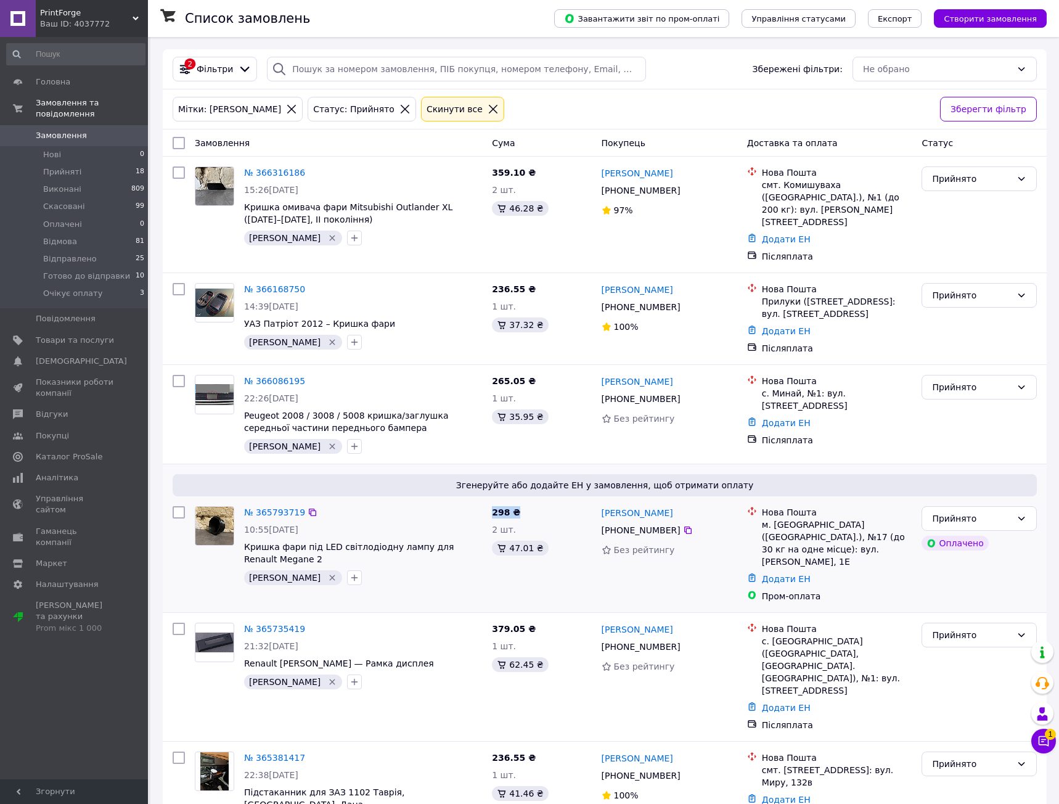
click at [529, 501] on div "298 ₴ 2 шт. 47.01 ₴" at bounding box center [541, 554] width 109 height 106
click at [486, 501] on div "№ 365793719 10:55[DATE] Кришка фари під LED світлодіодну лампу для Renault Mega…" at bounding box center [363, 545] width 248 height 89
click at [512, 507] on span "298 ₴" at bounding box center [506, 512] width 28 height 10
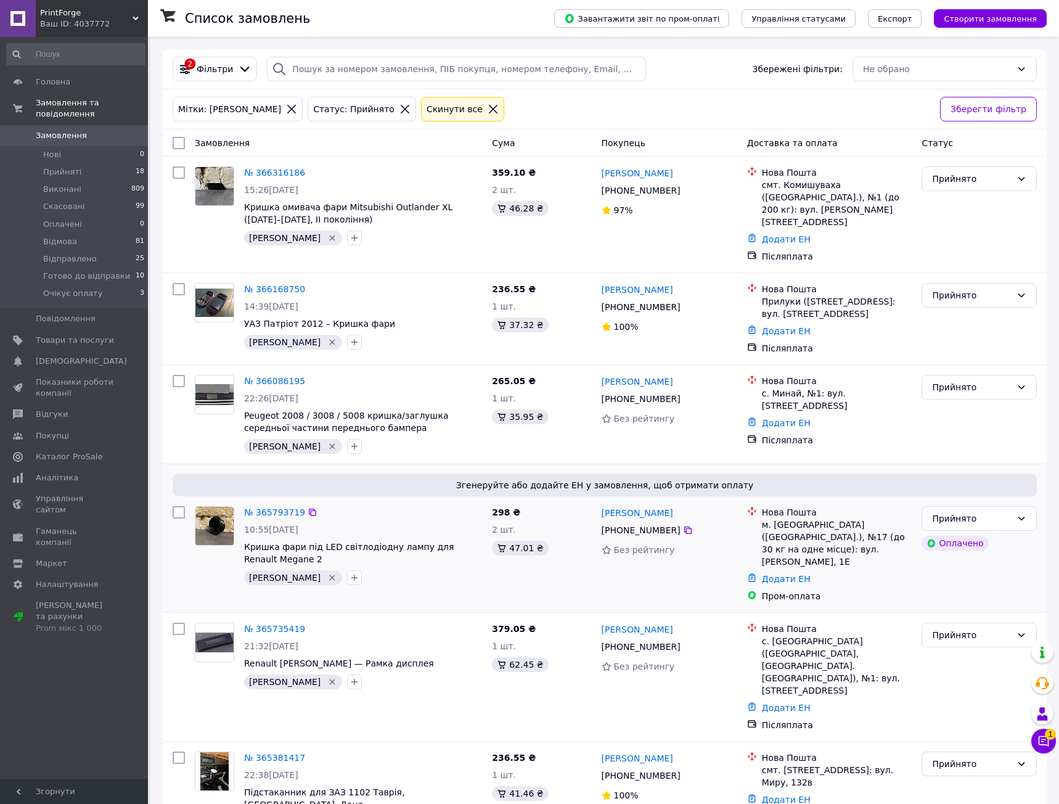
click at [478, 505] on div "№ 365793719" at bounding box center [363, 512] width 240 height 15
click at [514, 507] on span "298 ₴" at bounding box center [506, 512] width 28 height 10
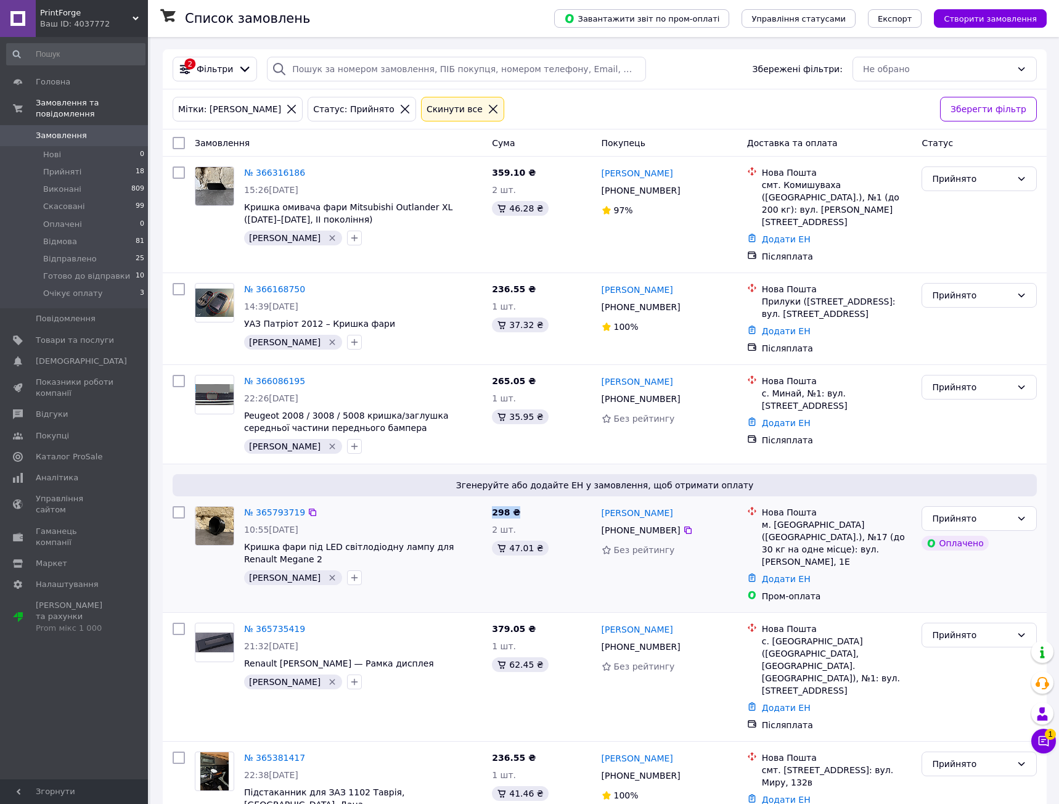
click at [522, 501] on div "298 ₴ 2 шт. 47.01 ₴" at bounding box center [541, 554] width 109 height 106
click at [499, 507] on span "298 ₴" at bounding box center [506, 512] width 28 height 10
click at [512, 507] on span "298 ₴" at bounding box center [506, 512] width 28 height 10
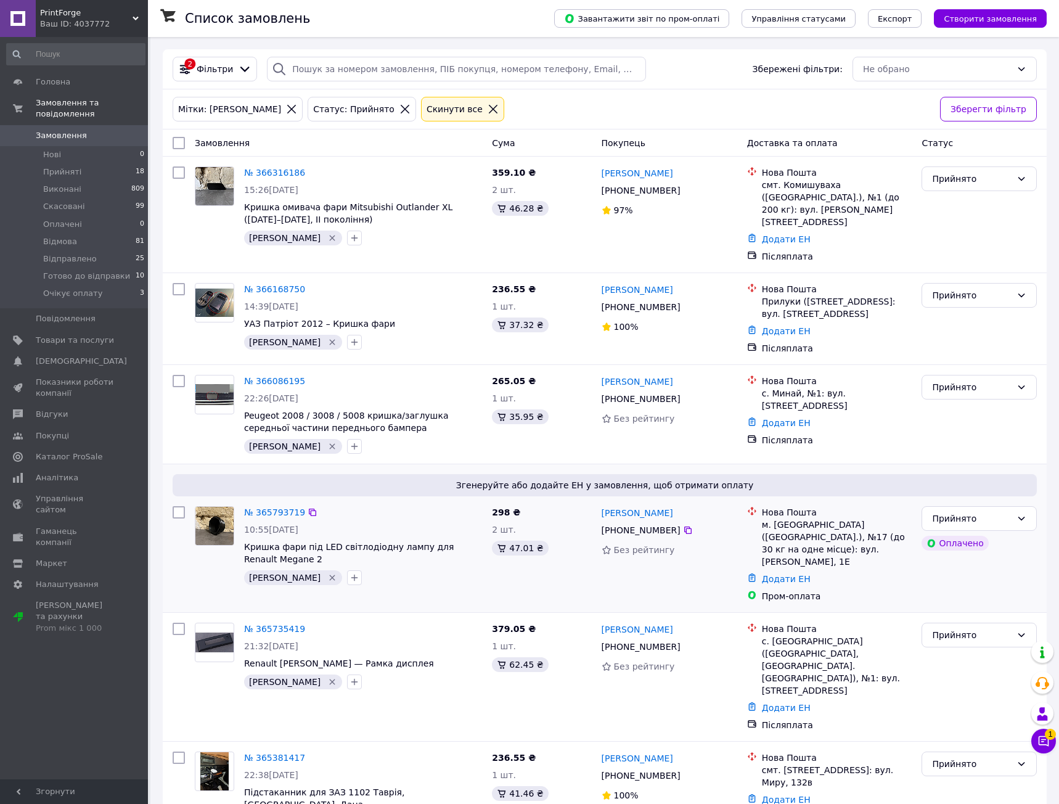
click at [529, 501] on div "298 ₴ 2 шт. 47.01 ₴" at bounding box center [541, 554] width 109 height 106
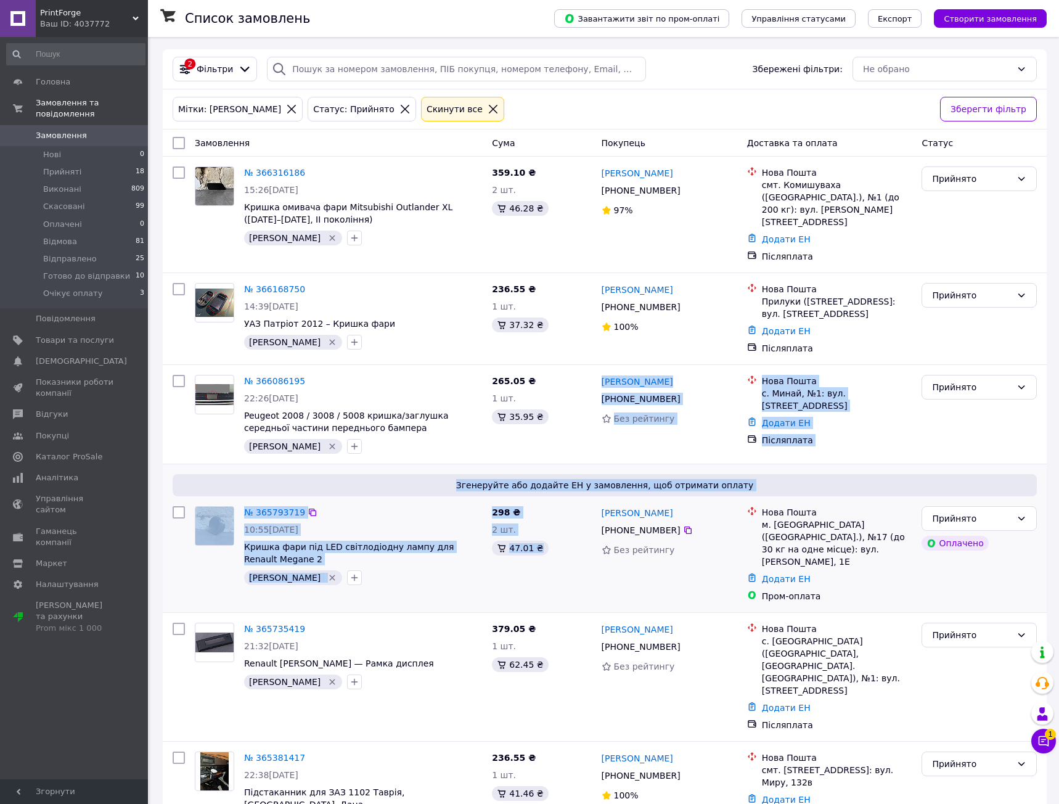
drag, startPoint x: 564, startPoint y: 404, endPoint x: 569, endPoint y: 567, distance: 162.8
click at [569, 566] on div "Замовлення Cума Покупець Доставка та оплата Статус № 366316186 15:26[DATE] Криш…" at bounding box center [605, 484] width 884 height 711
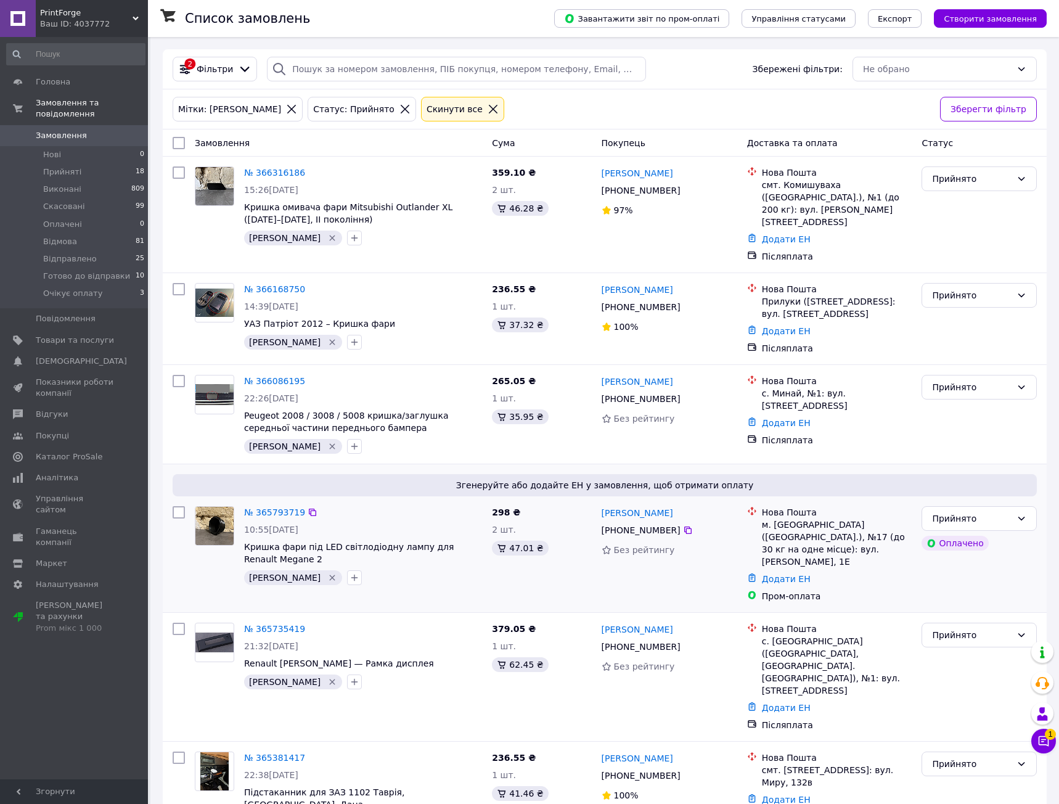
click at [569, 567] on div "298 ₴ 2 шт. 47.01 ₴" at bounding box center [541, 554] width 109 height 106
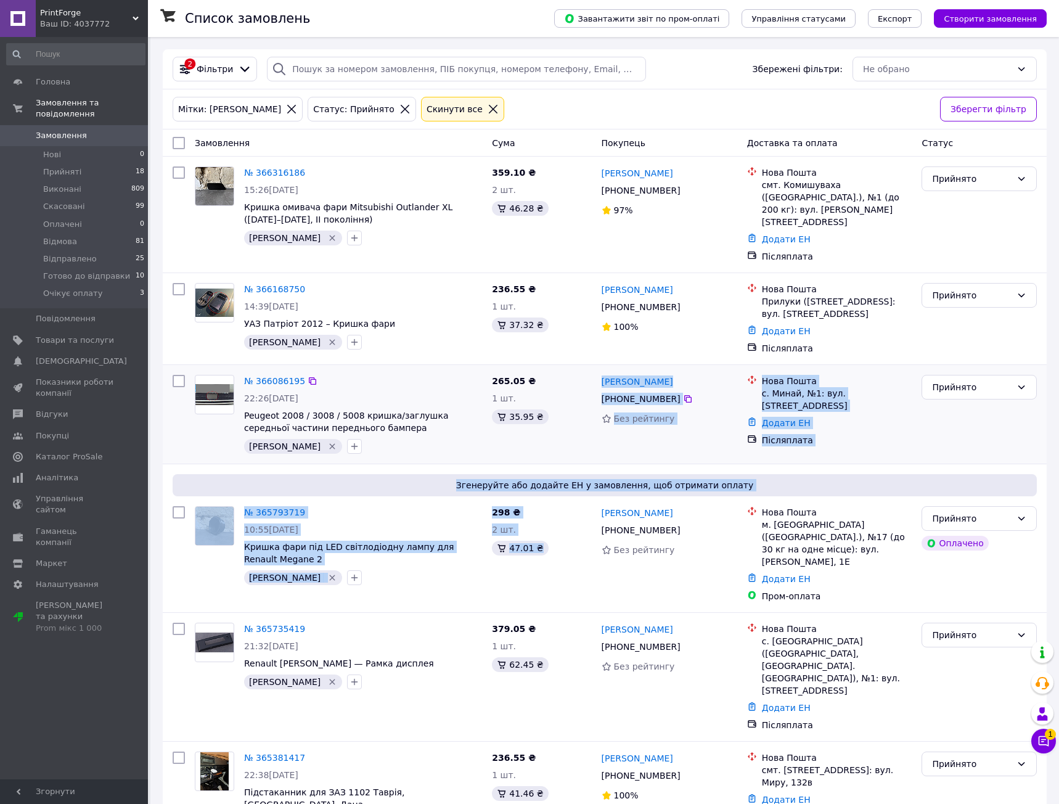
drag, startPoint x: 567, startPoint y: 576, endPoint x: 571, endPoint y: 357, distance: 219.5
click at [570, 375] on div "Замовлення Cума Покупець Доставка та оплата Статус № 366316186 15:26[DATE] Криш…" at bounding box center [605, 484] width 884 height 711
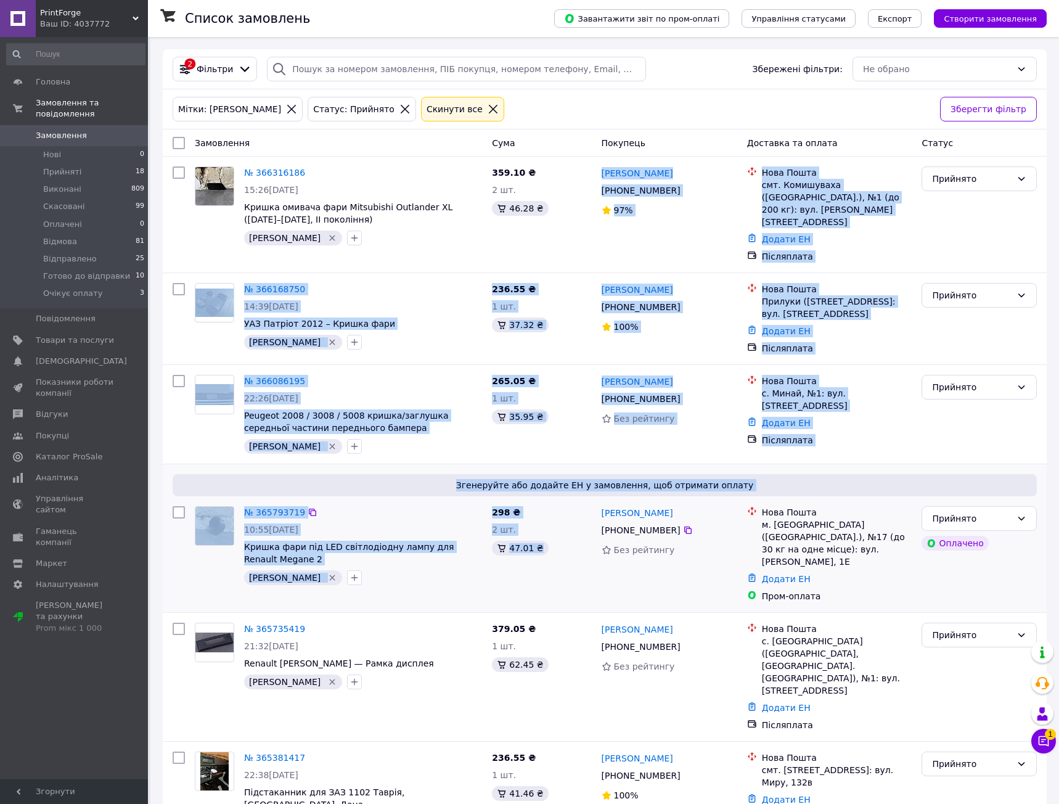
drag, startPoint x: 568, startPoint y: 247, endPoint x: 594, endPoint y: 575, distance: 329.5
click at [592, 565] on div "Замовлення Cума Покупець Доставка та оплата Статус № 366316186 15:26[DATE] Криш…" at bounding box center [605, 484] width 884 height 711
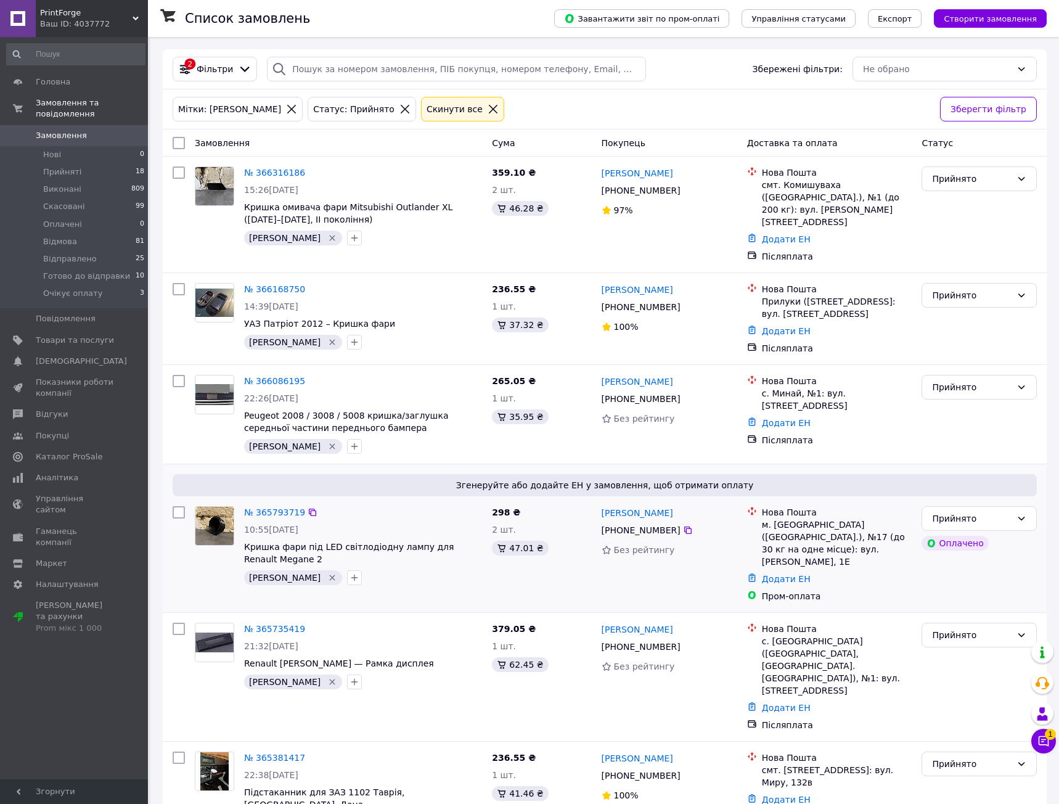
click at [594, 577] on div "298 ₴ 2 шт. 47.01 ₴" at bounding box center [541, 554] width 109 height 106
click at [472, 541] on span "Кришка фари під LED світлодіодну лампу для Renault Megane 2" at bounding box center [363, 553] width 238 height 25
click at [282, 507] on link "№ 365793719" at bounding box center [274, 512] width 61 height 10
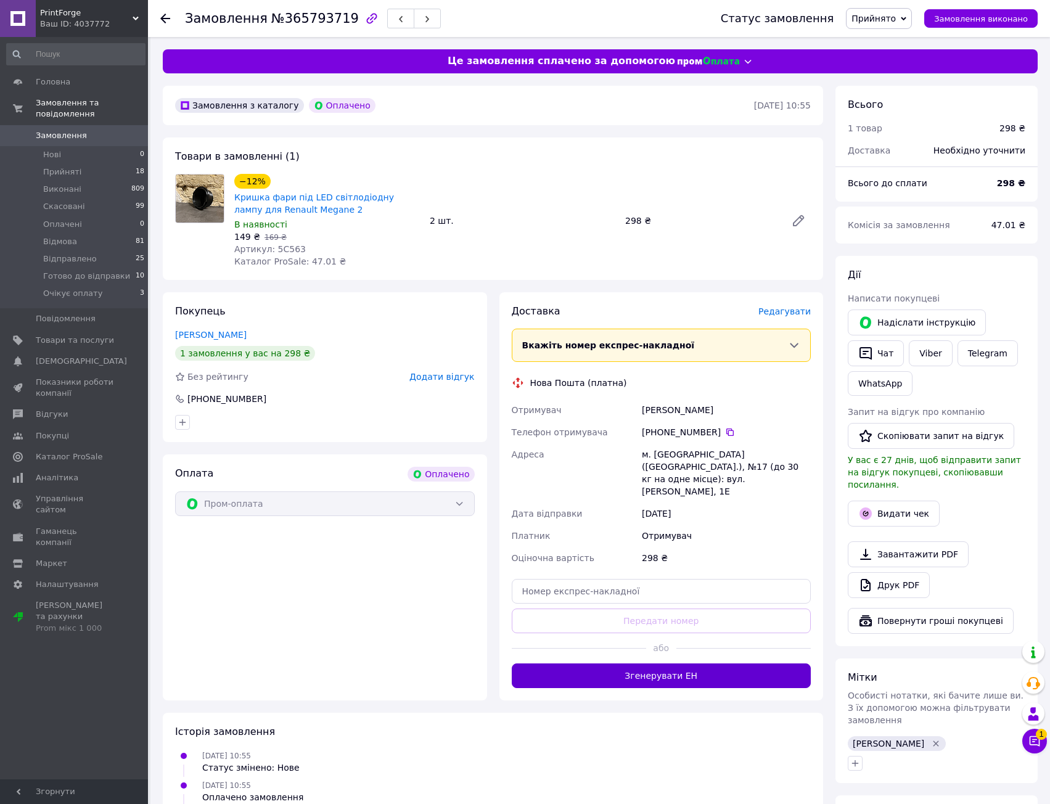
click at [673, 665] on button "Згенерувати ЕН" at bounding box center [662, 675] width 300 height 25
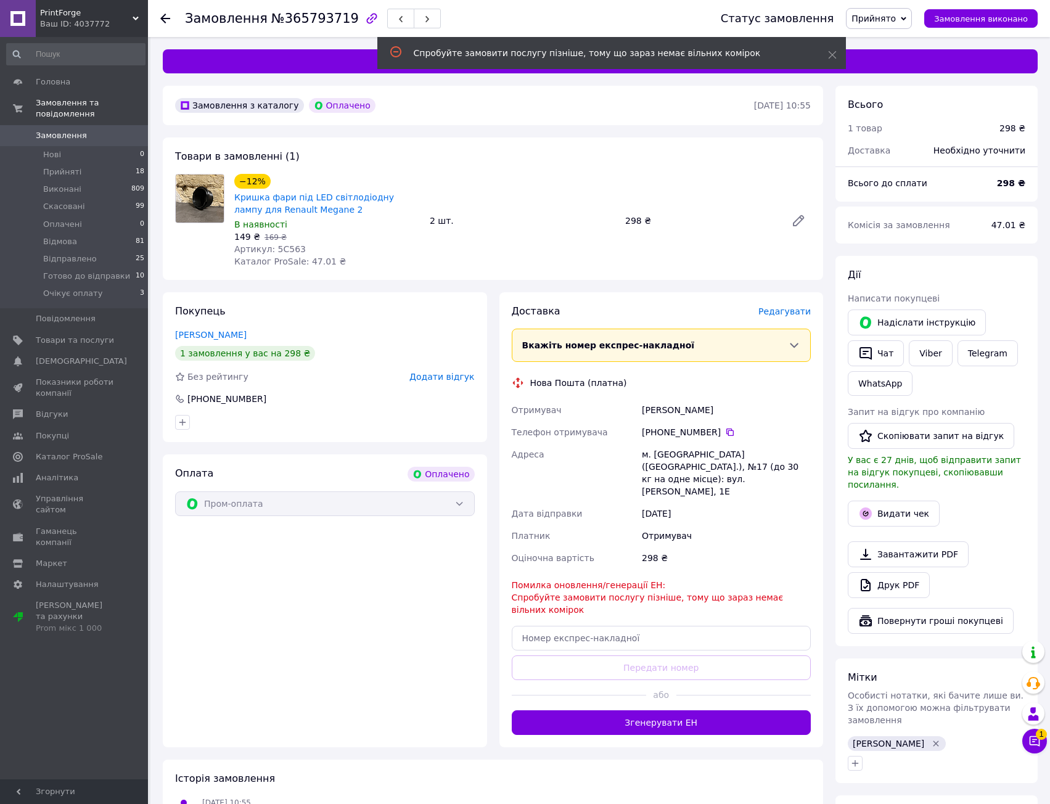
drag, startPoint x: 671, startPoint y: 495, endPoint x: 706, endPoint y: 600, distance: 111.1
click at [698, 592] on div "Доставка [PERSON_NAME] Вкажіть номер експрес-накладної Обов'язково введіть номе…" at bounding box center [662, 520] width 300 height 430
click at [707, 599] on div "Помилка оновлення/генерації ЕН: Спробуйте замовити послугу пізніше, тому що зар…" at bounding box center [662, 597] width 300 height 37
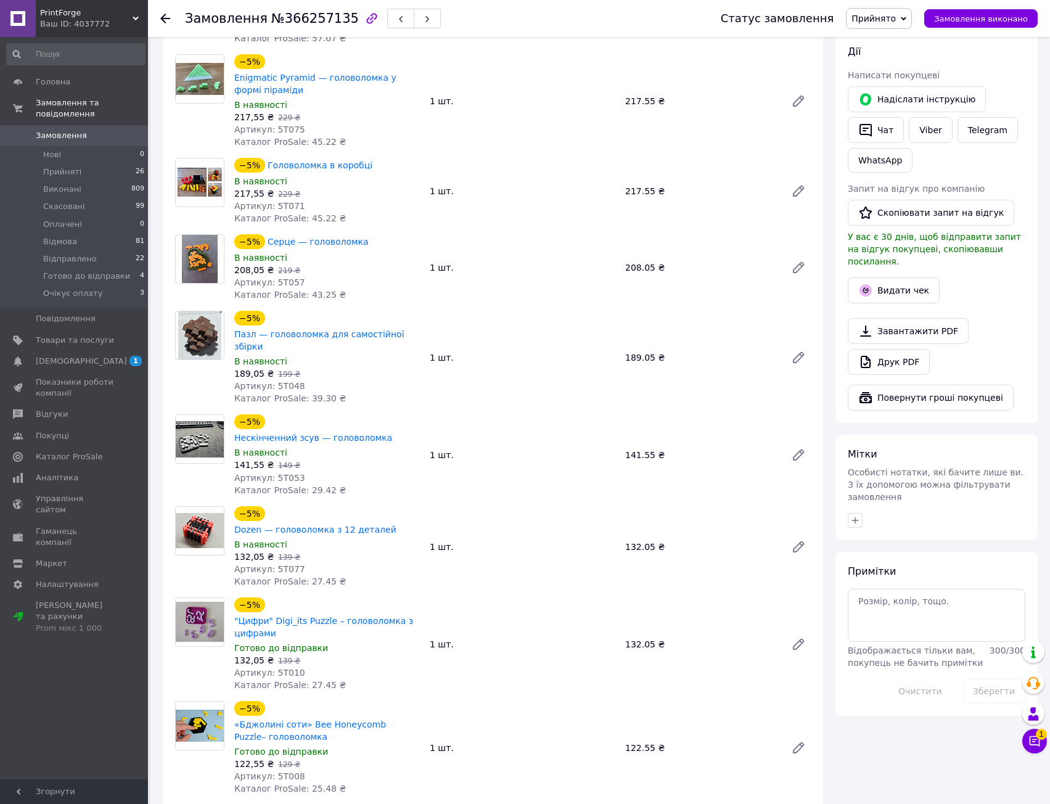
scroll to position [247, 0]
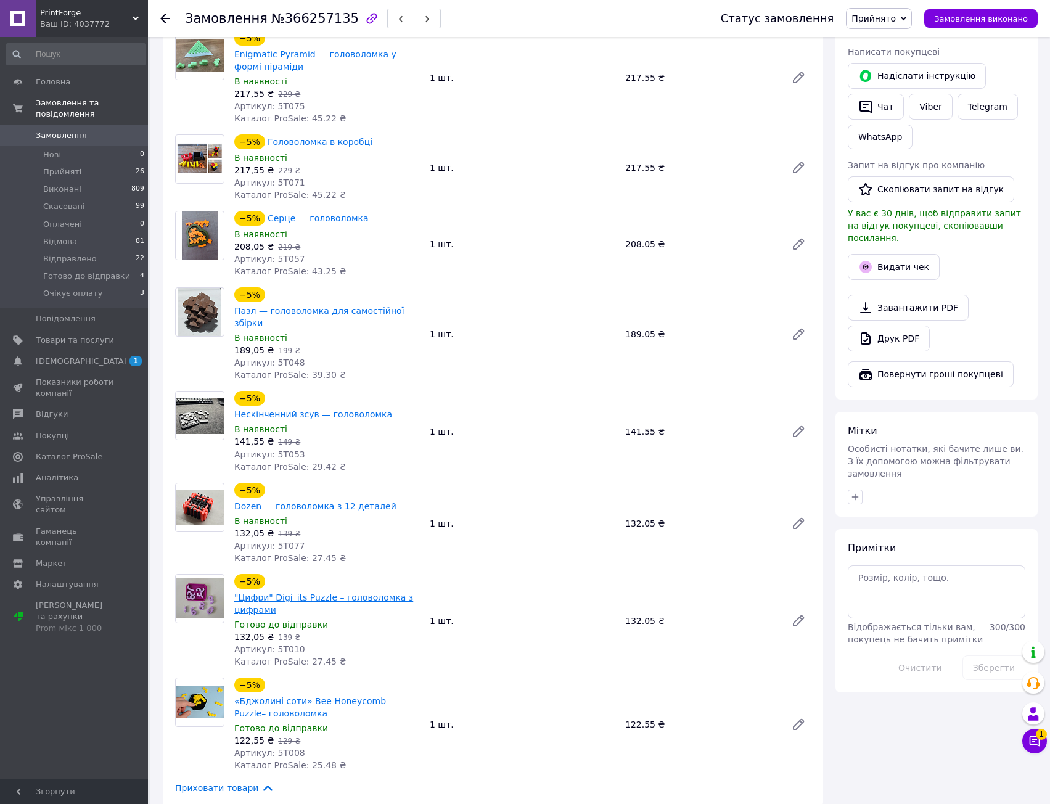
click at [362, 592] on link ""Цифри" Digi_its Puzzle – головоломка з цифрами" at bounding box center [323, 603] width 179 height 22
